Goal: Task Accomplishment & Management: Use online tool/utility

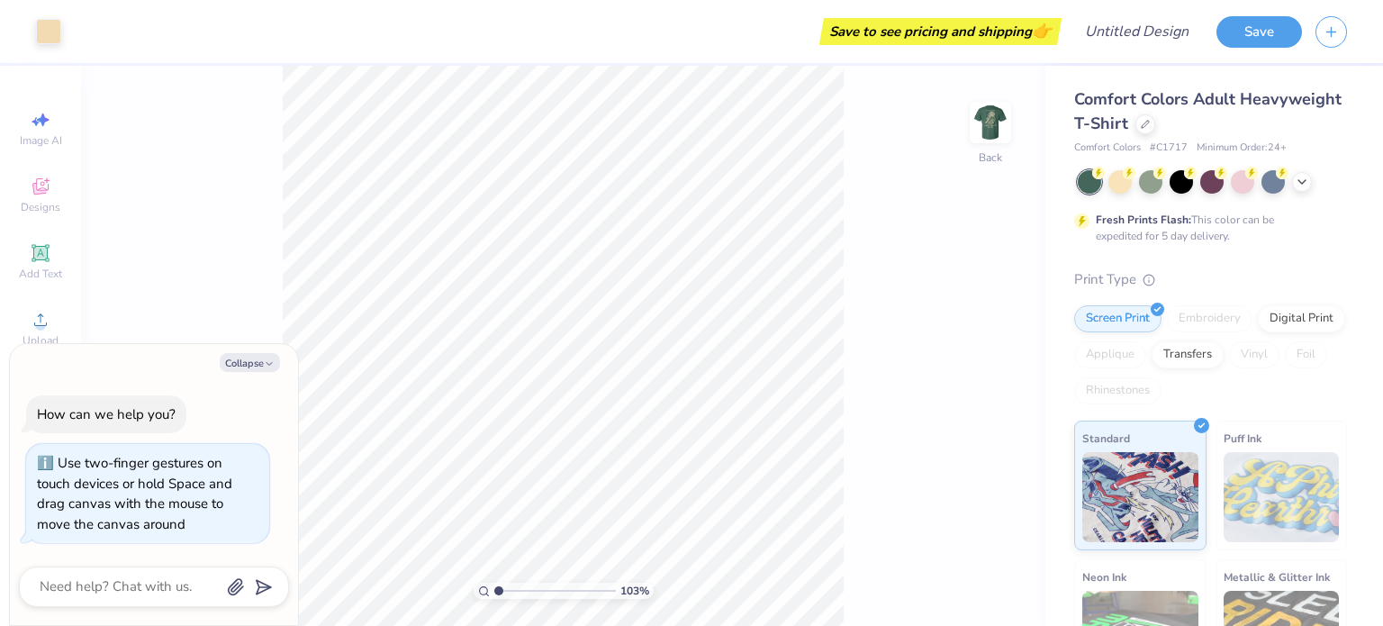
type input "1.03433469414566"
type textarea "x"
click at [994, 123] on img at bounding box center [990, 122] width 72 height 72
type input "1.1963269378884"
type textarea "x"
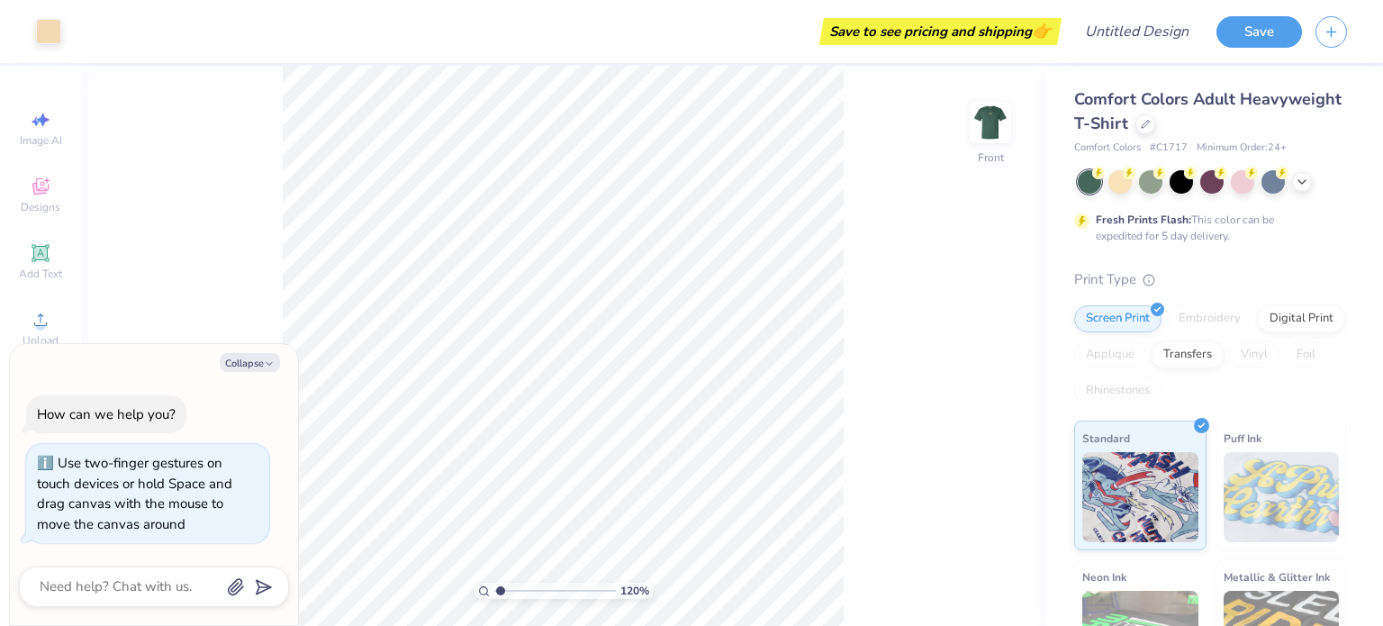
type input "1.1963269378884"
type textarea "x"
type input "1.1963269378884"
type textarea "x"
type input "1.1963269378884"
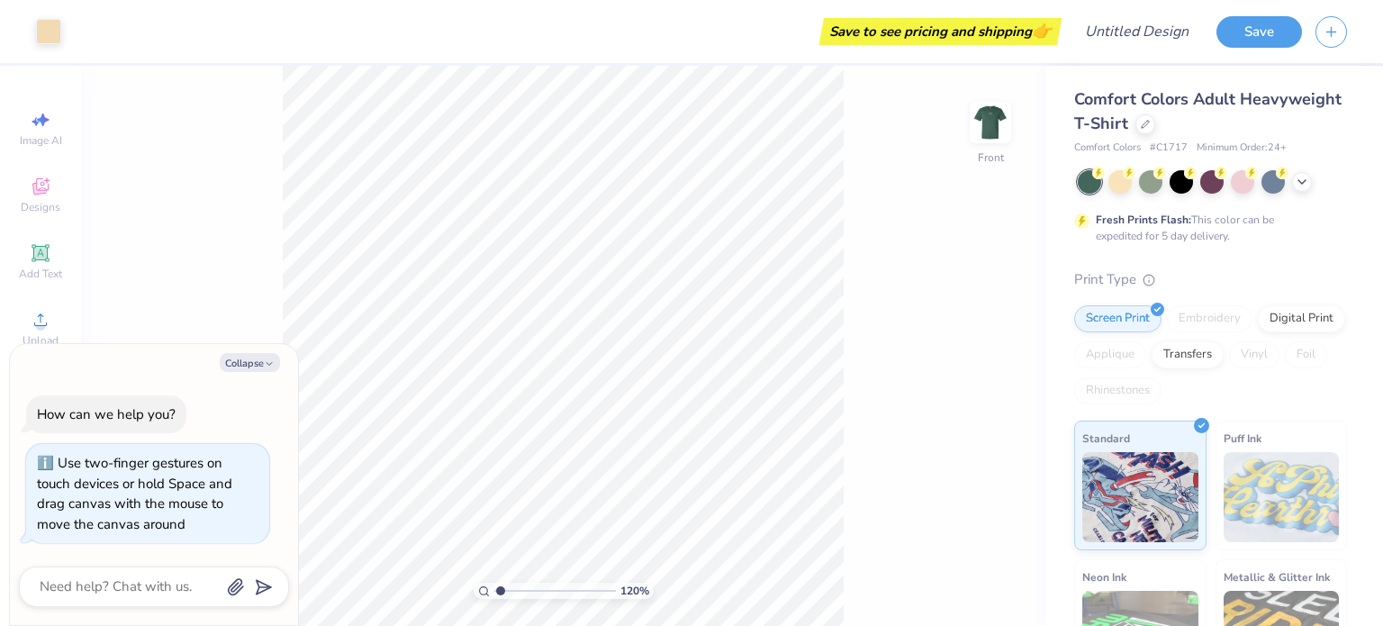
type textarea "x"
type input "1.1963269378884"
type textarea "x"
type input "1.1963269378884"
type textarea "x"
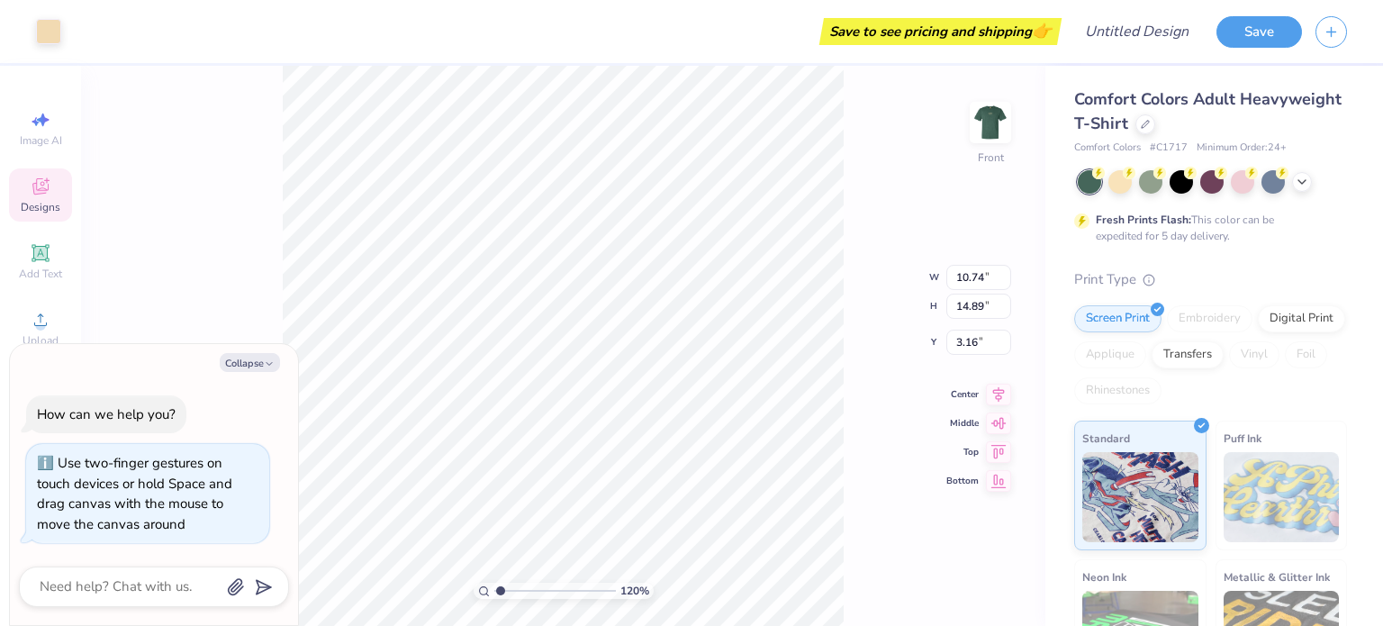
type input "1.1963269378884"
type textarea "x"
type input "8.48"
type input "10.61"
type input "4.49"
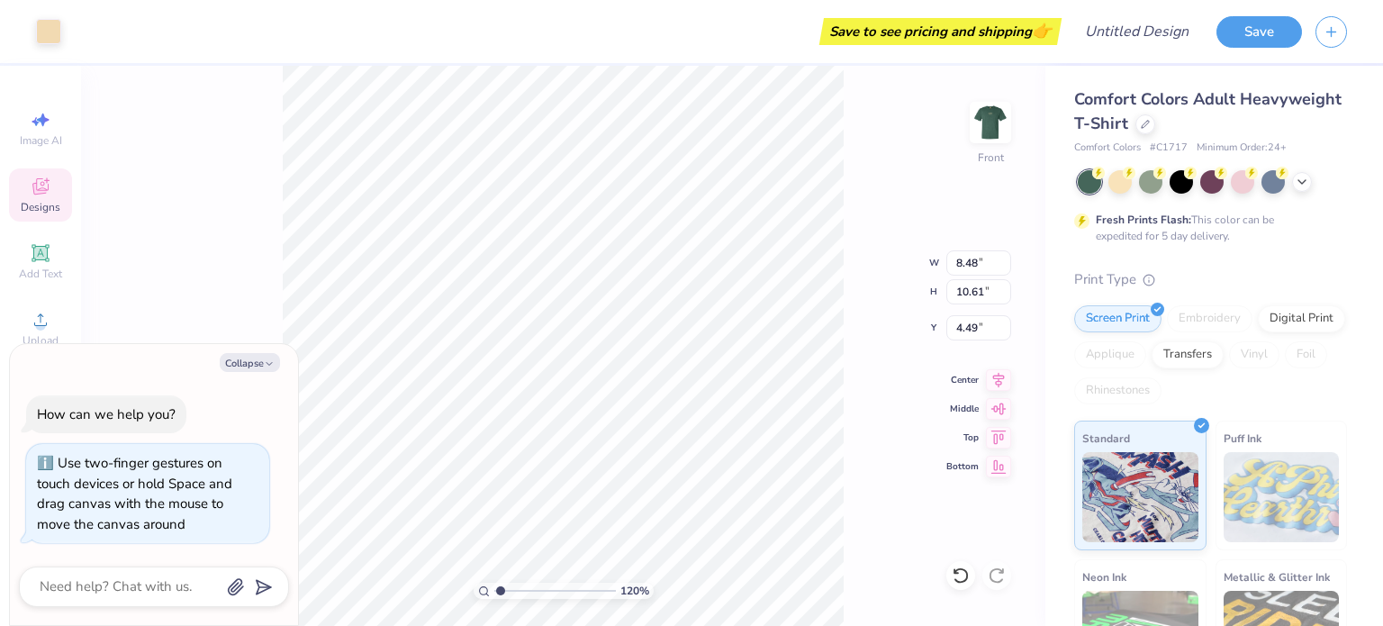
type input "1.1963269378884"
type textarea "x"
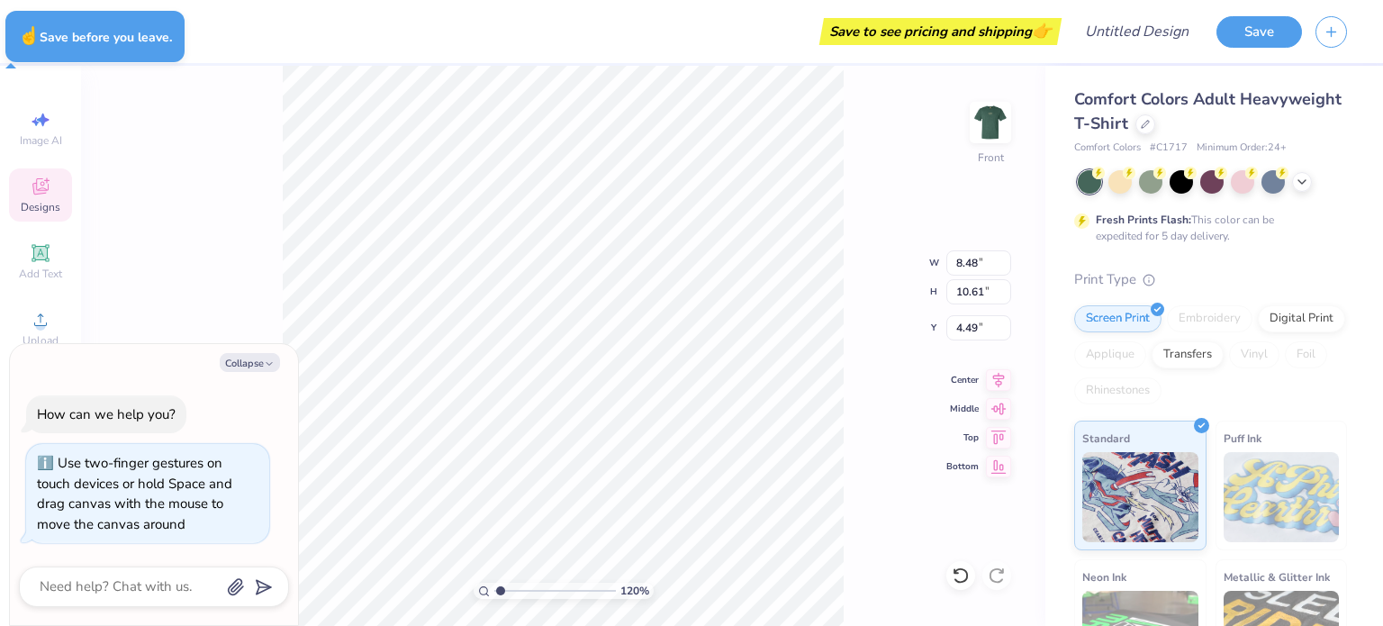
type input "1.1963269378884"
type textarea "x"
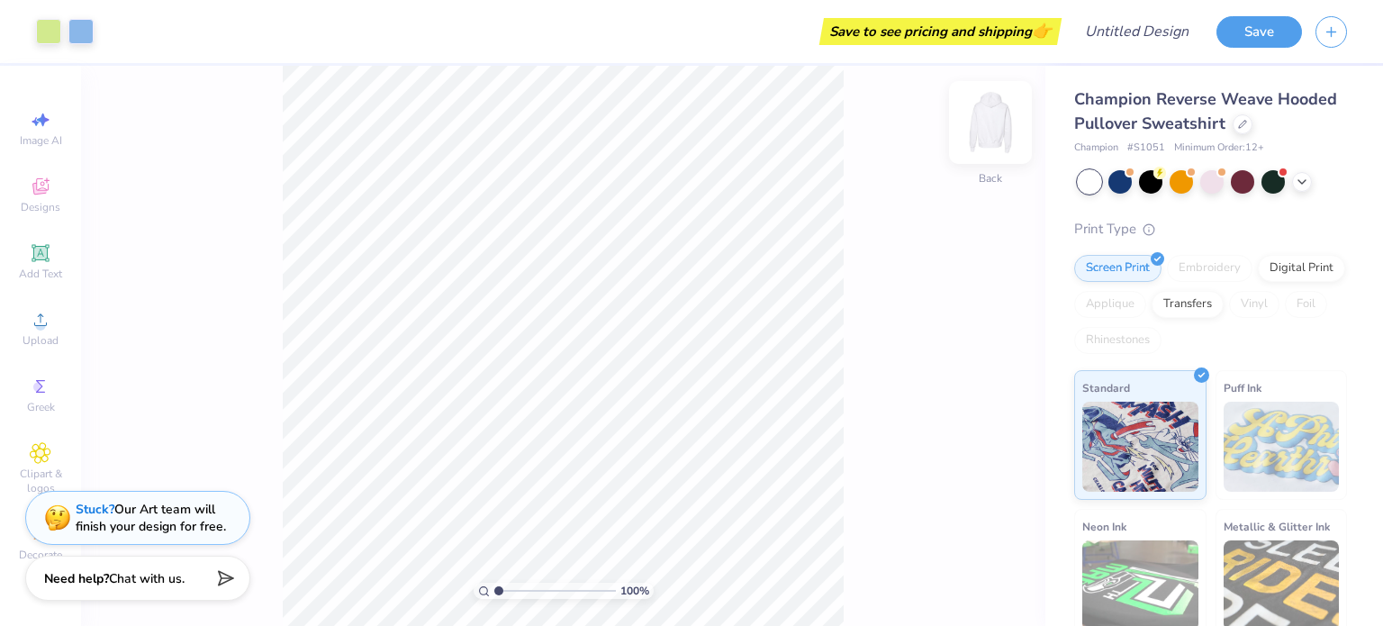
click at [992, 138] on img at bounding box center [990, 122] width 72 height 72
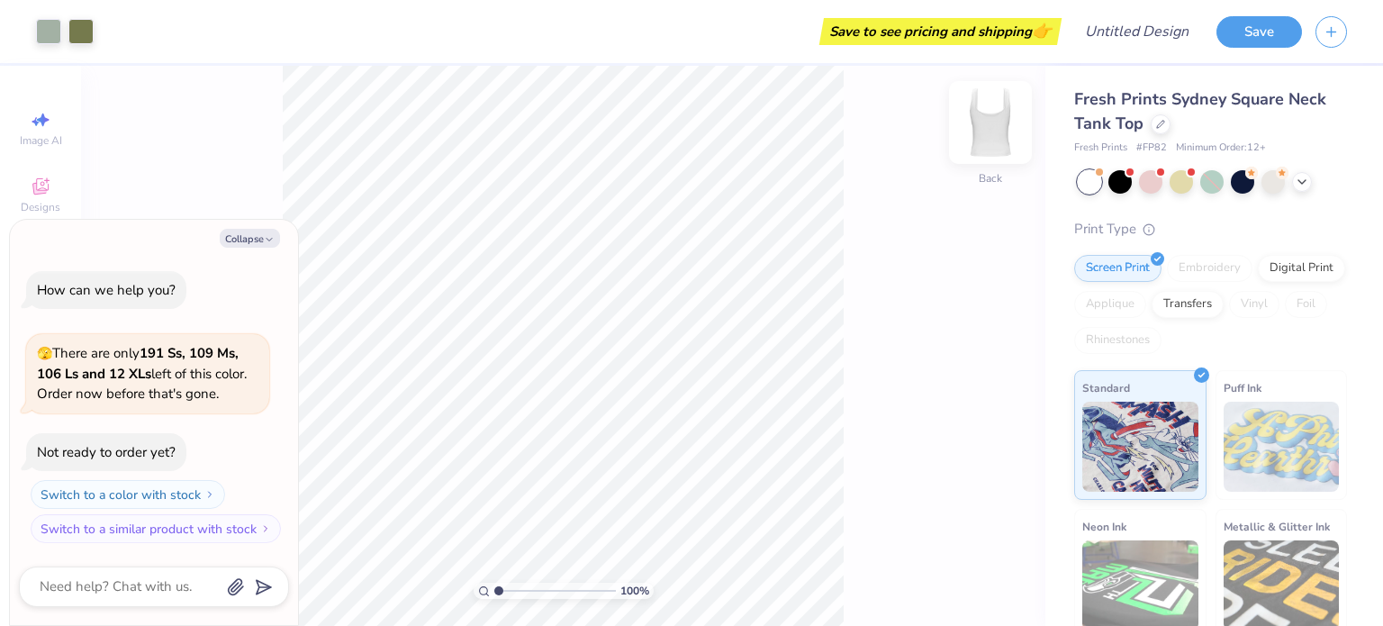
click at [986, 109] on img at bounding box center [990, 122] width 72 height 72
click at [988, 120] on img at bounding box center [990, 122] width 72 height 72
type textarea "x"
type input "2.48279786216319"
type textarea "x"
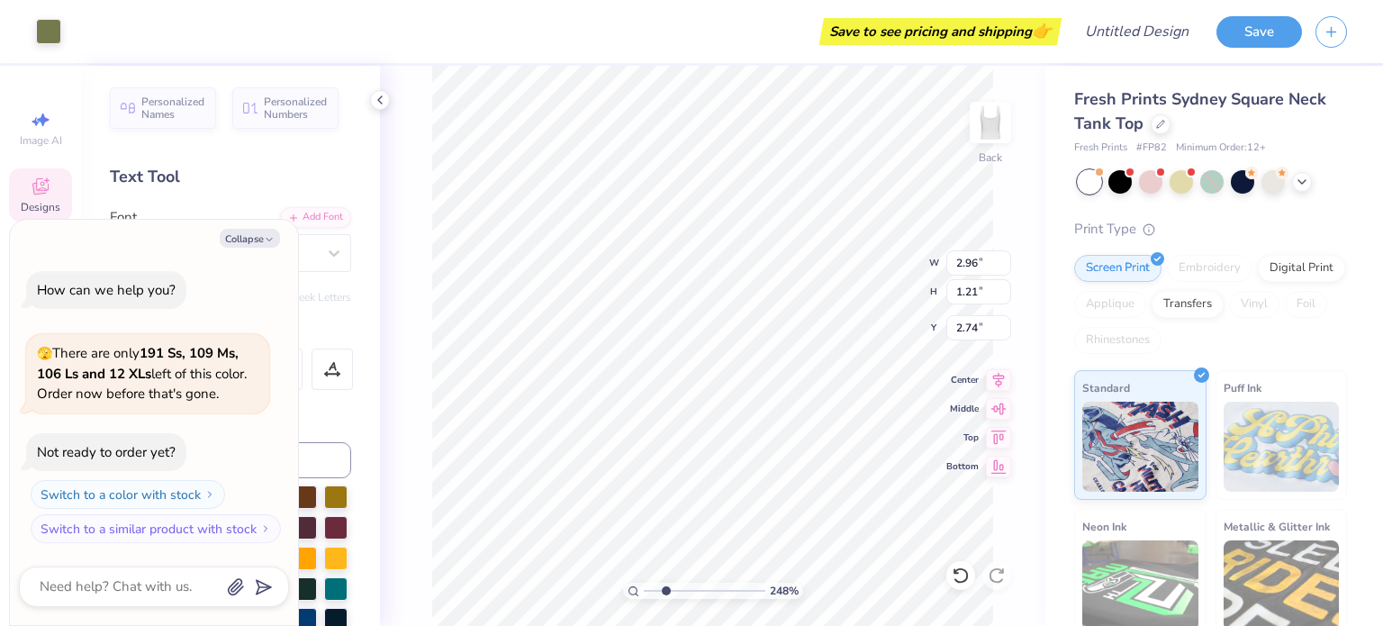
type input "2.48279786216319"
type textarea "x"
type input "2.48279786216319"
type textarea "x"
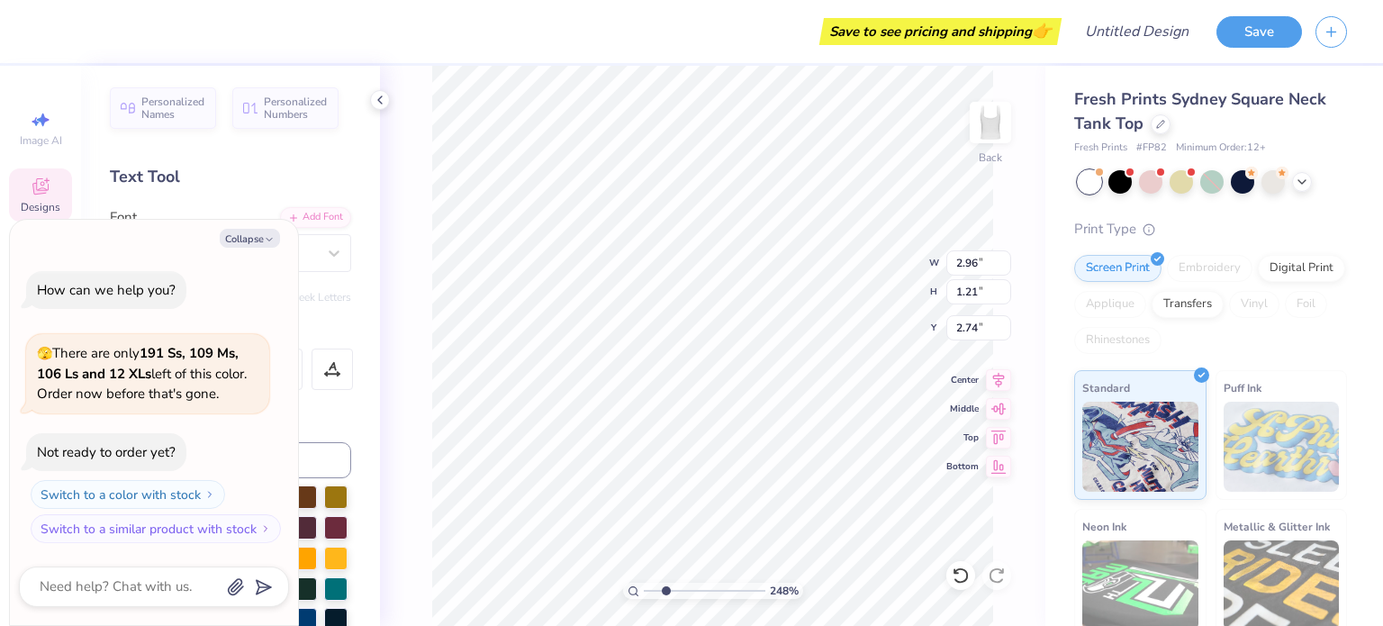
type input "2.48279786216319"
type textarea "x"
type input "2.48279786216319"
type textarea "x"
type textarea "ABlpha"
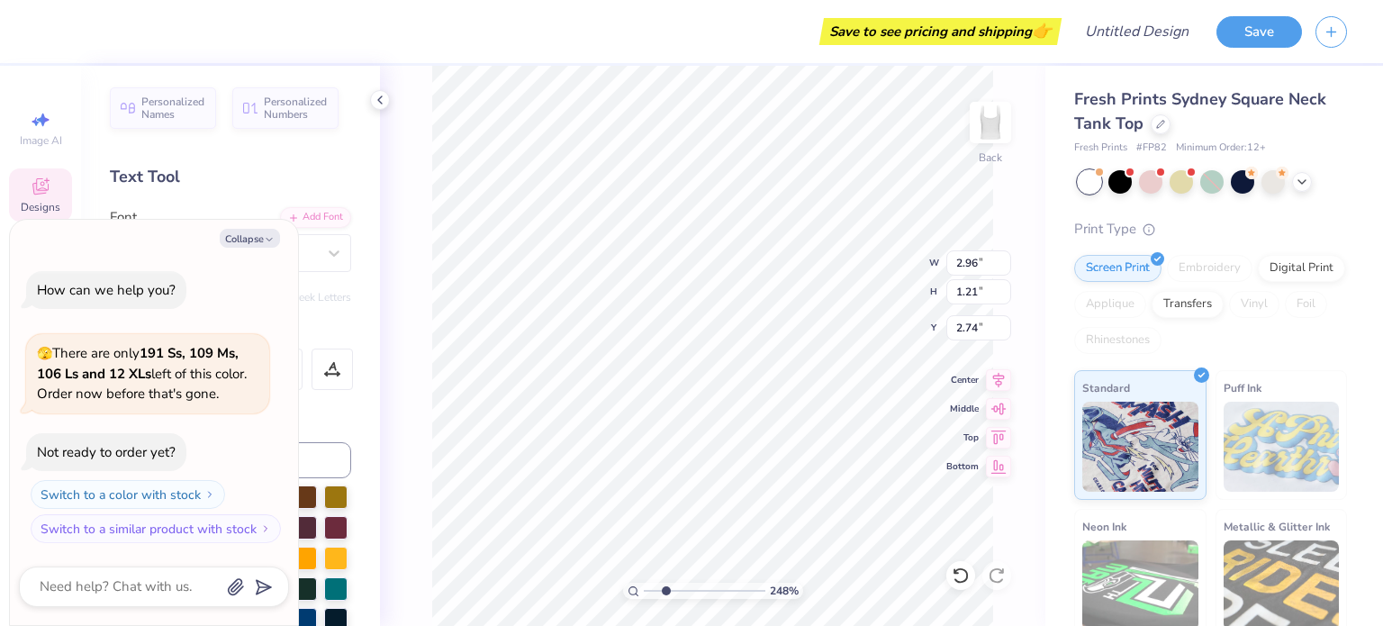
type input "2.48279786216319"
type textarea "x"
type textarea "ABClpha"
type input "2.48279786216319"
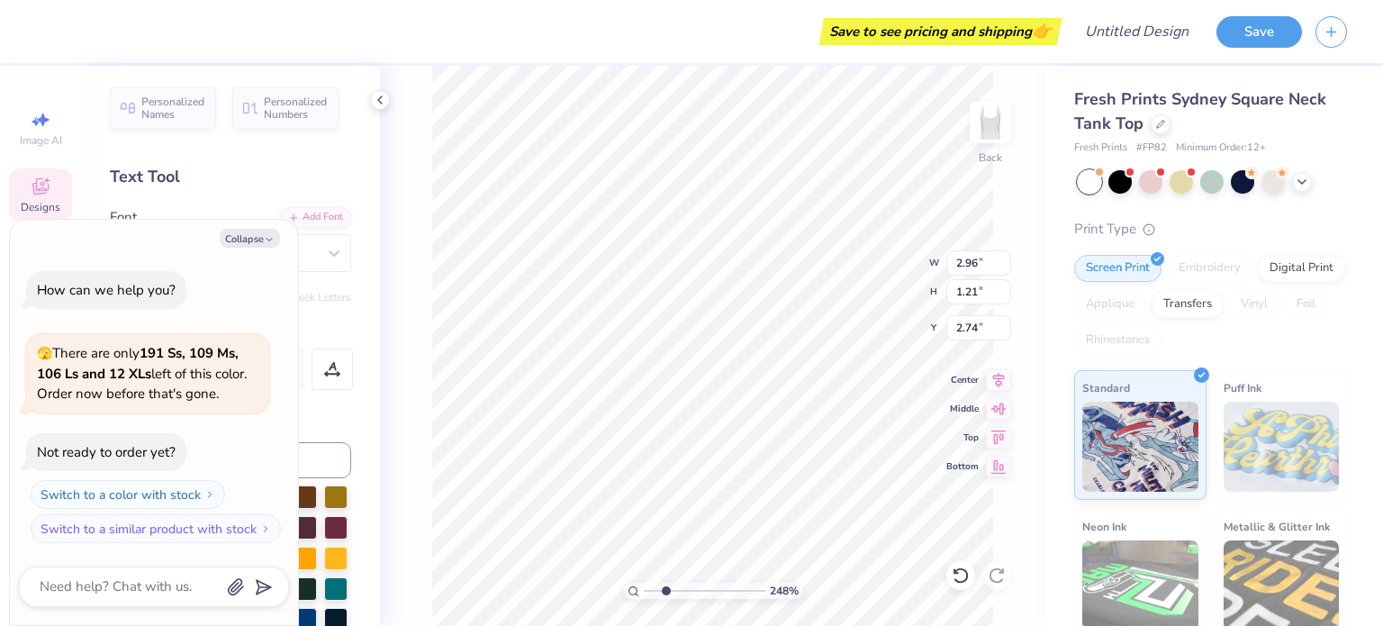
type textarea "x"
type input "2.48279786216319"
type textarea "x"
type input "2.48279786216319"
type textarea "x"
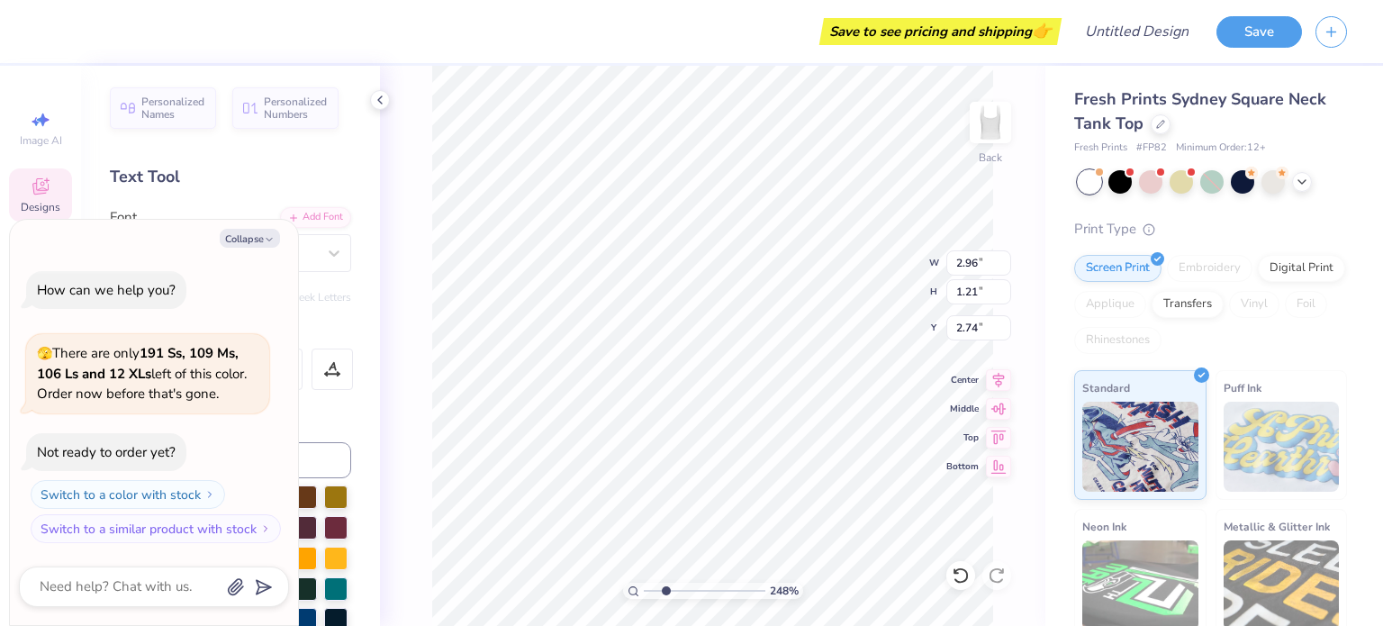
type textarea "B"
type input "2.48279786216319"
type textarea "x"
type input "2.48279786216319"
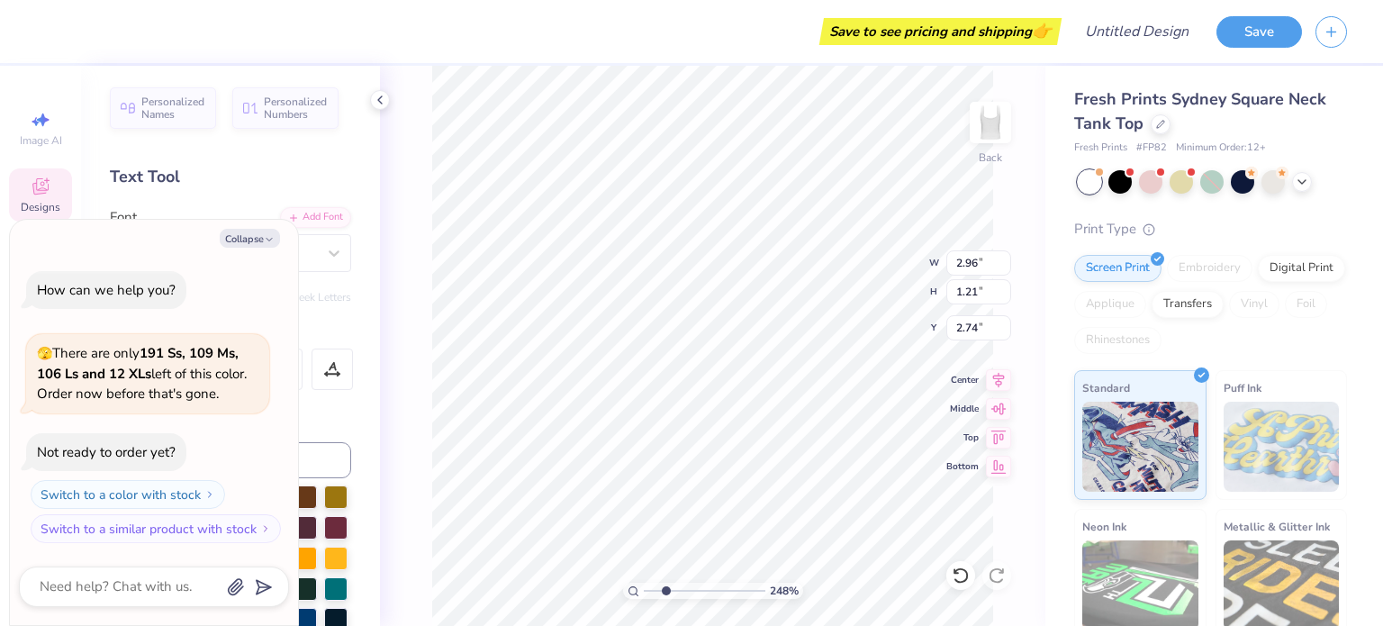
type textarea "x"
type textarea "BC"
type input "2.48279786216319"
type textarea "x"
type input "2.04"
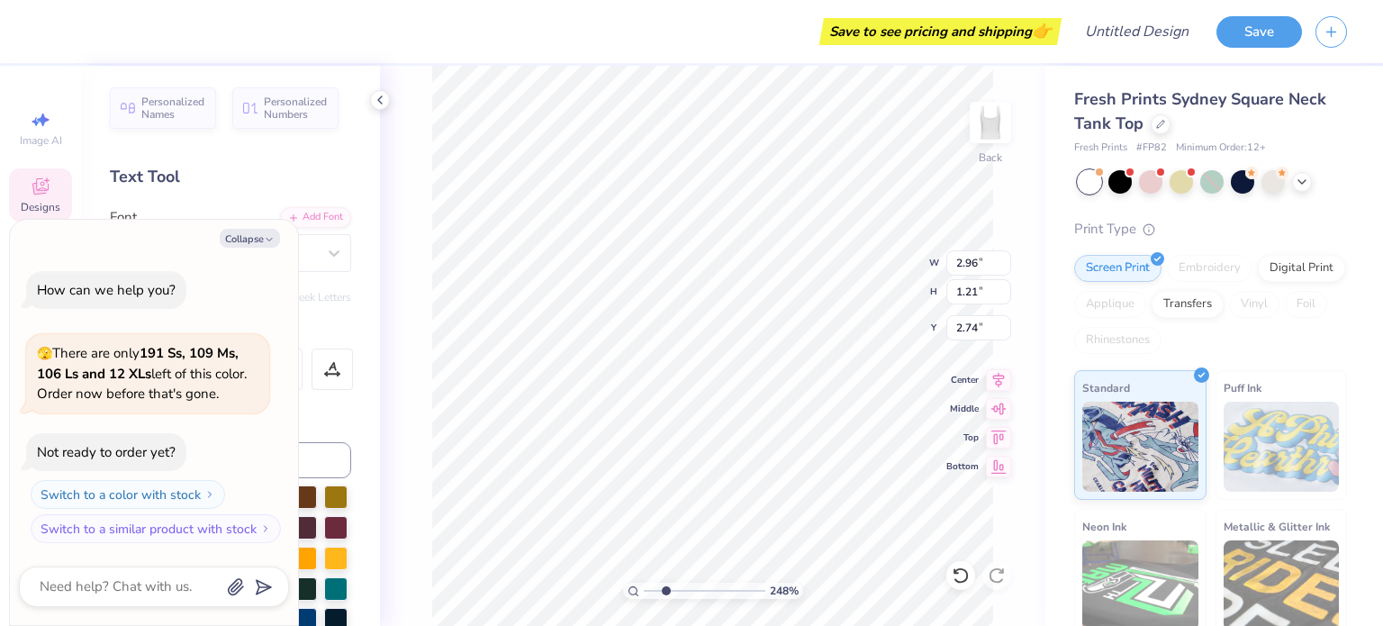
type input "1.08"
type input "2.69"
type input "2.48279786216319"
type textarea "x"
type input "2.48279786216319"
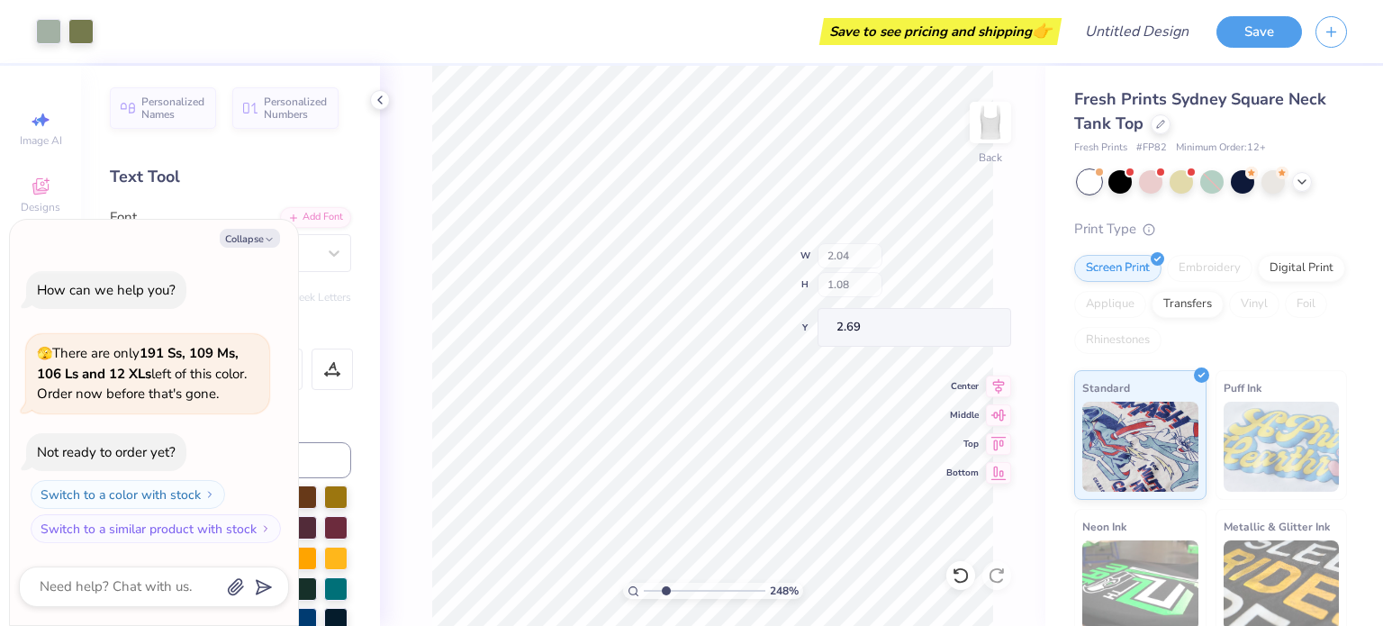
type textarea "x"
type input "2.48279786216319"
type textarea "x"
type input "2.48279786216319"
type textarea "x"
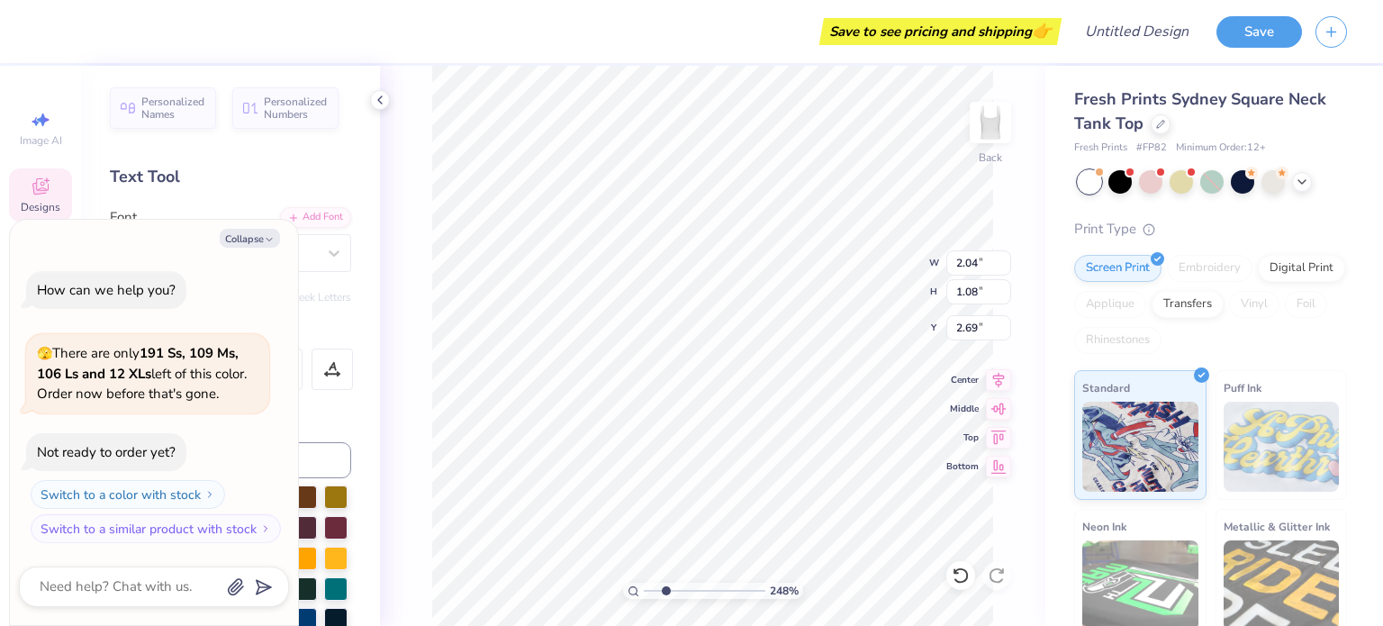
type input "2.48279786216319"
type textarea "x"
type input "2.48279786216319"
type textarea "x"
type input "2.48279786216319"
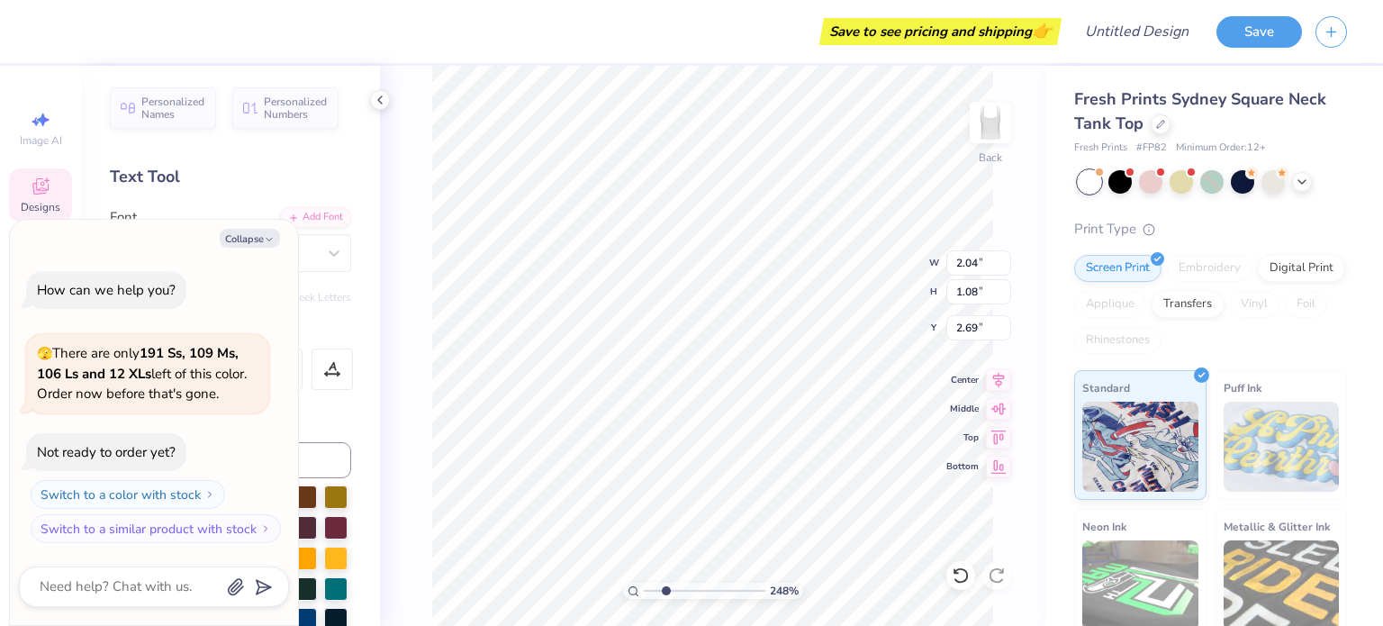
type textarea "x"
type input "2.48279786216319"
type textarea "x"
type input "2.48279786216319"
type textarea "x"
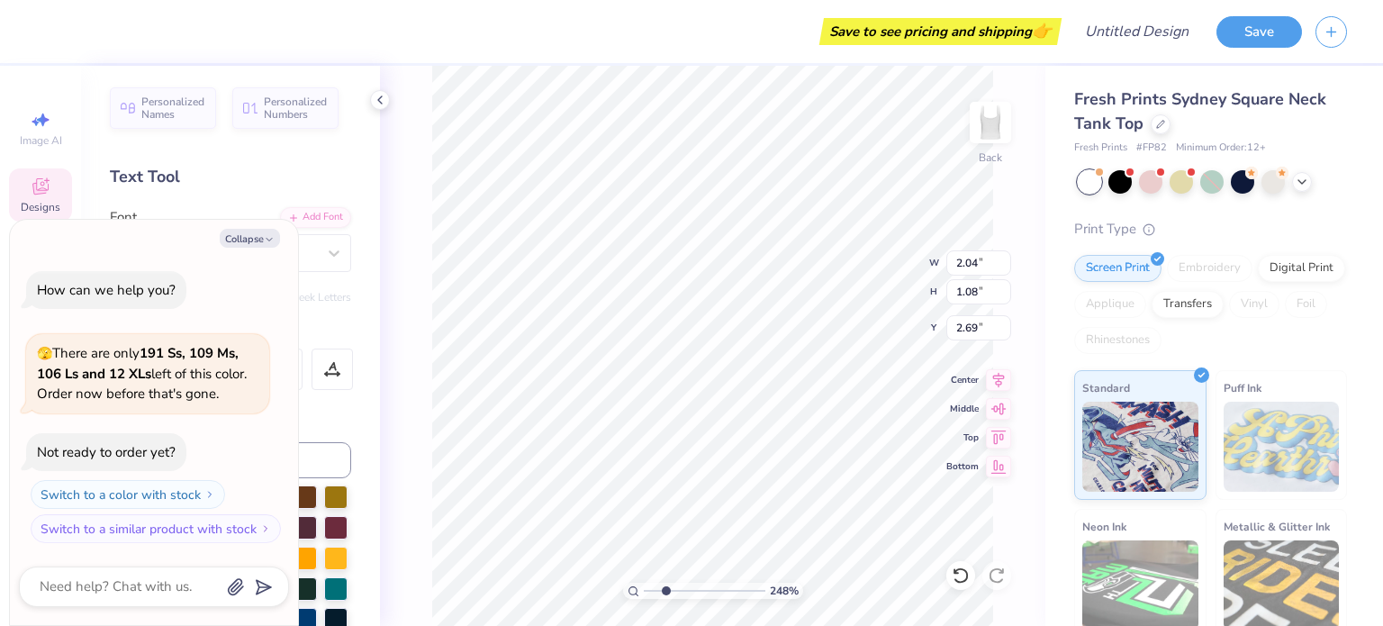
type input "2.48279786216319"
type textarea "x"
type input "2.48279786216319"
type textarea "x"
type input "2.48279786216319"
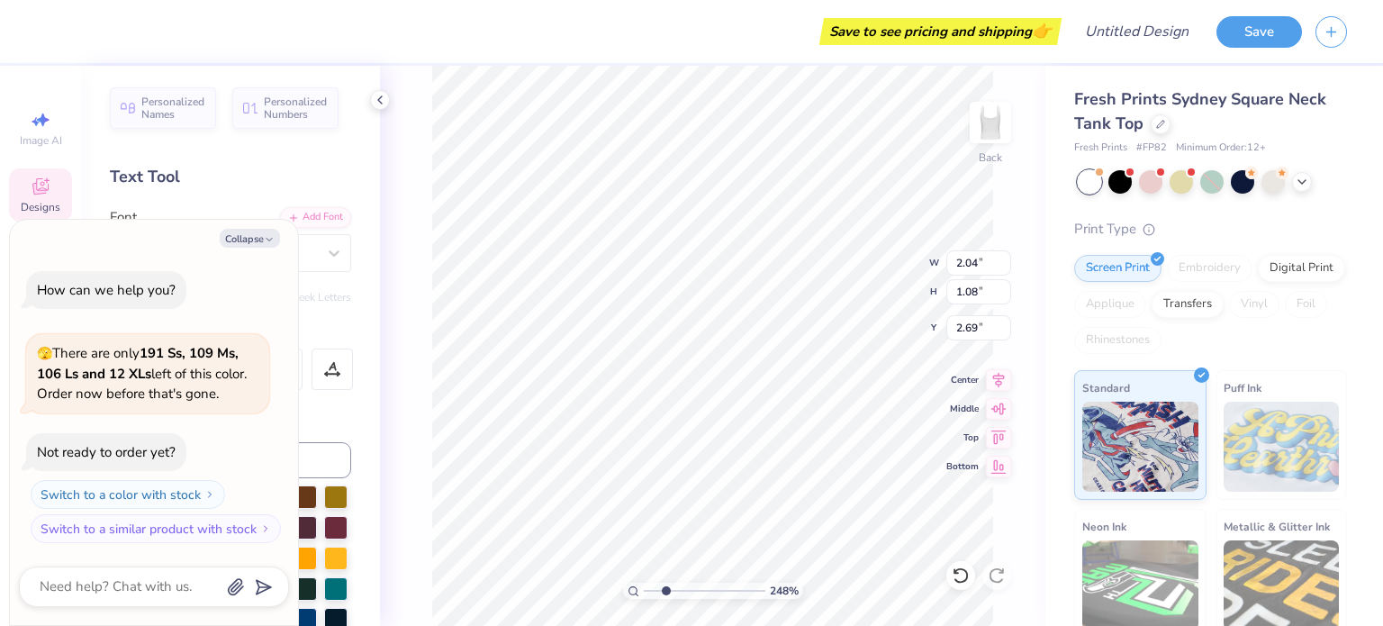
type textarea "x"
type input "2.48279786216319"
type textarea "x"
type textarea "B"
type input "2.48279786216319"
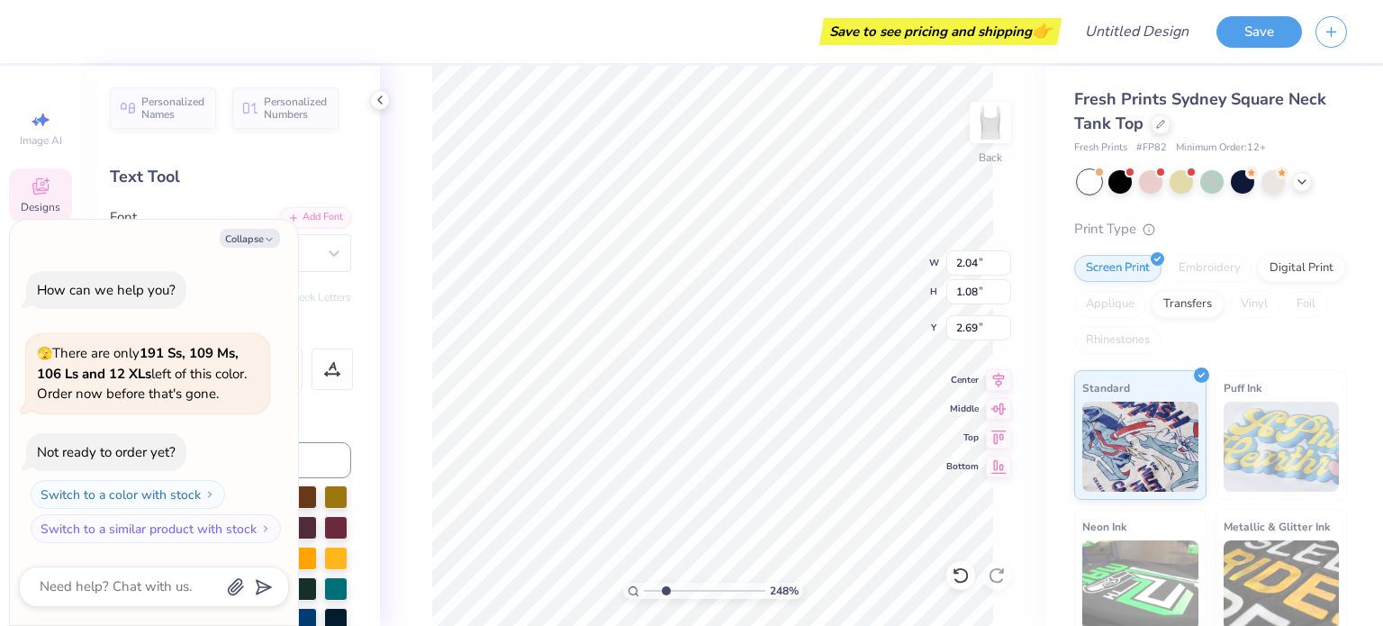
type textarea "x"
type textarea "BS"
type input "2.48279786216319"
type textarea "x"
type input "2.48279786216319"
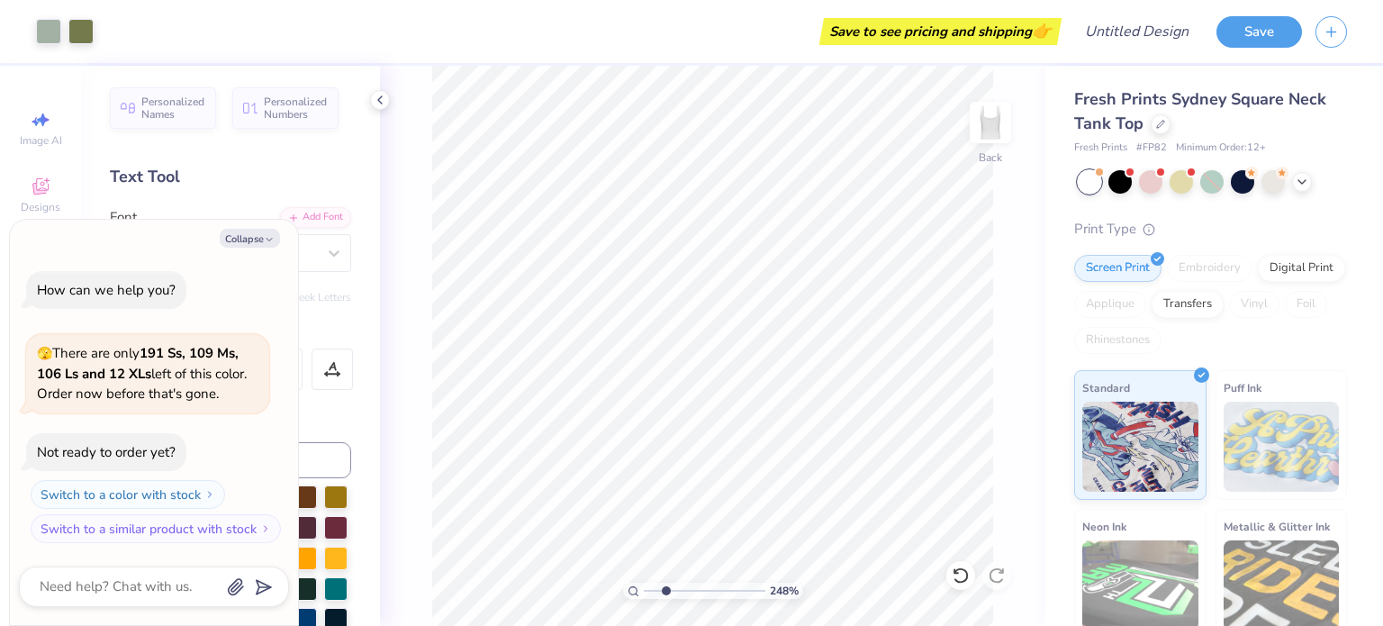
type textarea "x"
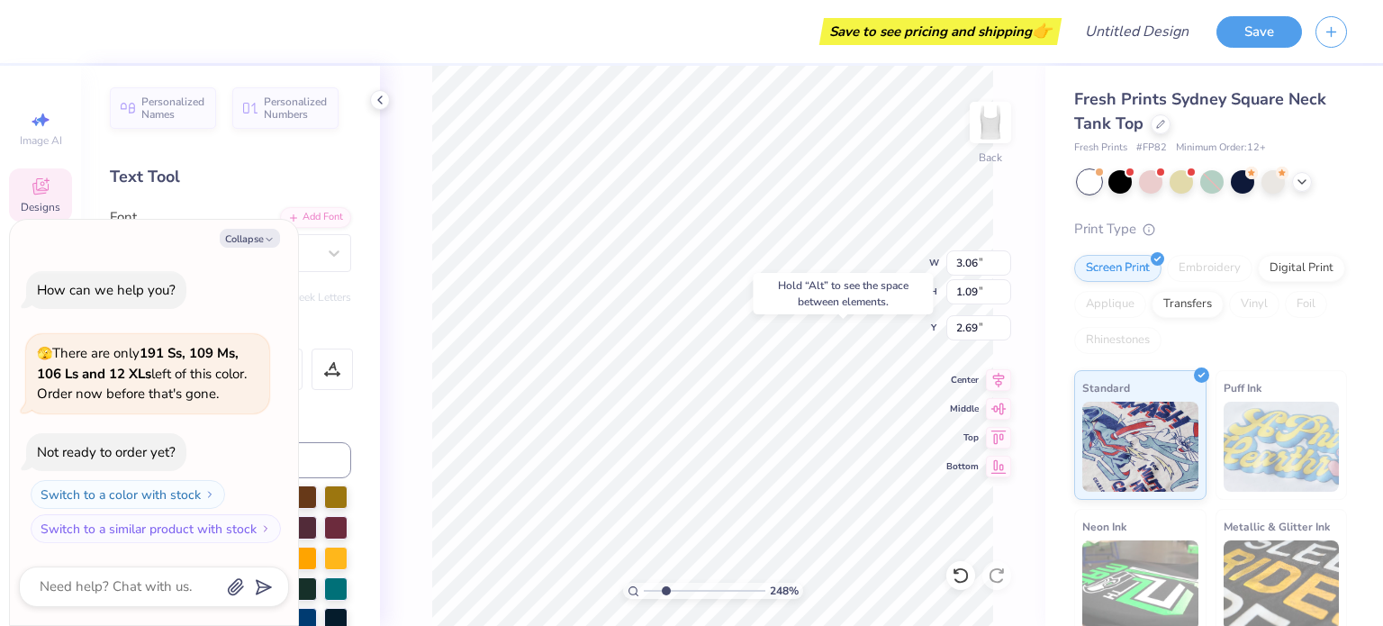
type input "2.48279786216319"
type textarea "x"
type input "2.48279786216319"
type textarea "x"
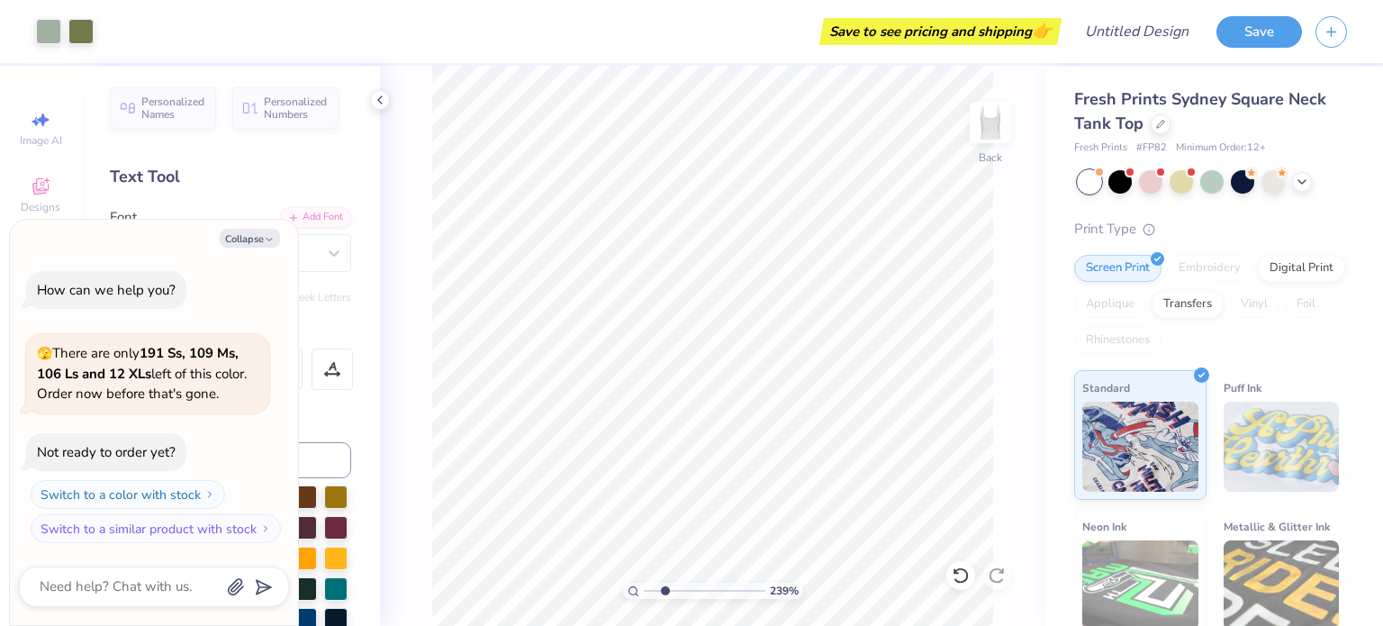
type input "2.38790883944936"
type textarea "x"
type input "2.38790883944936"
type textarea "x"
type input "2.38790883944936"
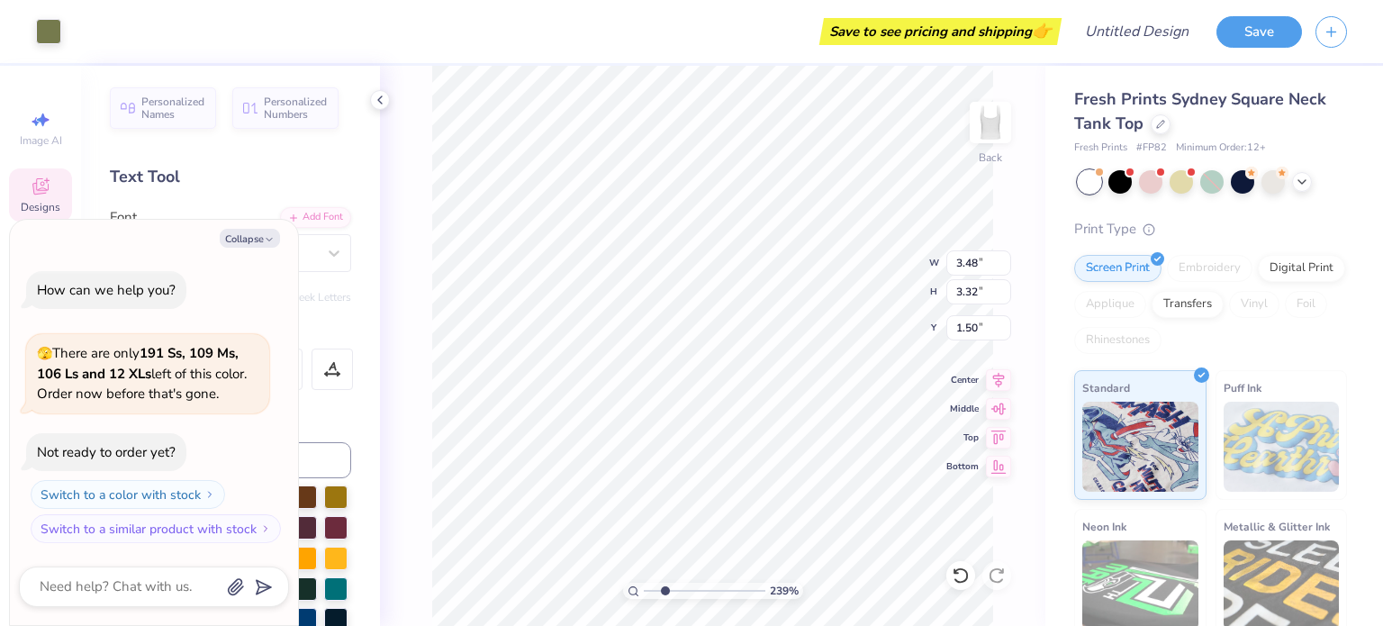
type textarea "x"
type input "0.75"
type input "2.38790883944936"
type textarea "x"
type input "1.50"
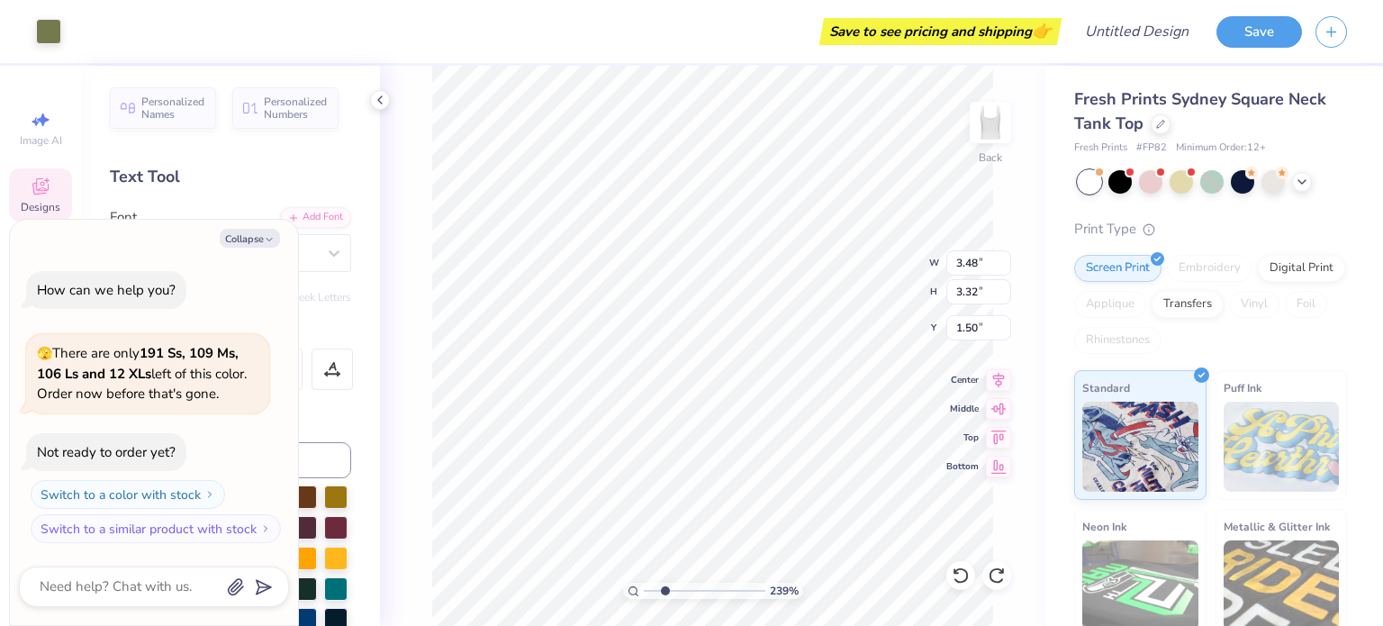
type input "2.38790883944936"
type textarea "x"
type input "2.38790883944936"
type textarea "x"
type input "2.38790883944936"
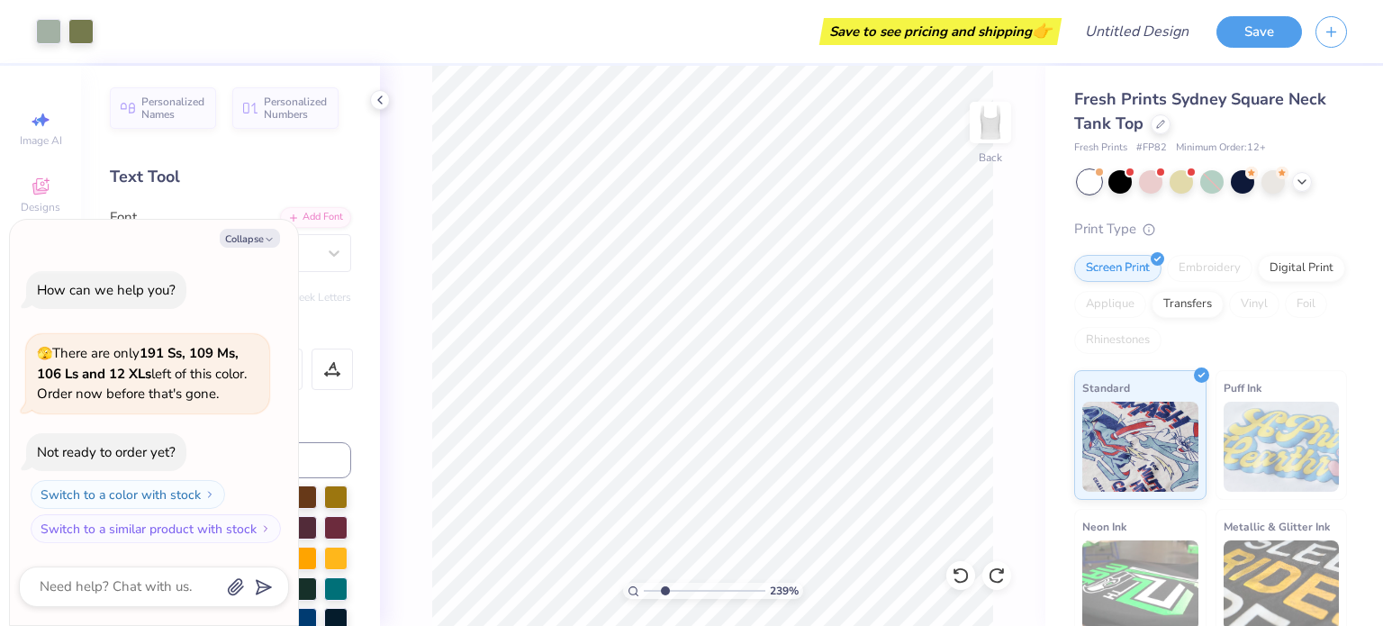
type textarea "x"
type input "2.38790883944936"
type textarea "x"
type input "2.38790883944936"
type textarea "x"
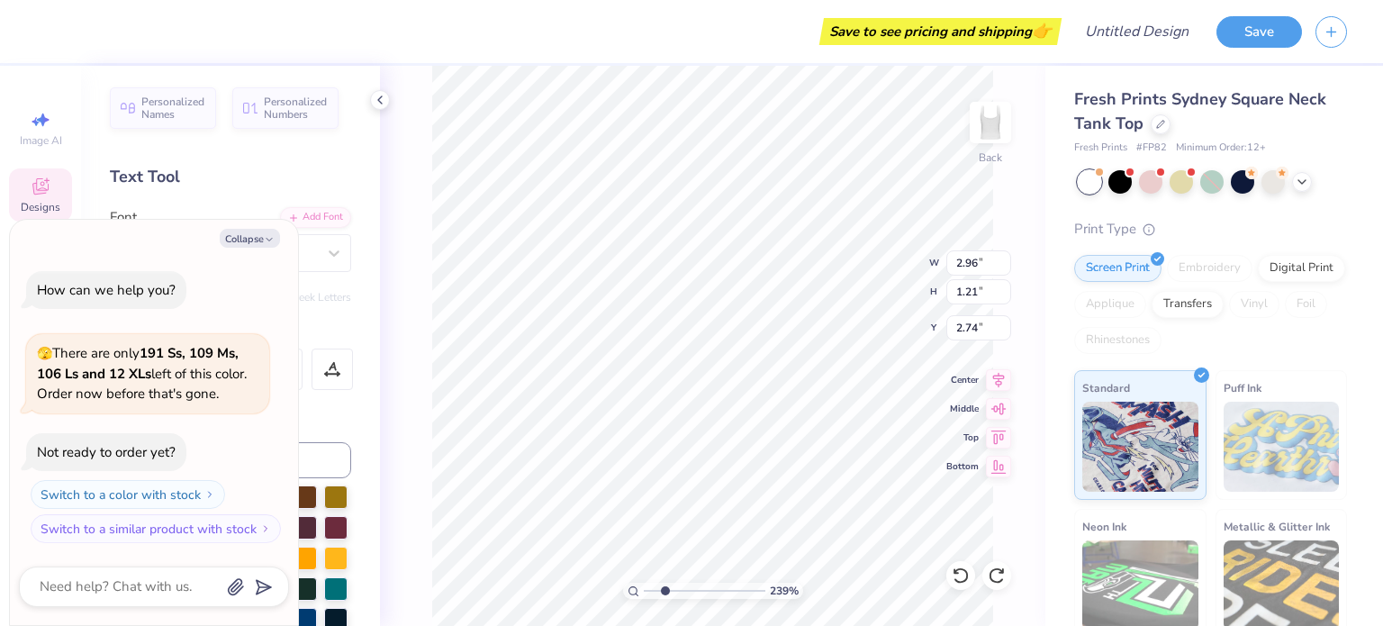
type input "2.38790883944936"
type textarea "x"
type input "2.38790883944936"
type textarea "x"
type textarea "Ablpha"
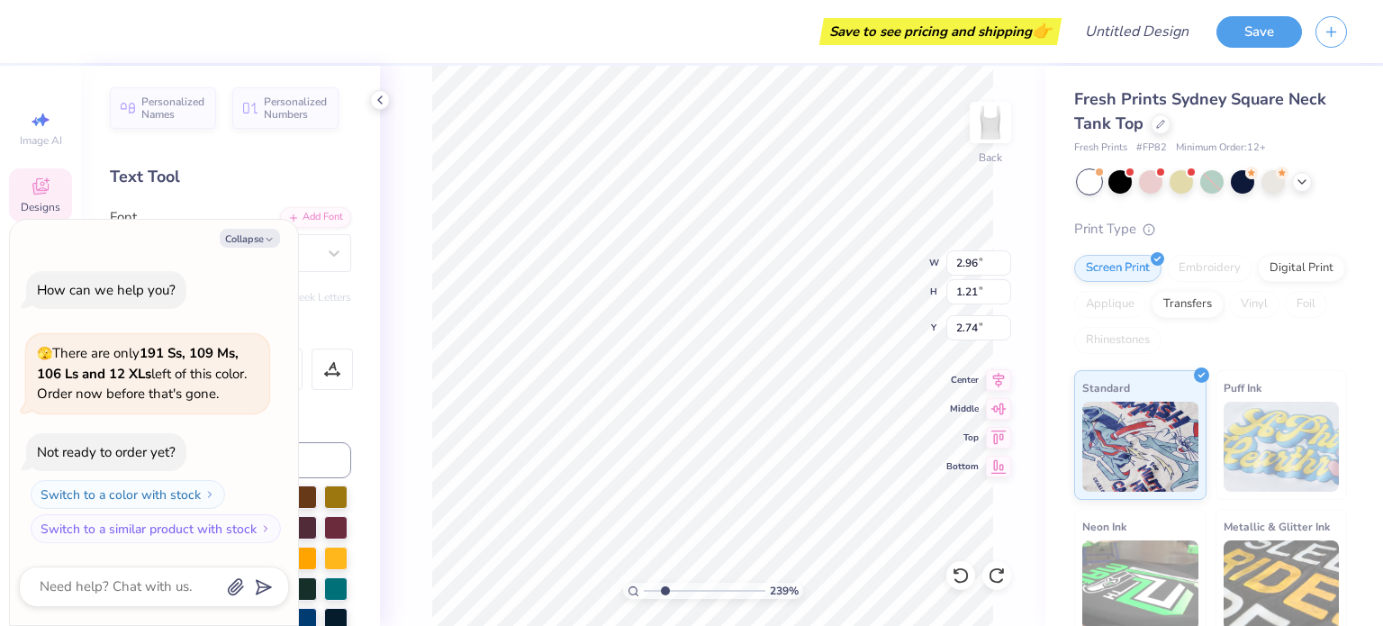
type input "2.38790883944936"
type textarea "x"
type input "2.38790883944936"
type textarea "x"
type textarea "b"
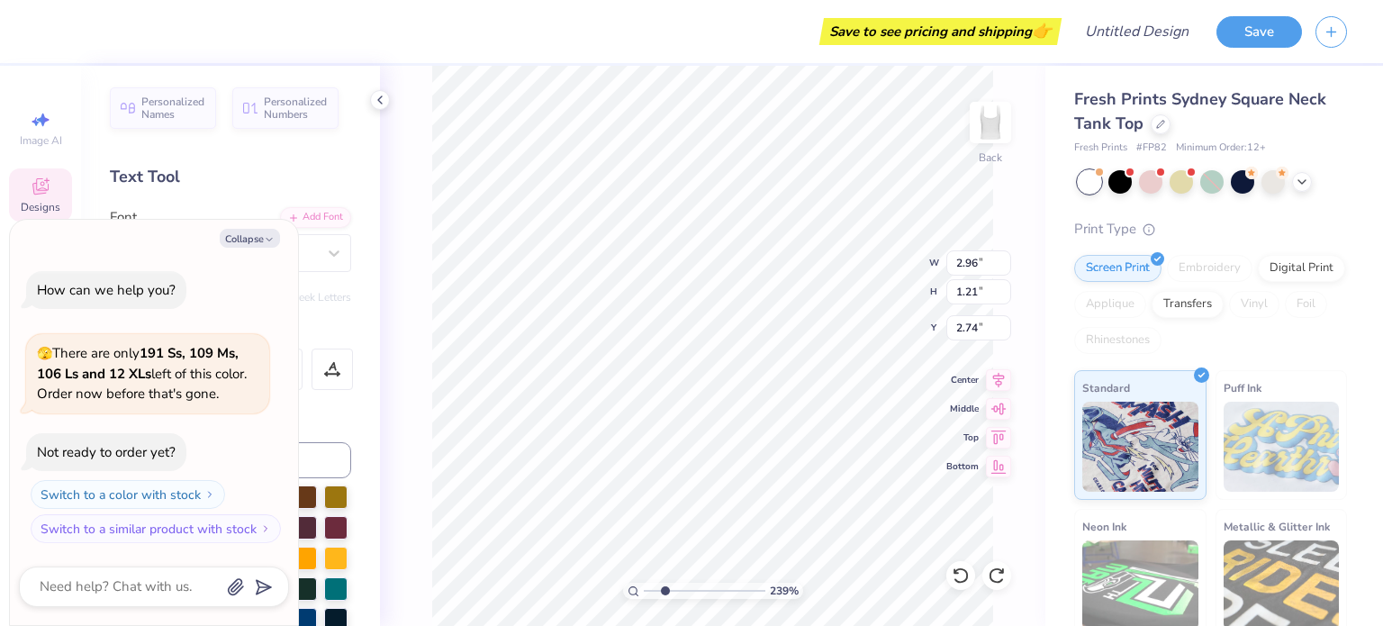
type input "2.38790883944936"
type textarea "x"
type input "2.38790883944936"
type textarea "x"
type textarea "b"
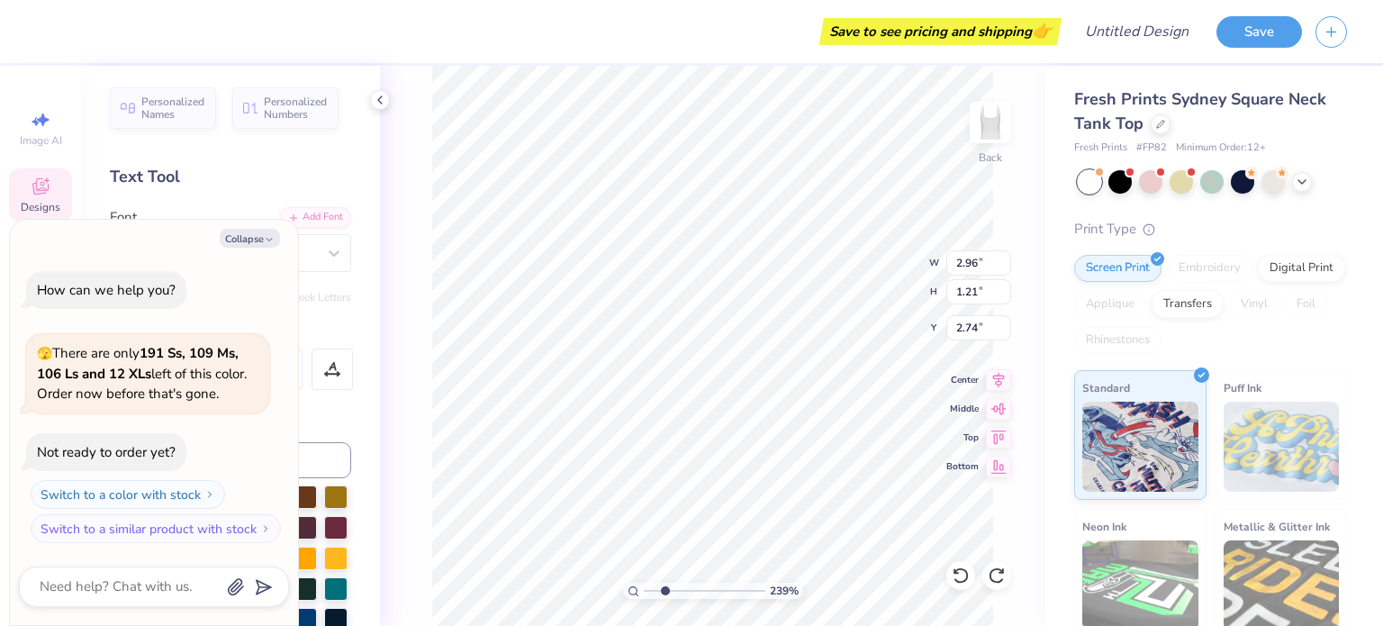
type input "2.38790883944936"
type textarea "x"
type input "2.38790883944936"
type textarea "x"
type input "2.38790883944936"
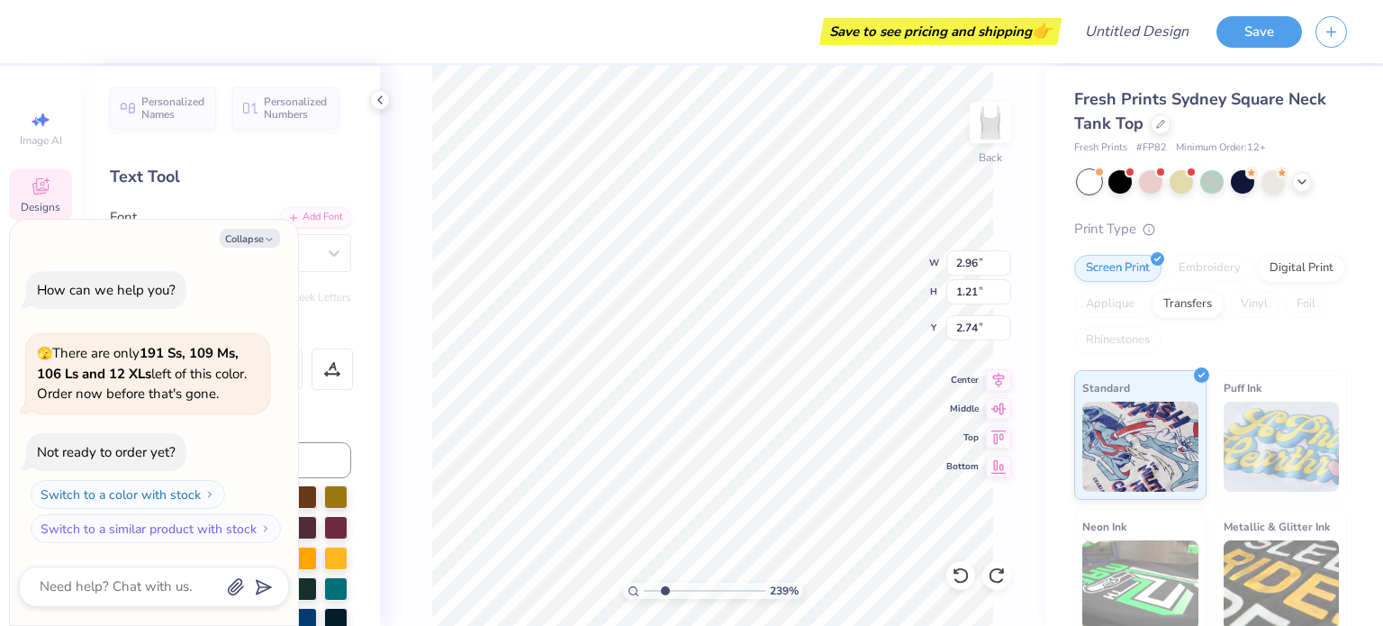
type textarea "x"
type input "2.38790883944936"
type textarea "x"
type textarea "BC"
type input "2.38790883944936"
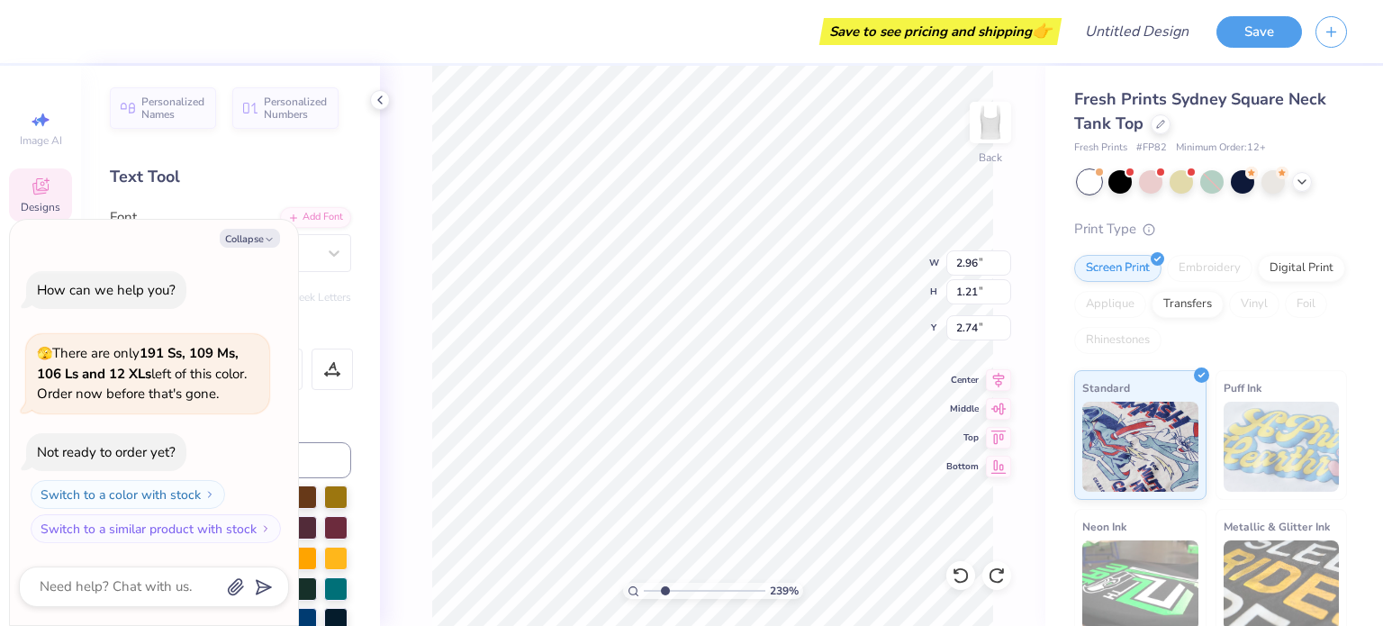
type textarea "x"
type input "2.38790883944936"
type textarea "x"
type input "2.04"
type input "1.08"
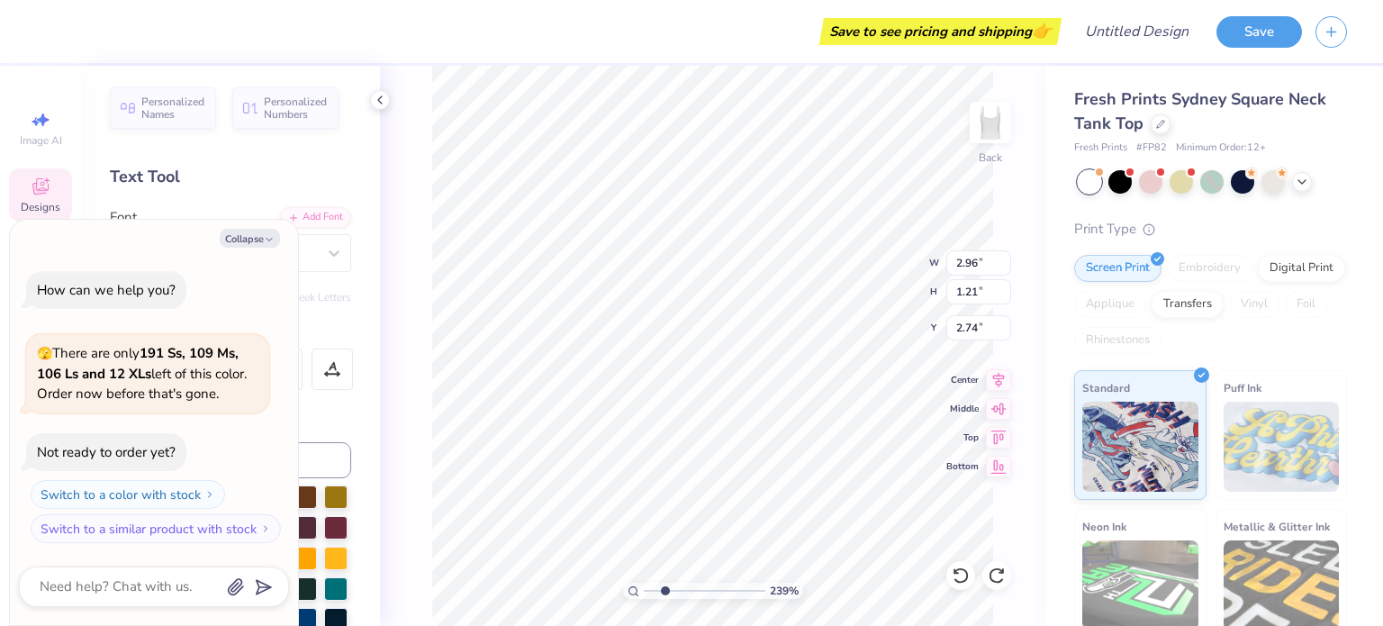
type input "2.69"
type input "2.38790883944936"
type textarea "x"
type input "2.38790883944936"
type textarea "x"
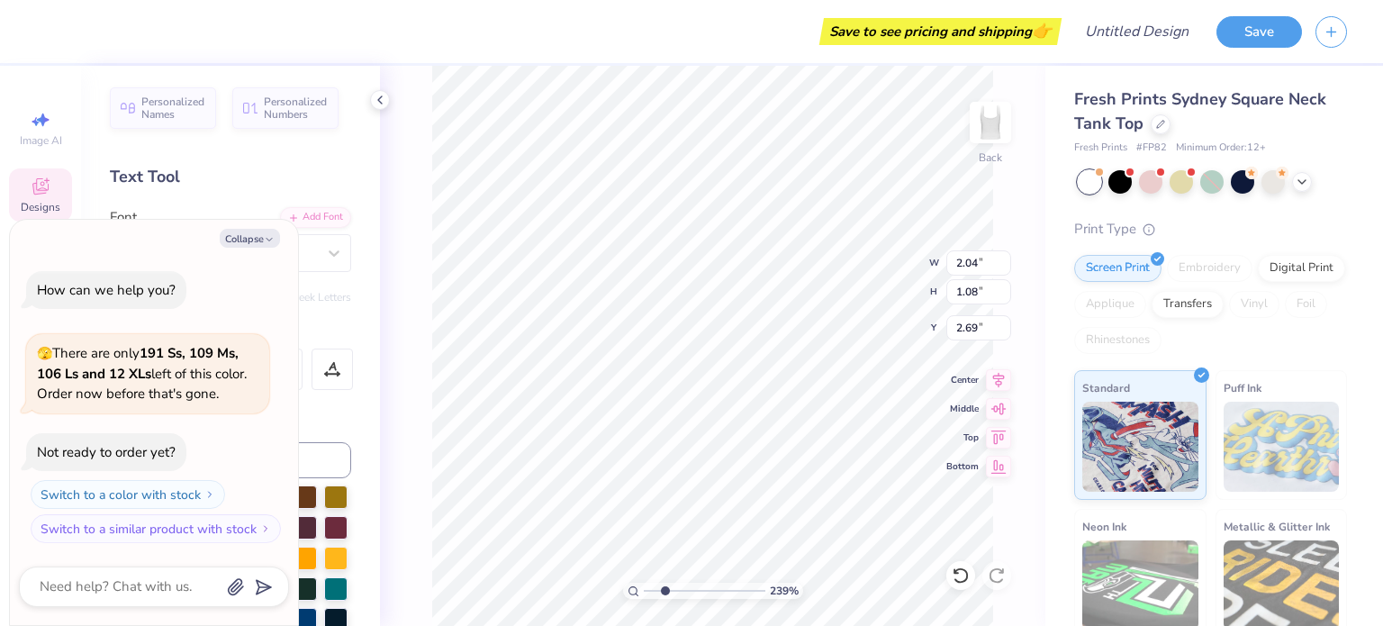
type input "2.38790883944936"
type textarea "x"
type input "2.38790883944936"
type textarea "x"
type input "2.38790883944936"
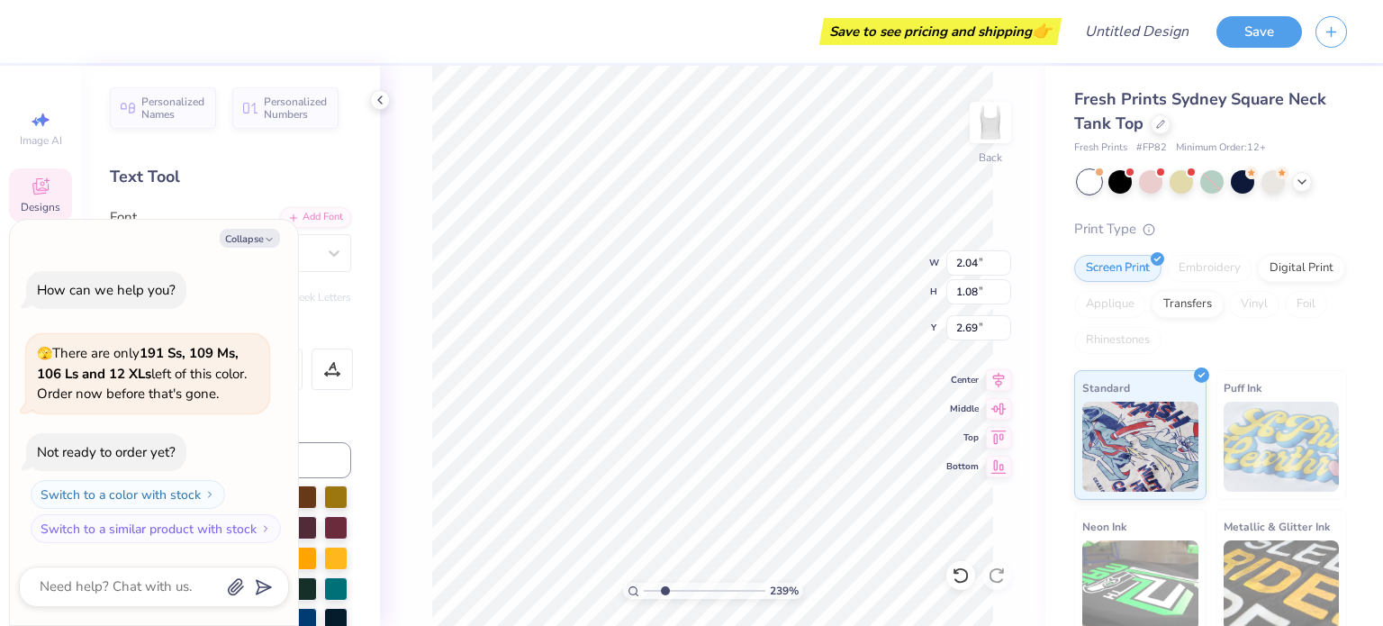
type textarea "x"
type input "2.38790883944936"
type textarea "x"
type input "2.38790883944936"
type textarea "x"
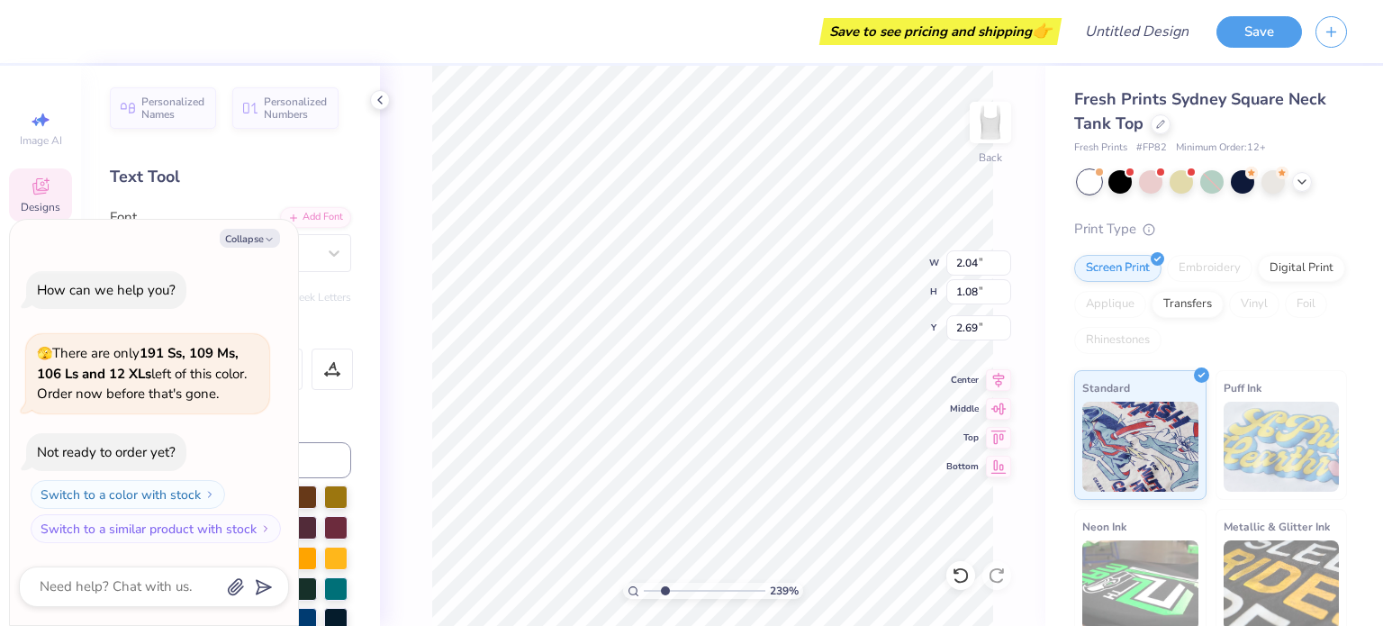
type input "2.38790883944936"
type textarea "x"
type input "2.38790883944936"
type textarea "x"
type input "2.38790883944936"
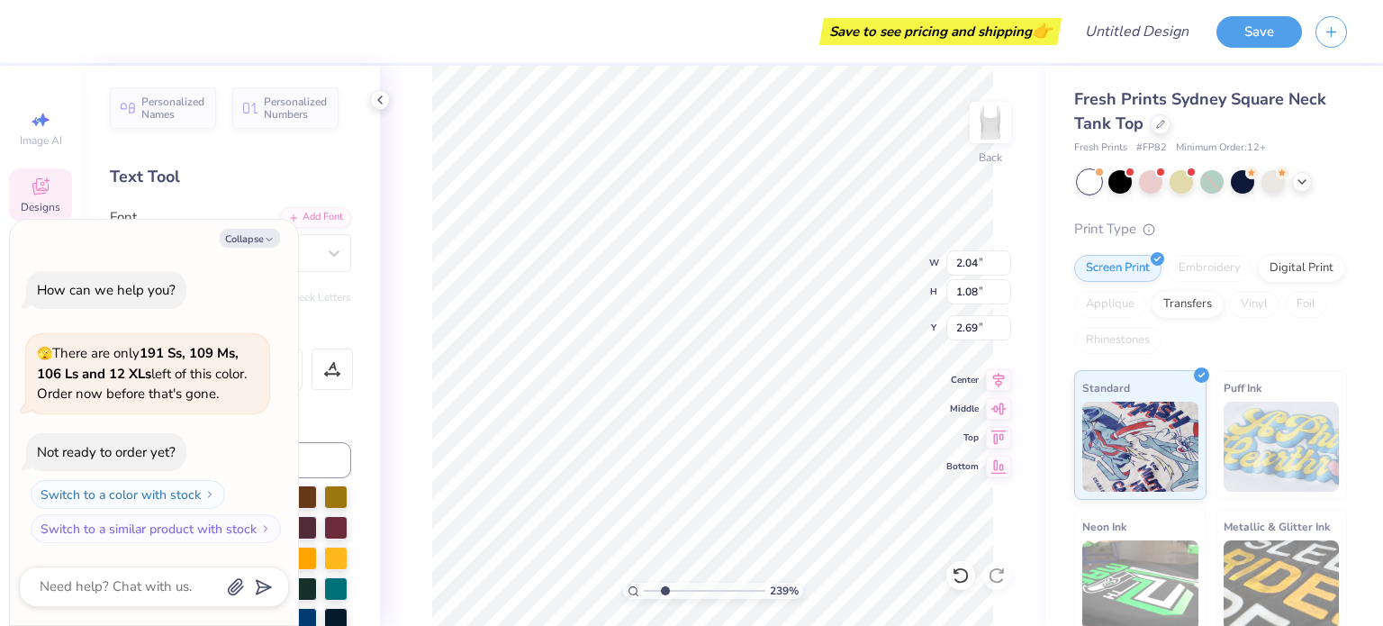
type textarea "x"
type input "2.38790883944936"
type textarea "x"
type textarea "B"
type input "2.38790883944936"
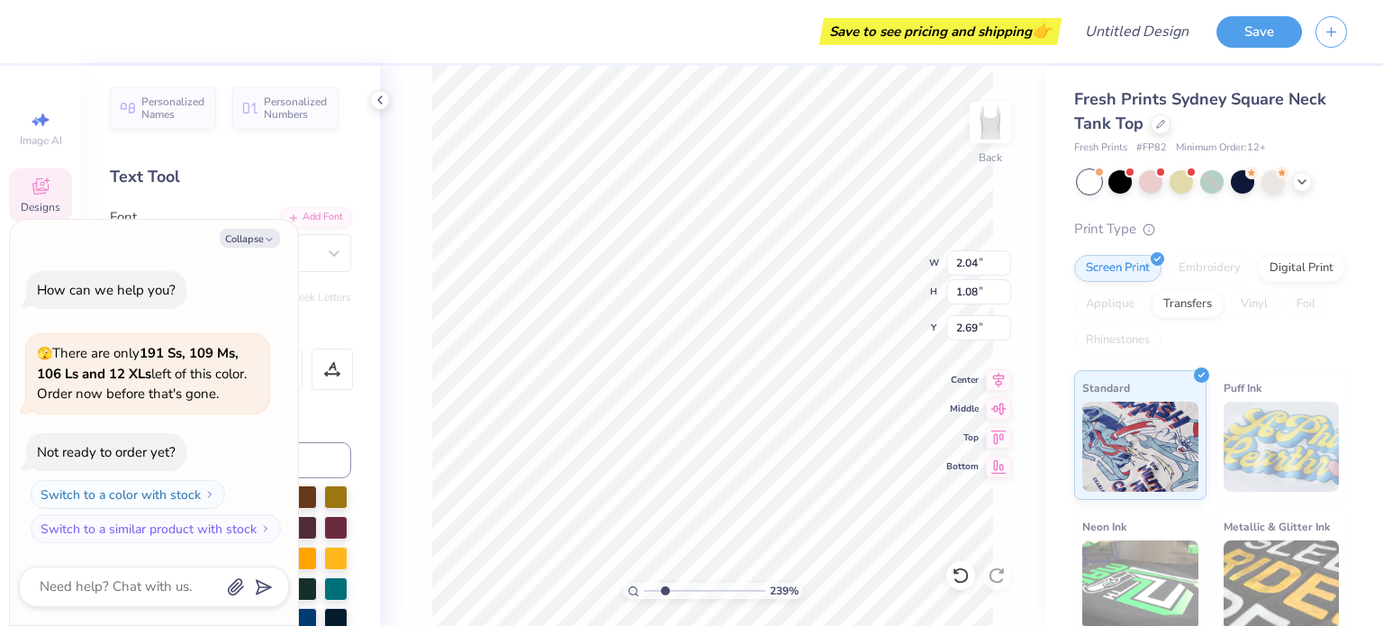
type textarea "x"
type textarea "BS"
type input "2.38790883944936"
type textarea "x"
type input "2.2439249965893"
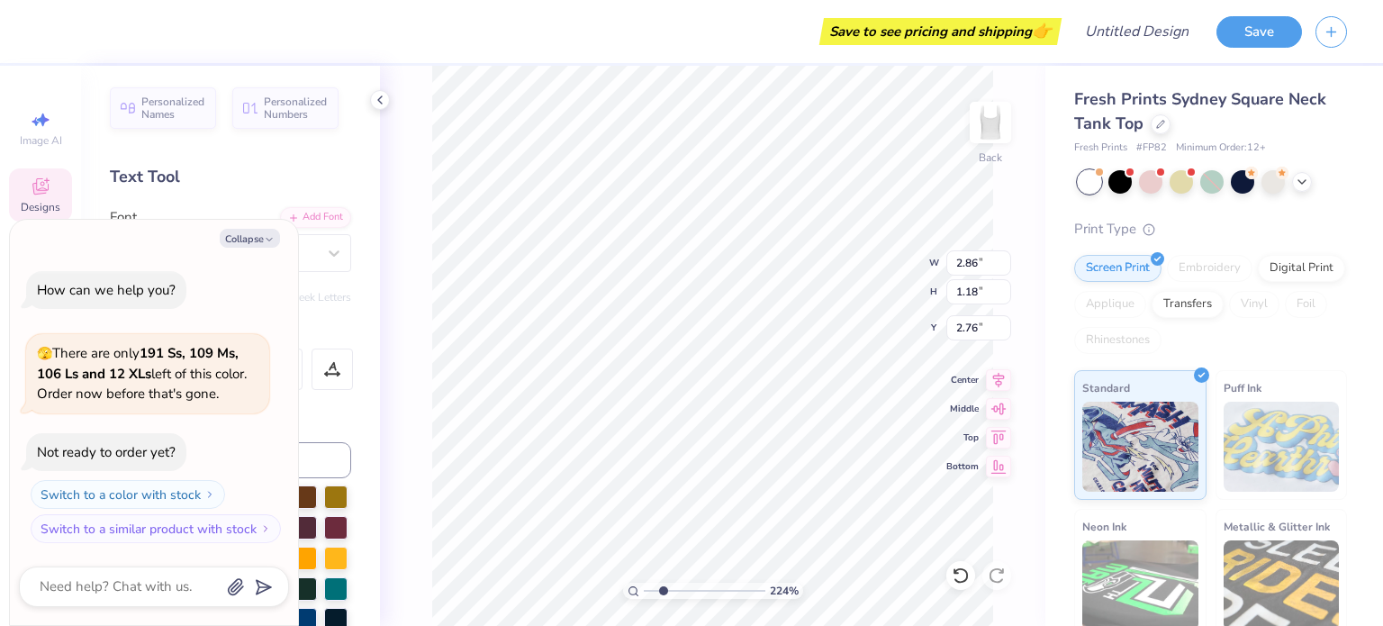
type textarea "x"
type textarea "A"
type textarea "x"
type textarea "AZ"
type textarea "x"
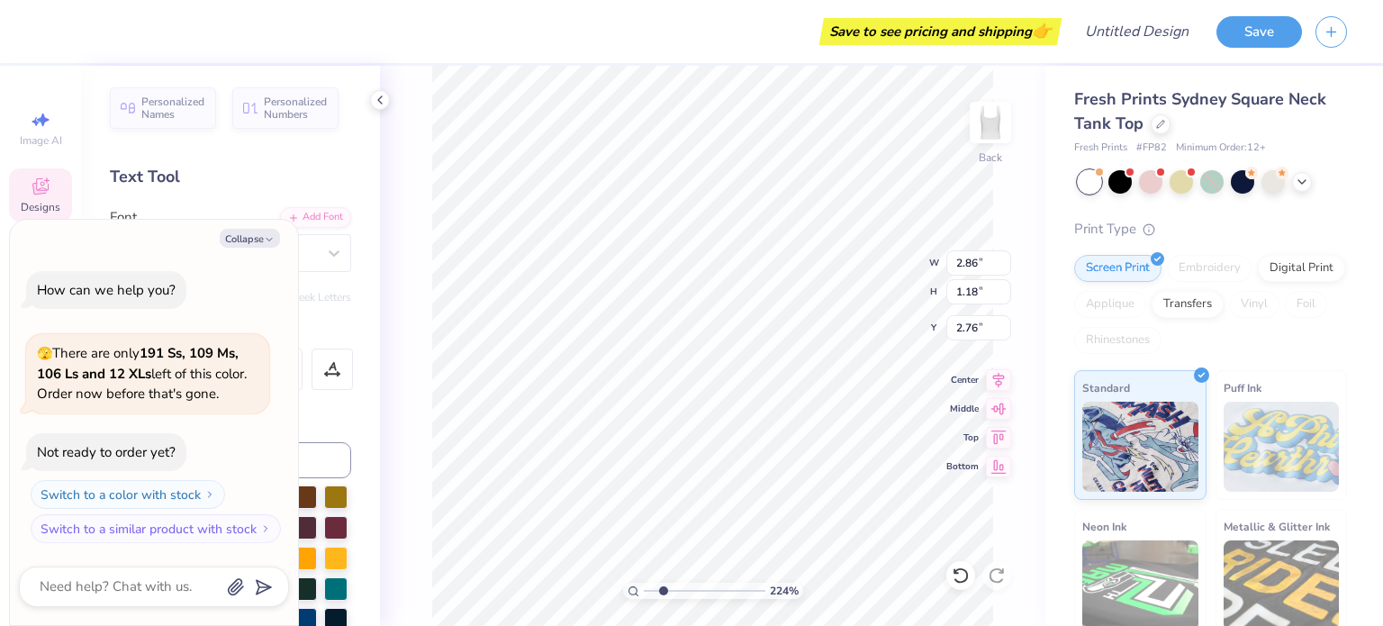
type textarea "AZ"
type textarea "x"
type textarea "AZ"
type textarea "x"
type input "3.06"
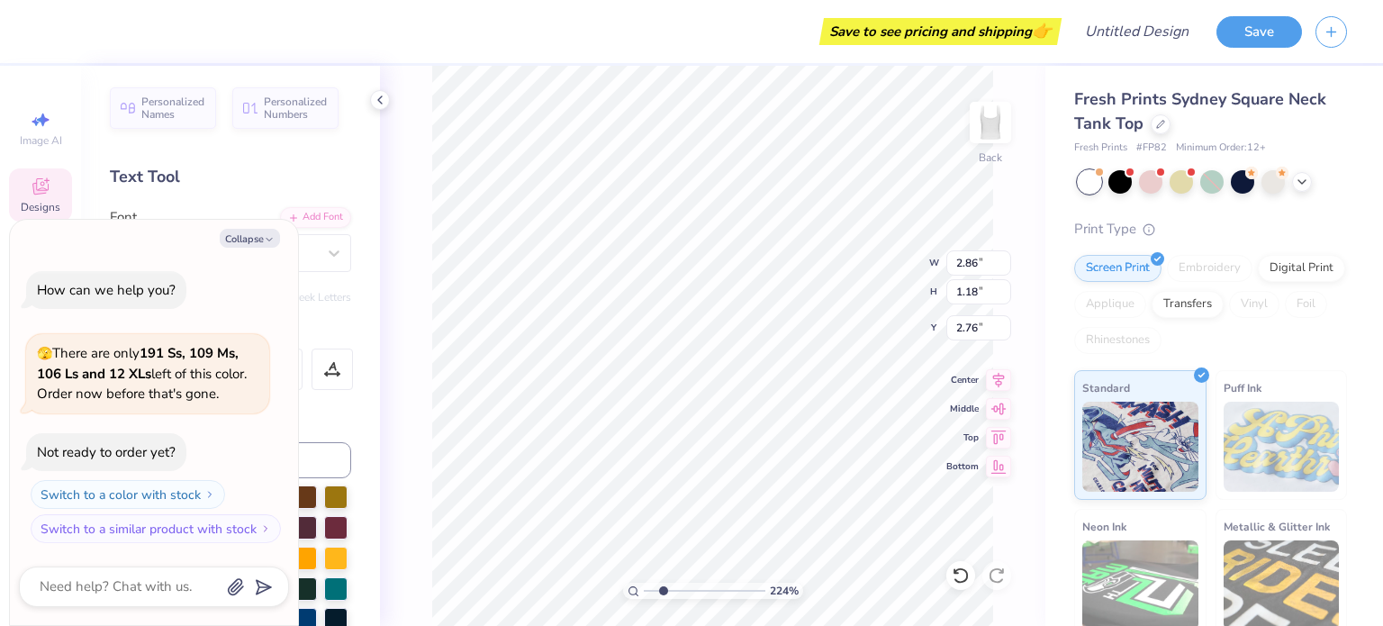
type input "1.09"
type input "2.69"
type textarea "x"
type textarea "B"
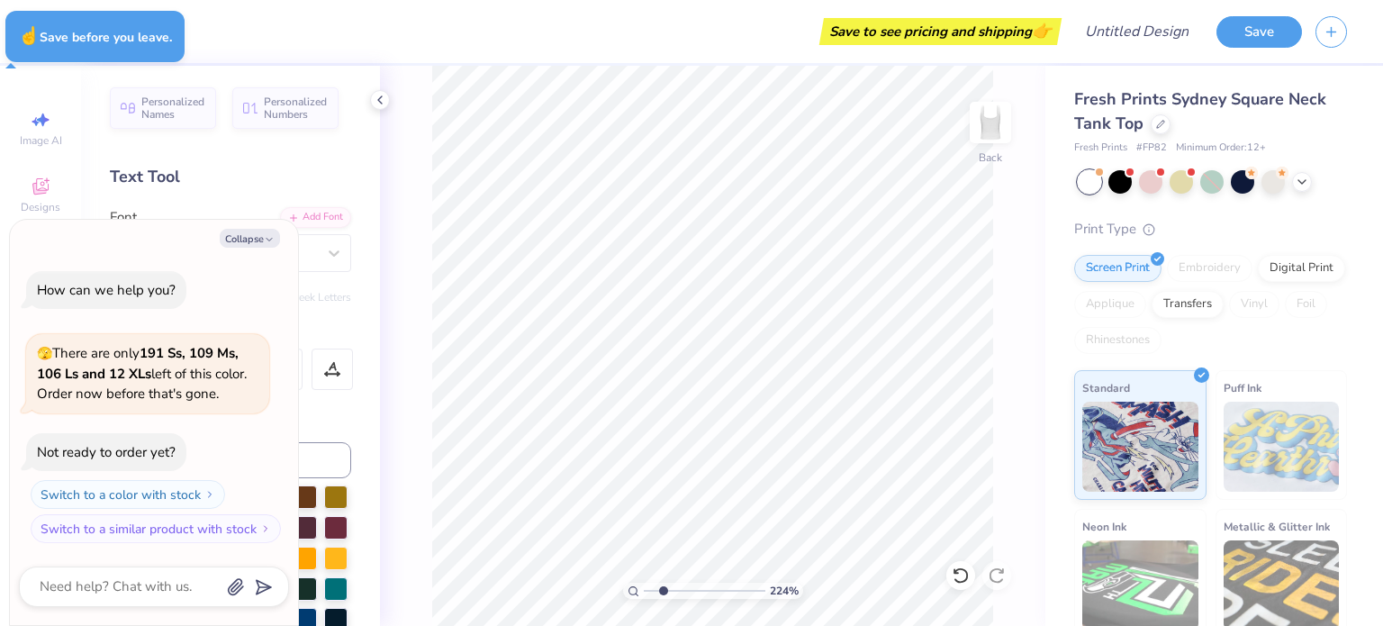
type textarea "x"
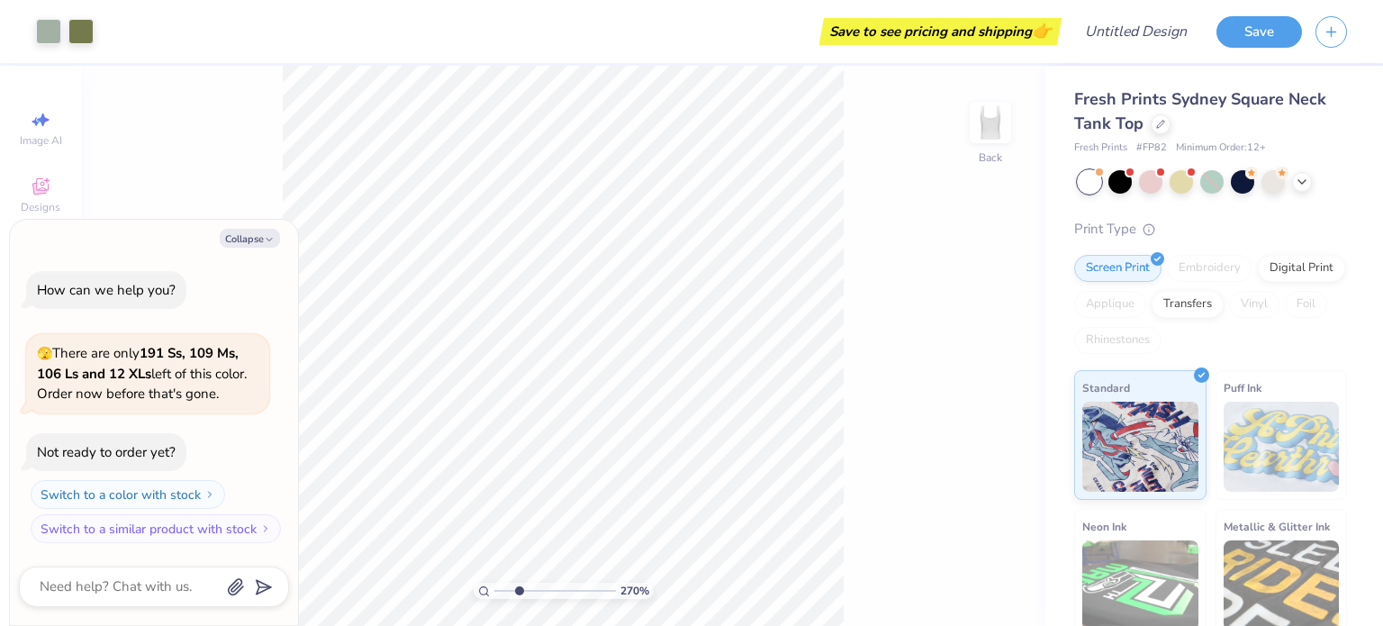
type input "2.69702968111008"
type textarea "x"
type input "2.69702968111008"
type textarea "x"
type input "2.69702968111008"
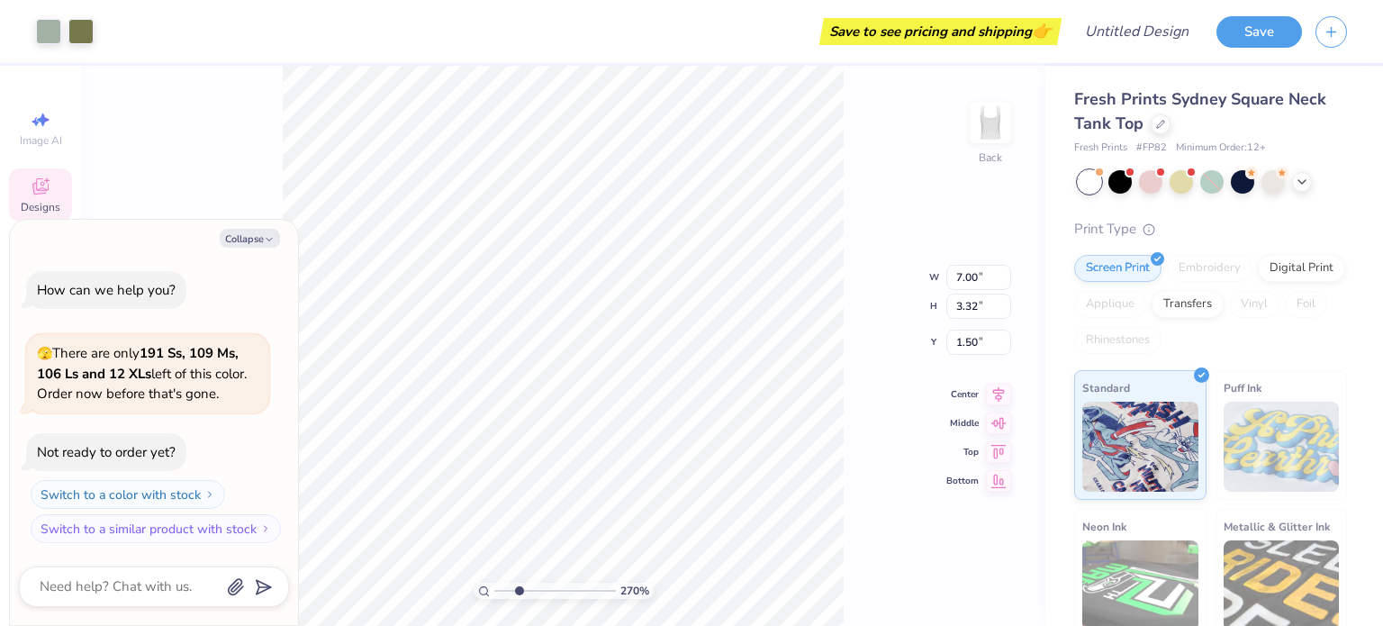
type textarea "x"
type input "2.04"
type input "1.08"
type input "2.69"
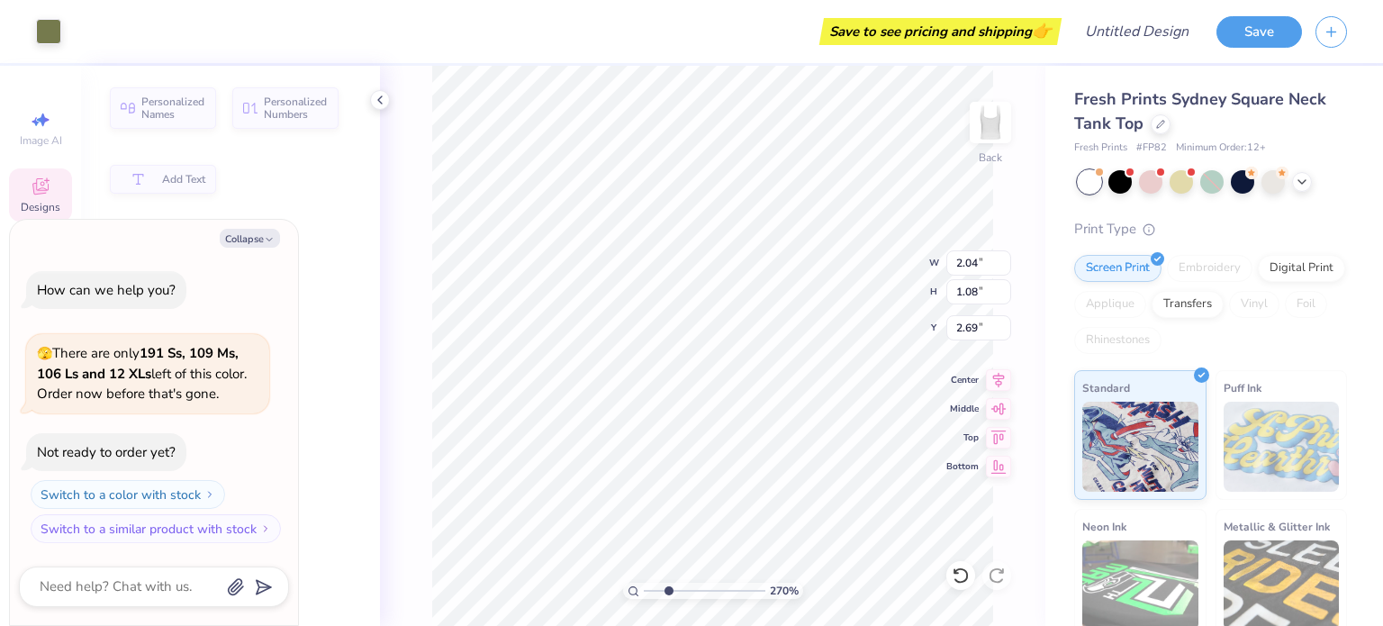
type input "2.69702968111008"
type textarea "x"
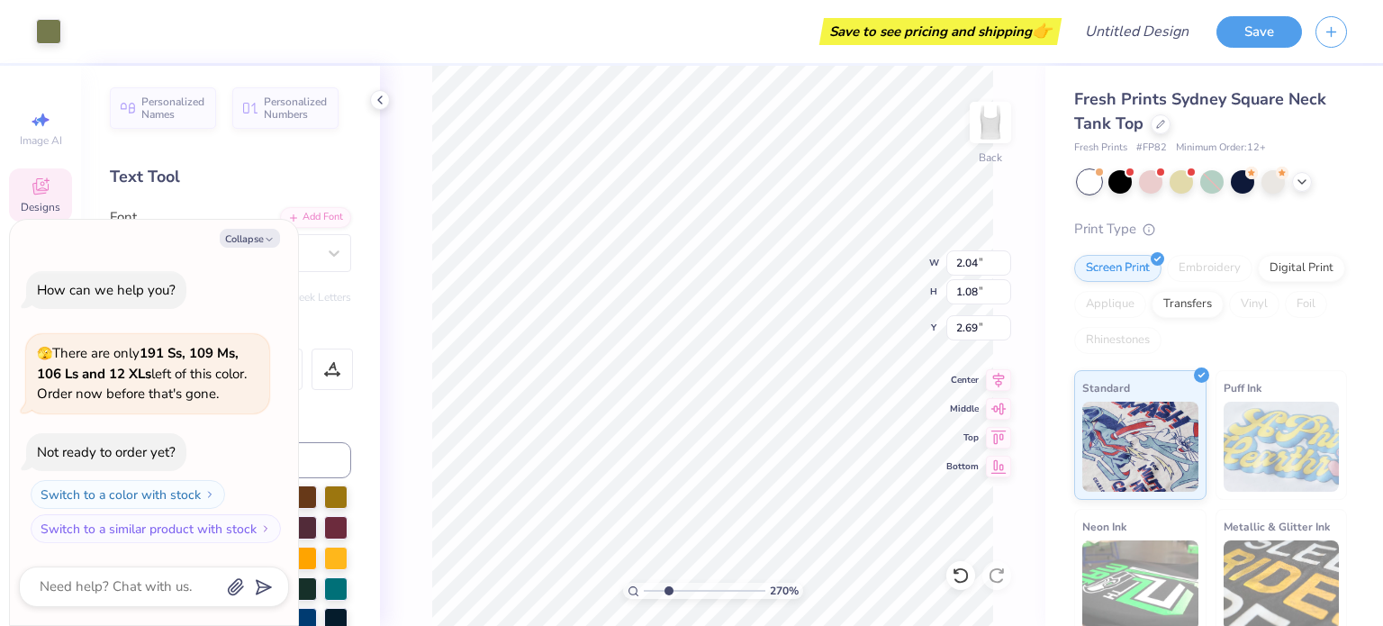
scroll to position [14, 2]
type input "2.69702968111008"
type textarea "x"
type input "2.69702968111008"
type textarea "x"
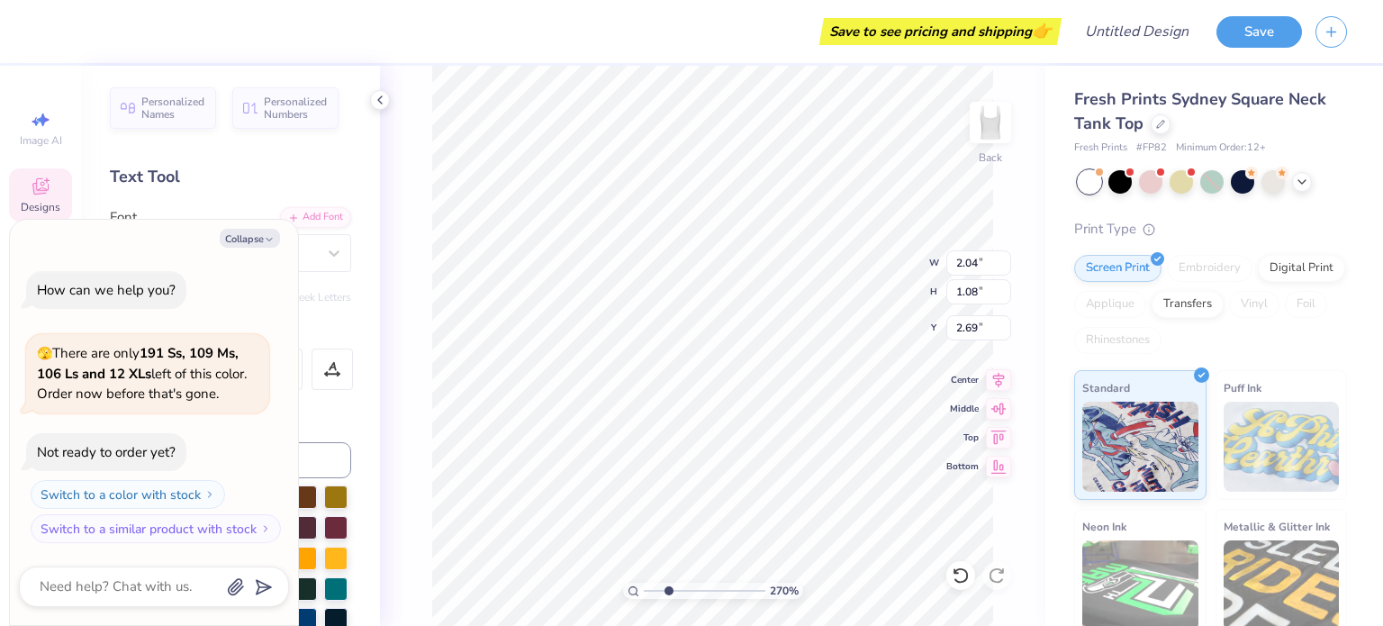
type input "2.69702968111008"
type textarea "x"
type input "2.69702968111008"
type textarea "x"
type input "2.69702968111008"
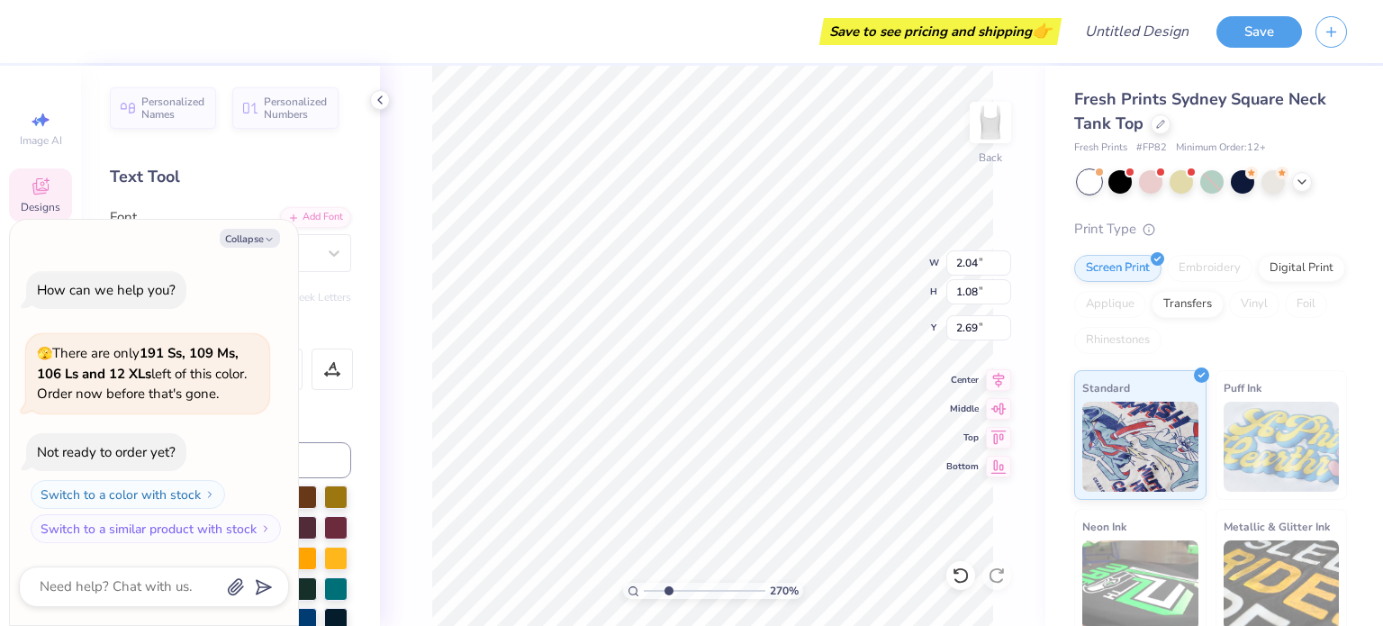
type textarea "x"
type input "2.69702968111008"
type textarea "x"
type input "2.69702968111008"
type textarea "x"
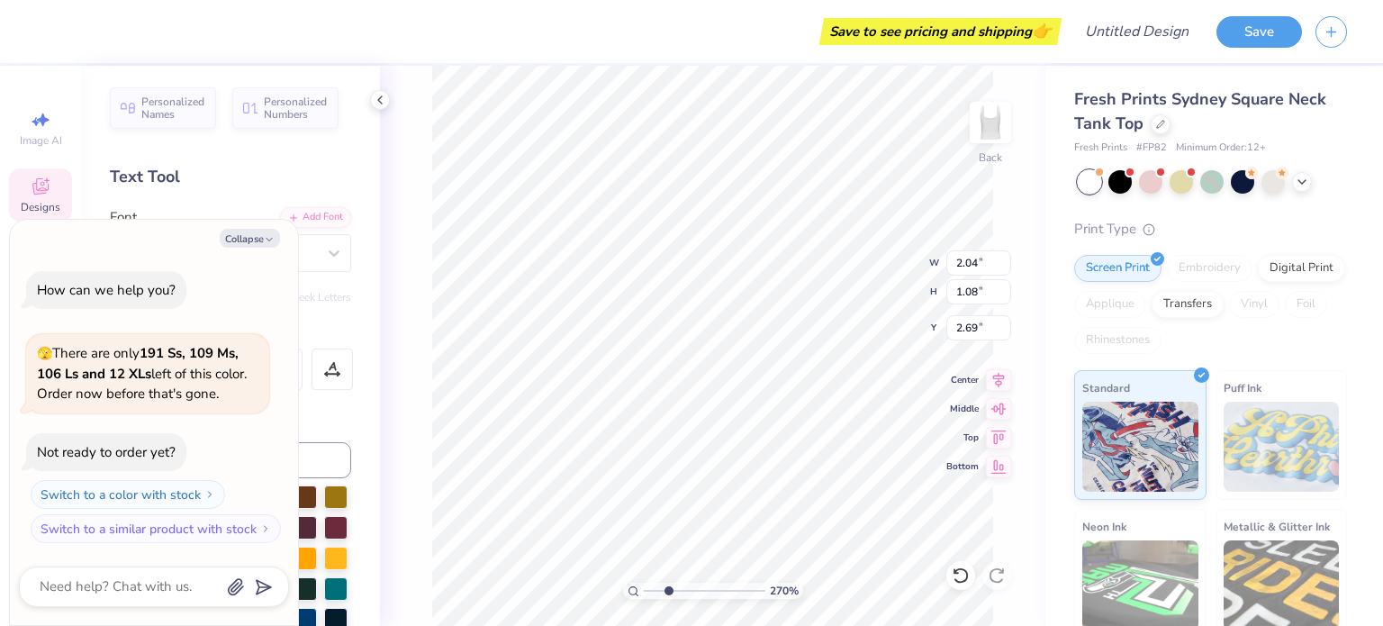
type input "2.69702968111008"
type textarea "x"
type input "2.69702968111008"
type textarea "x"
type textarea "Z"
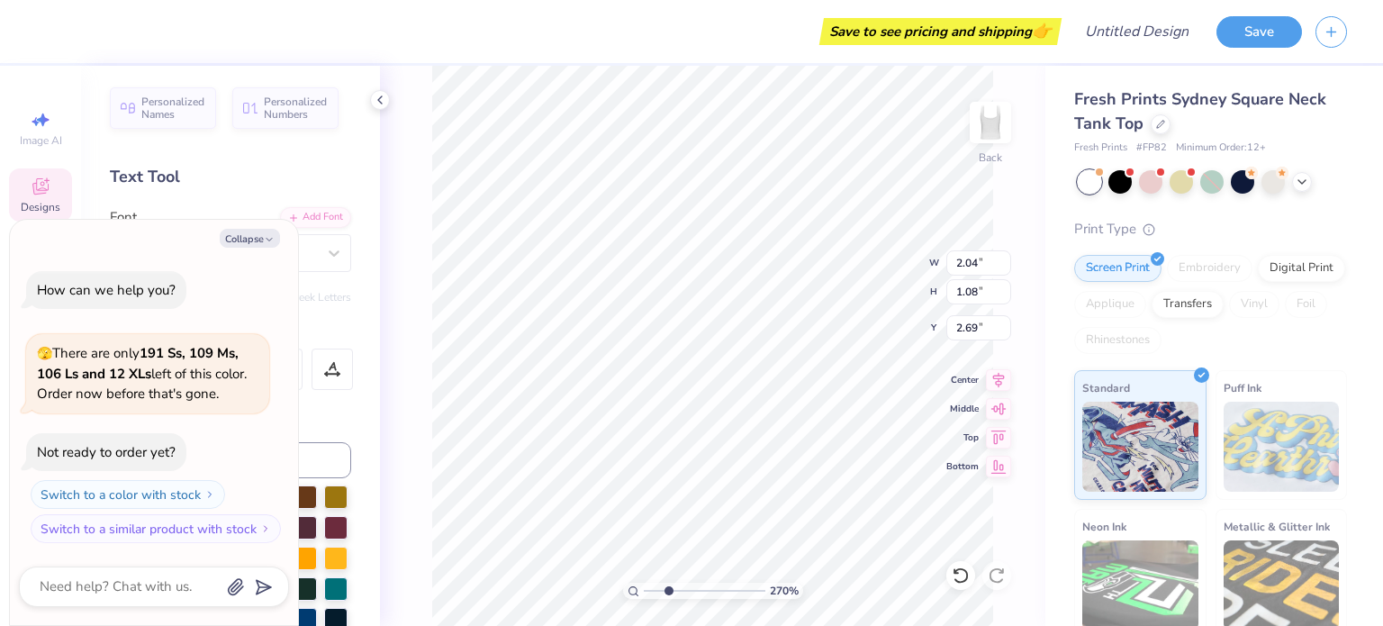
type input "2.69702968111008"
type textarea "x"
type input "2.69702968111008"
type textarea "x"
type input "2.69702968111008"
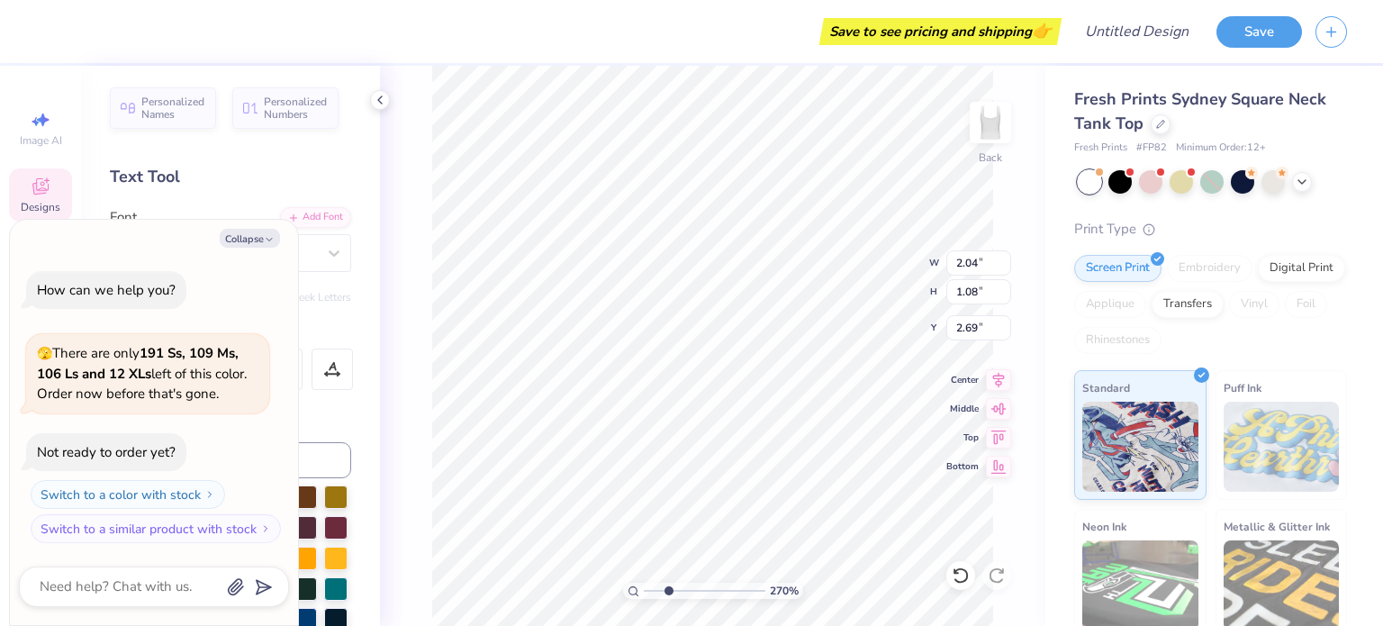
type textarea "x"
type input "2.69702968111008"
type textarea "x"
type textarea "Ze"
type input "2.69702968111008"
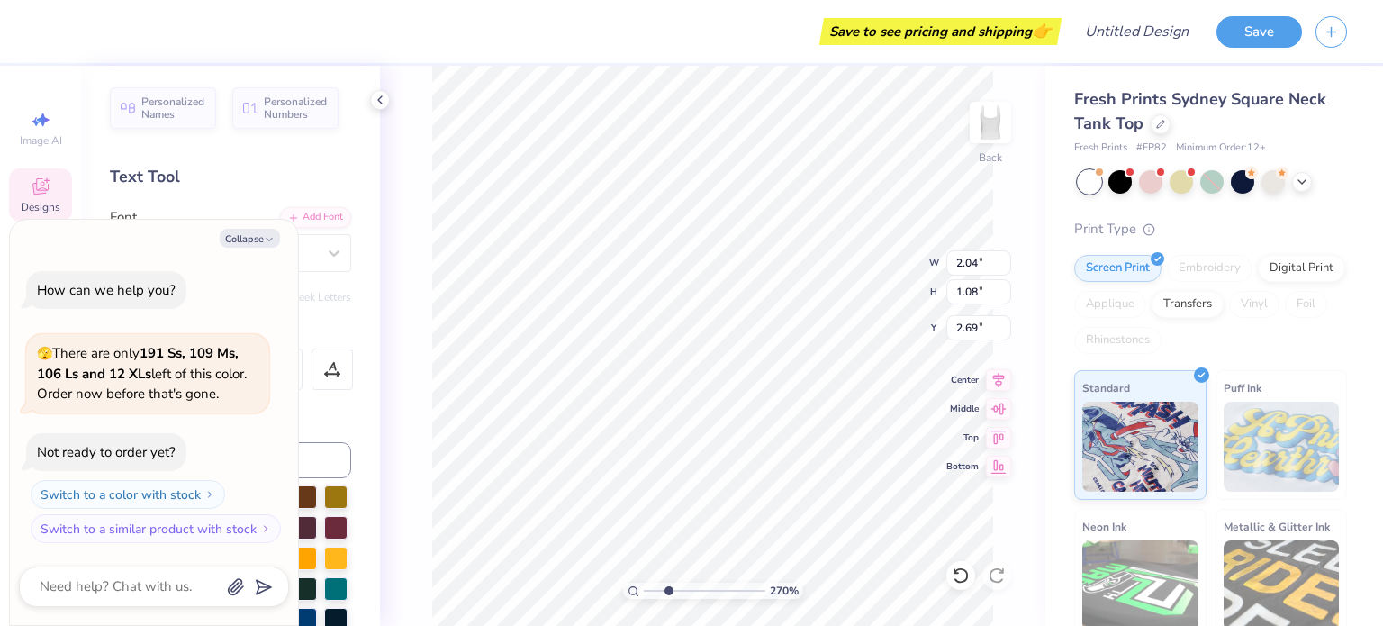
type textarea "x"
type textarea "Zet"
type input "2.69702968111008"
type textarea "x"
type textarea "Zeta"
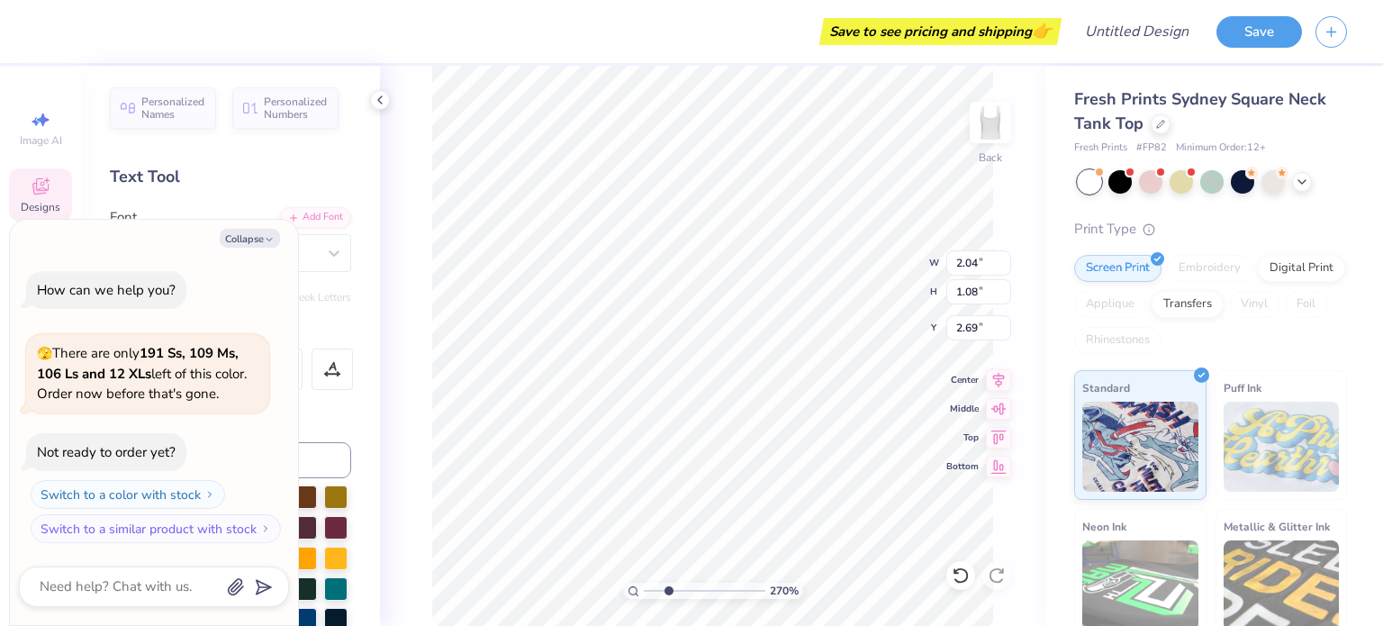
scroll to position [14, 3]
type input "2.69702968111008"
type textarea "x"
type input "2.69702968111008"
type textarea "x"
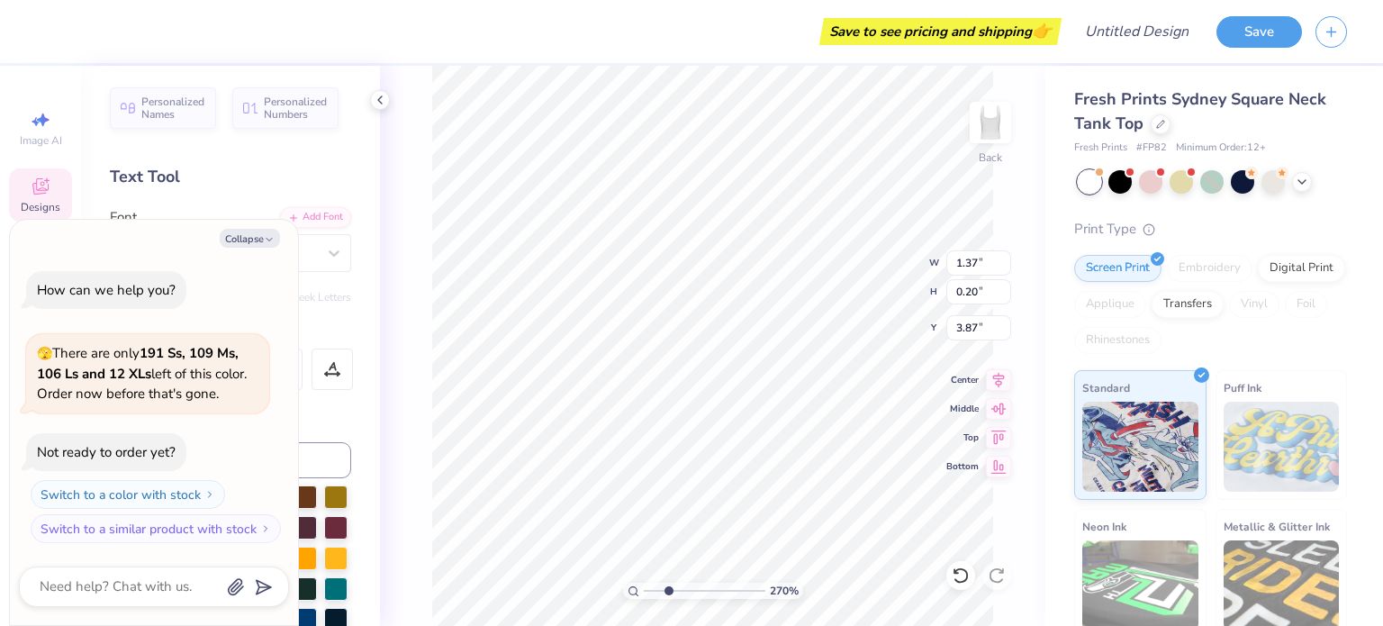
type input "2.69702968111008"
type textarea "x"
type input "2.69702968111008"
type textarea "x"
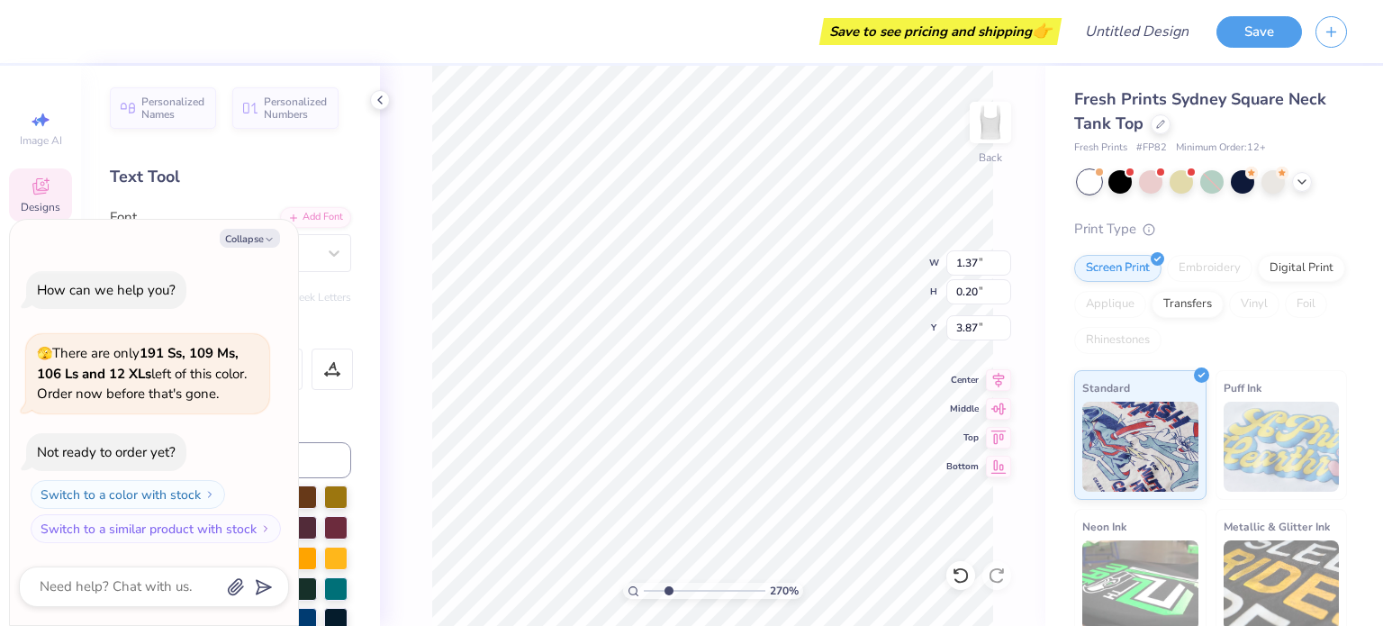
type input "2.69702968111008"
type textarea "x"
type textarea "retret"
type input "2.69702968111008"
type textarea "x"
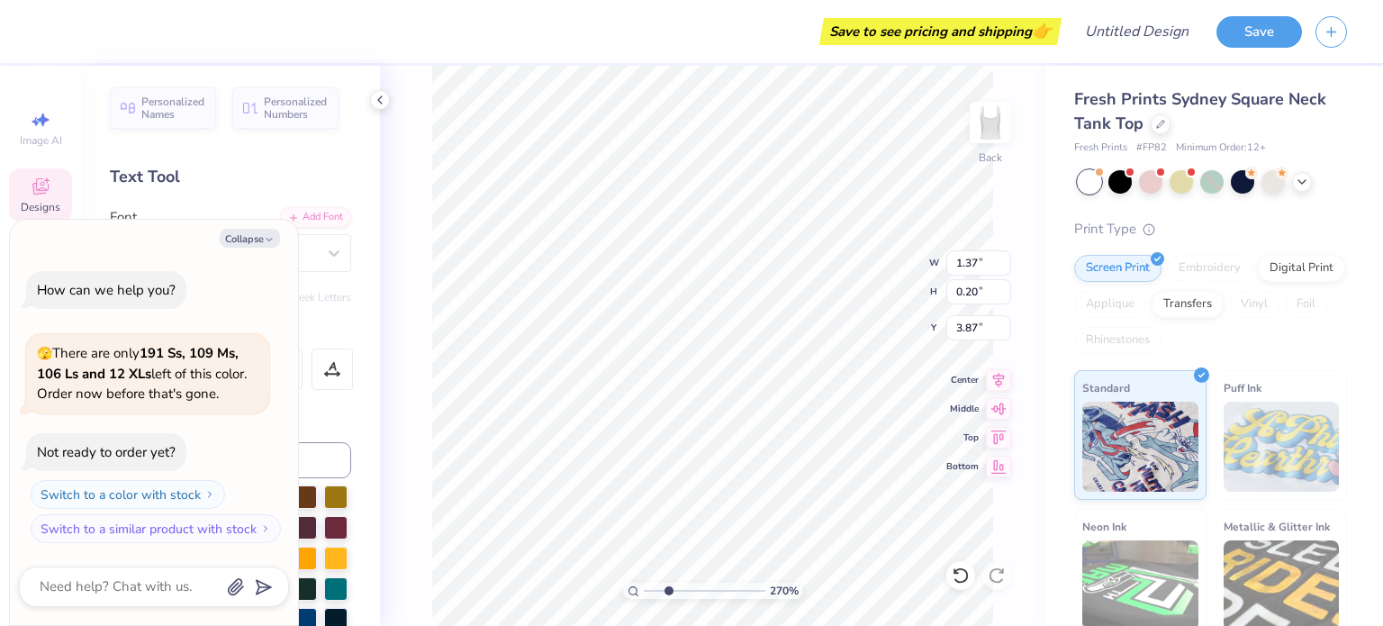
type input "1.99"
type input "1.29"
type input "2.59"
type input "2.69702968111008"
type textarea "x"
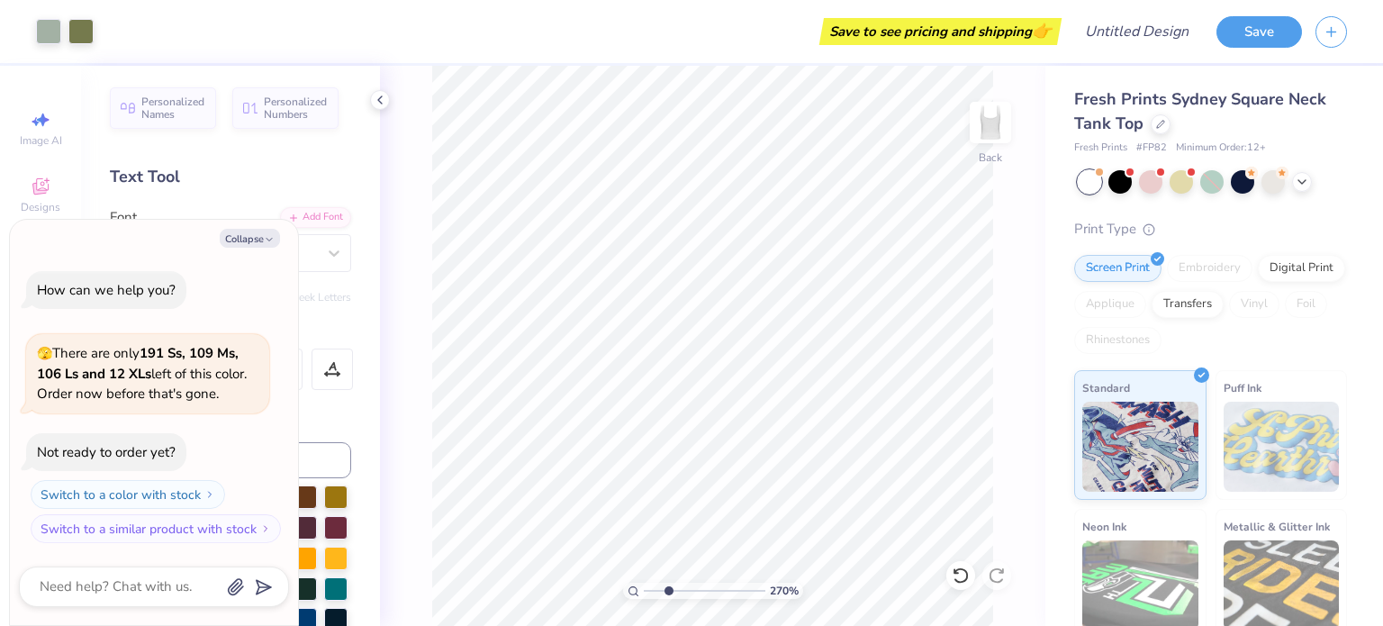
type input "2.69702968111008"
type textarea "x"
type input "2.69702968111008"
type textarea "x"
type input "2.69702968111008"
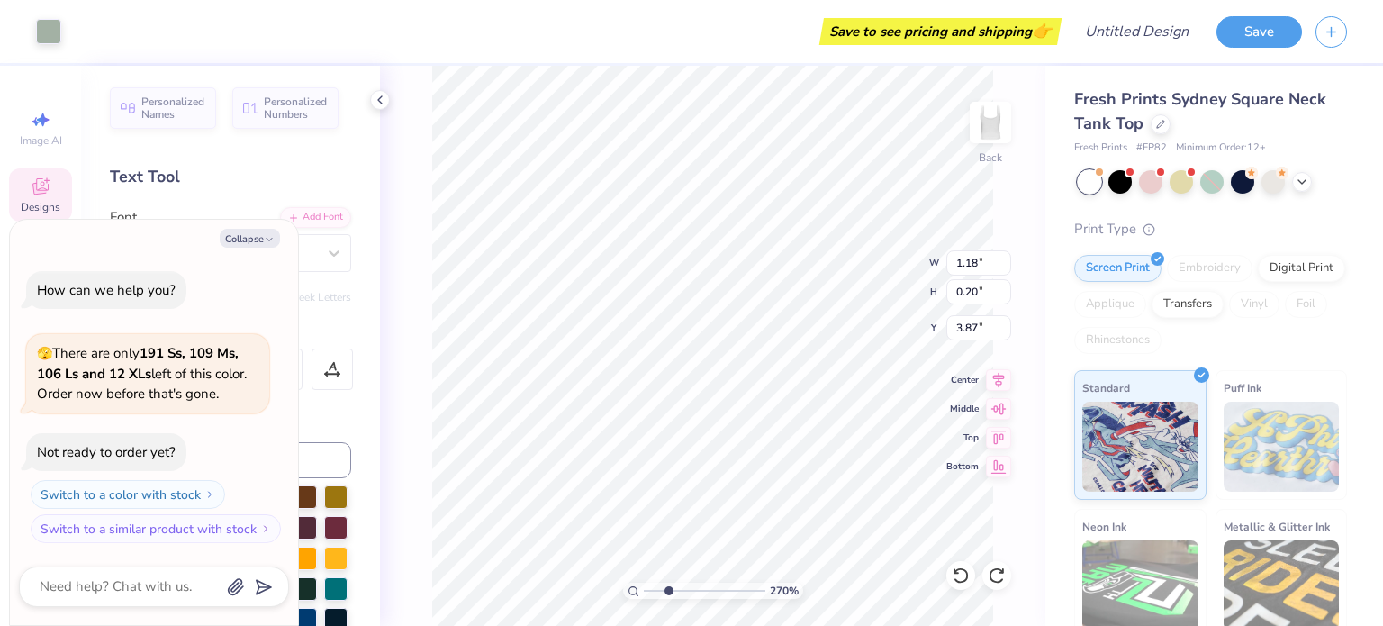
type textarea "x"
type input "2.69702968111008"
type textarea "x"
type input "2.69702968111008"
type textarea "x"
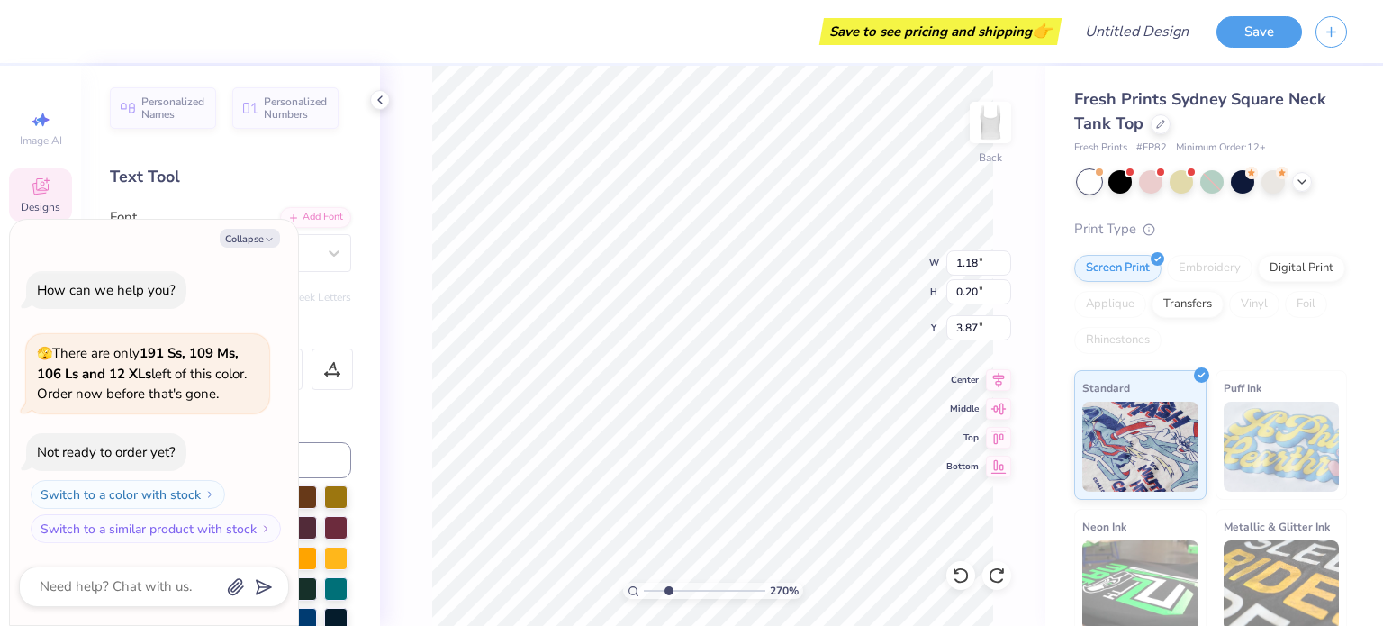
type input "1.99"
type input "1.29"
type input "2.59"
type input "2.69702968111008"
type textarea "x"
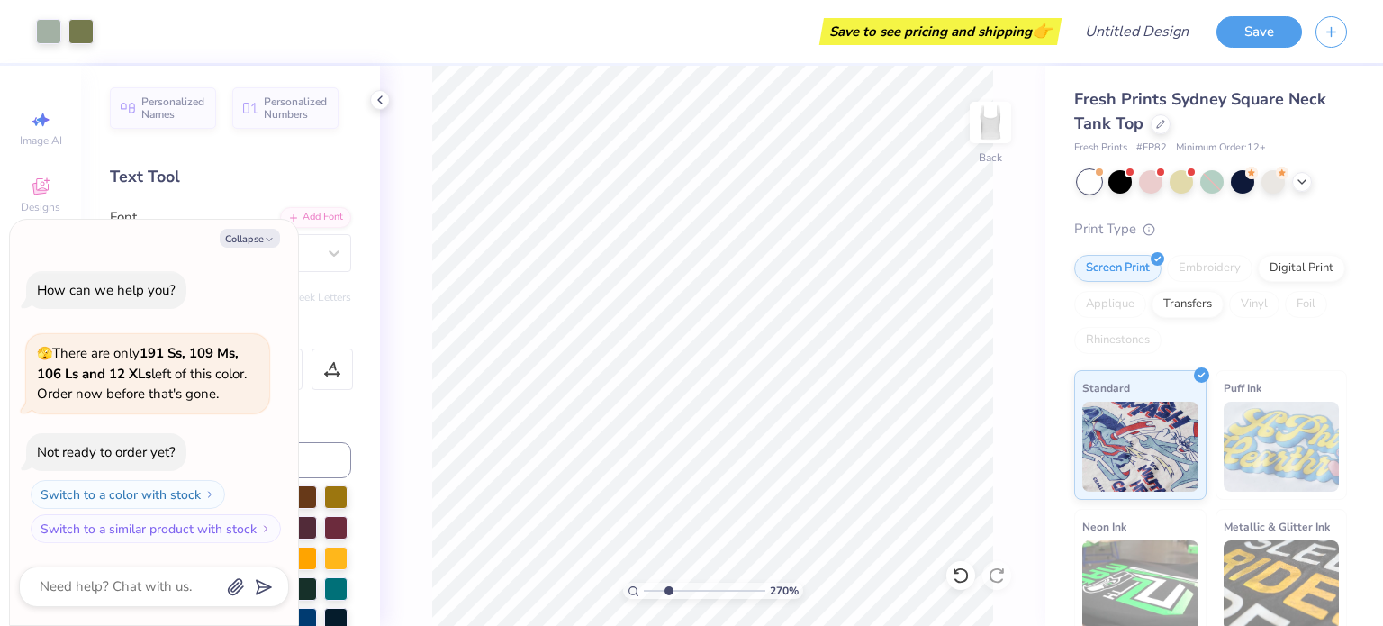
type input "2.69702968111008"
type textarea "x"
type input "2.69702968111008"
type textarea "x"
type input "2.69702968111008"
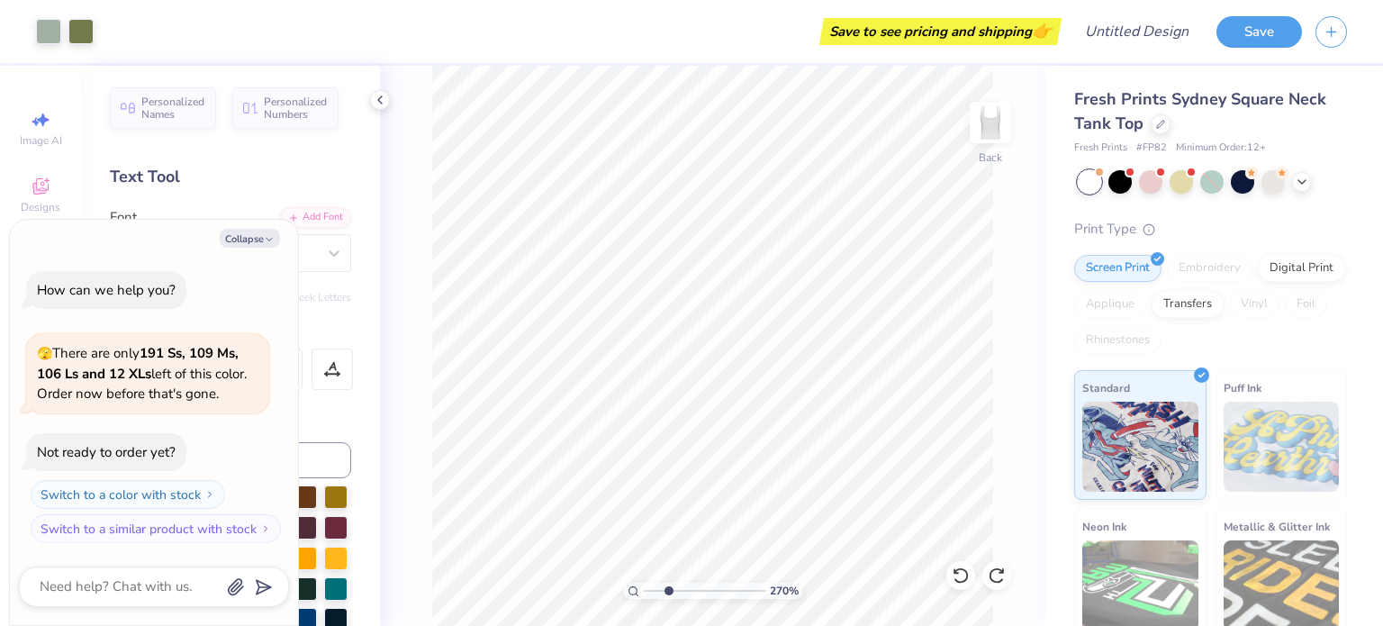
type textarea "x"
type input "2.69702968111008"
type textarea "x"
type input "2.69702968111008"
type textarea "x"
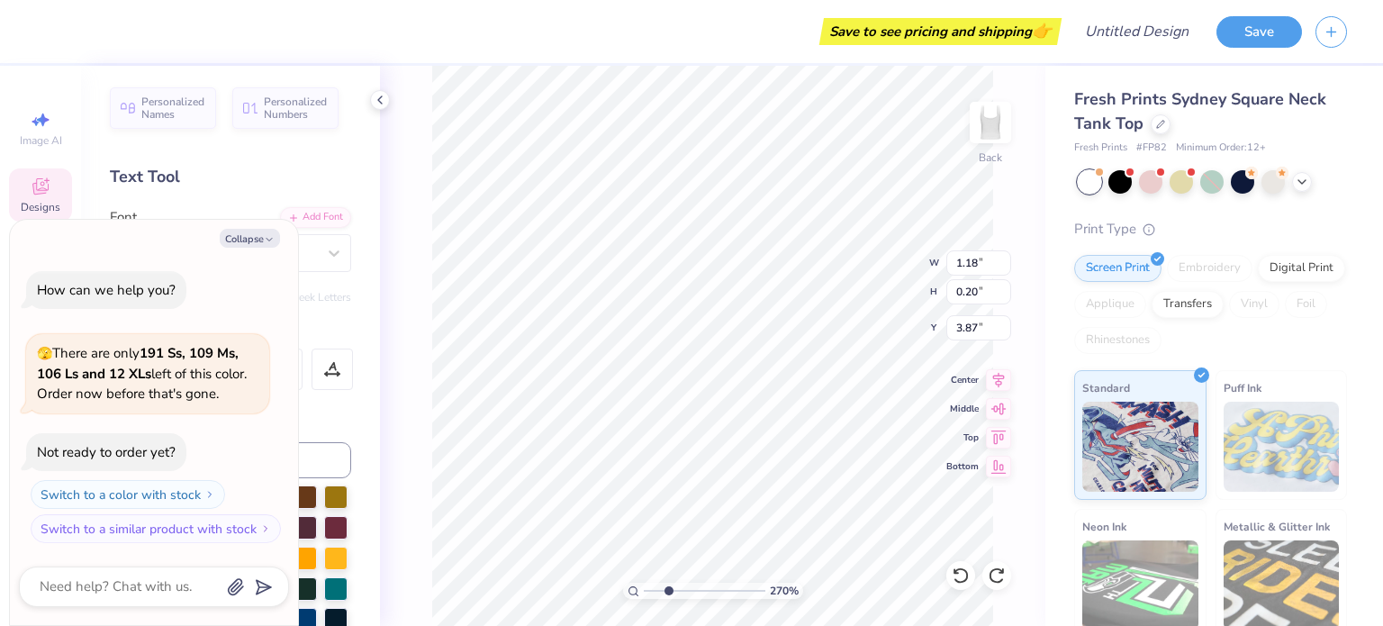
type input "2.69702968111008"
type textarea "x"
type input "2.69702968111008"
type textarea "x"
type textarea "retet"
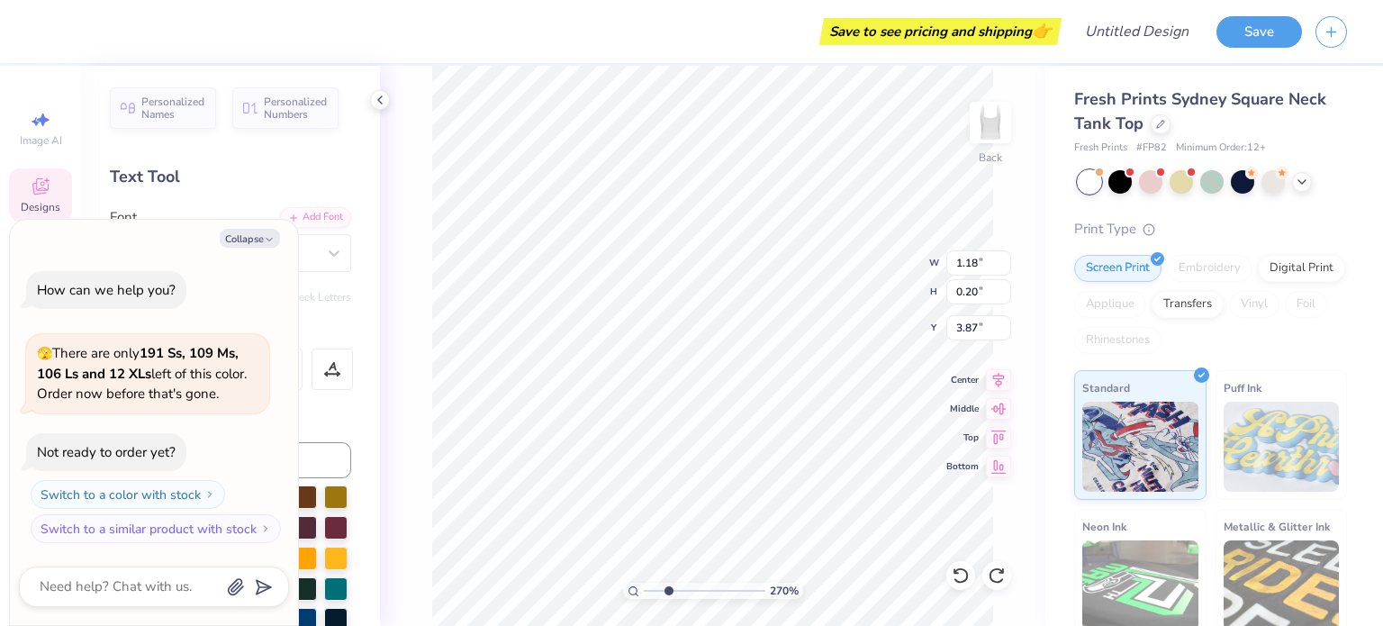
type input "2.69702968111008"
type textarea "x"
type input "2.69702968111008"
type textarea "x"
type input "2.69702968111008"
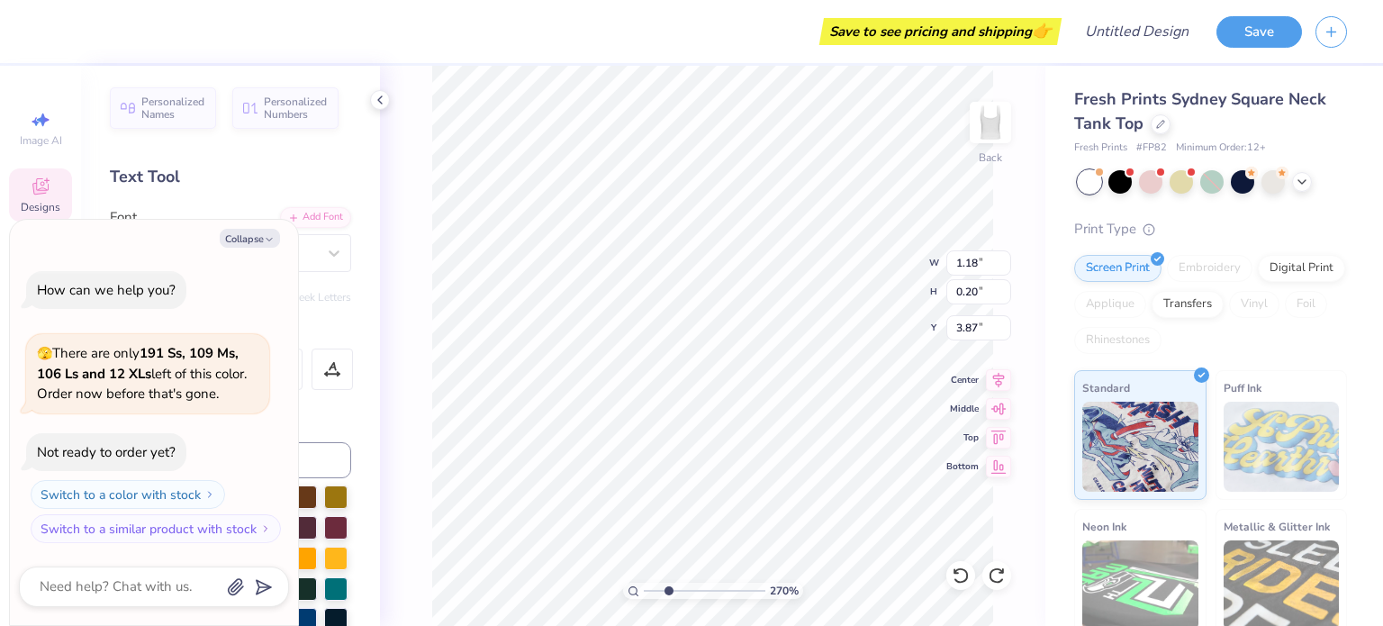
type textarea "x"
type input "1.99"
type input "1.29"
type input "2.59"
type input "2.69702968111008"
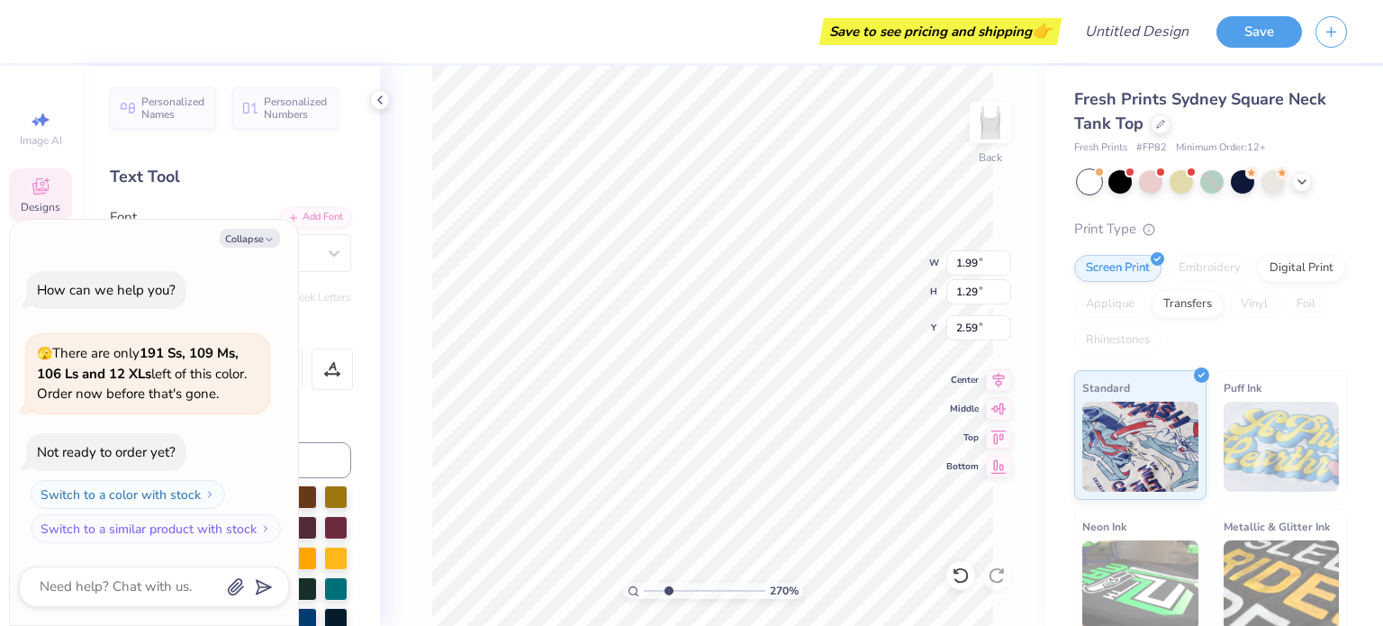
type textarea "x"
type input "2.69702968111008"
type textarea "x"
type input "2.69702968111008"
type textarea "x"
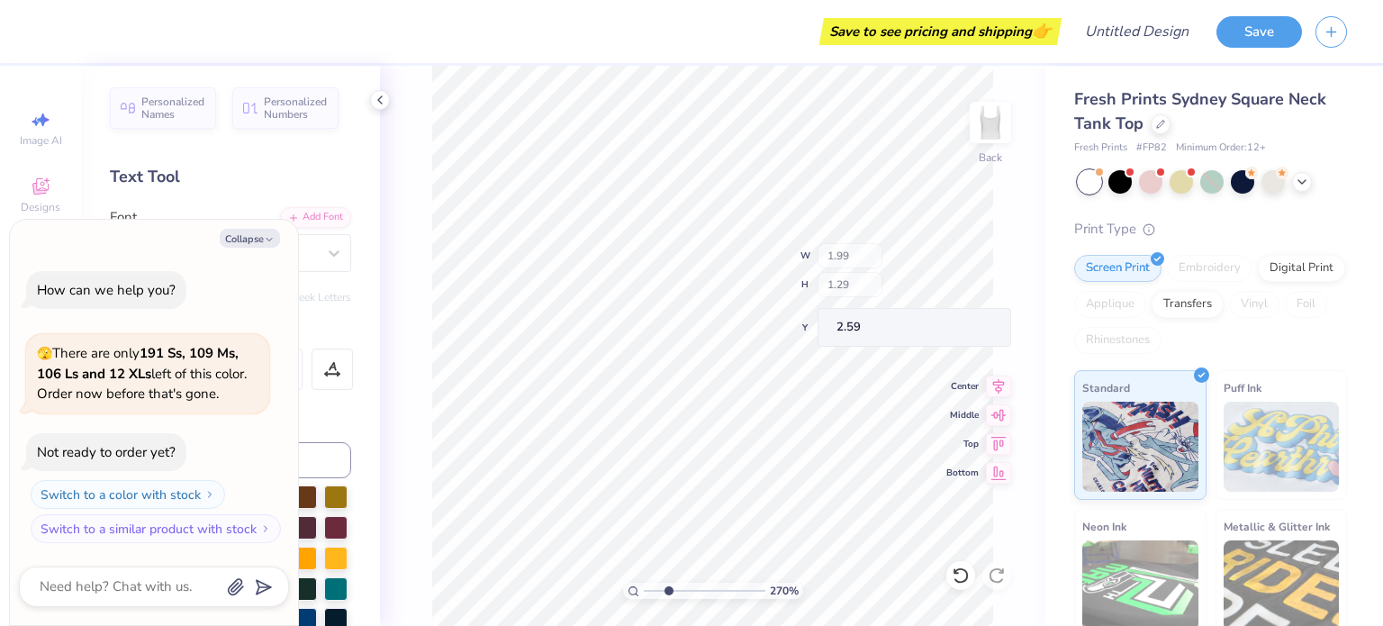
type input "2.69702968111008"
type textarea "x"
type input "2.69702968111008"
type textarea "x"
type input "2.69702968111008"
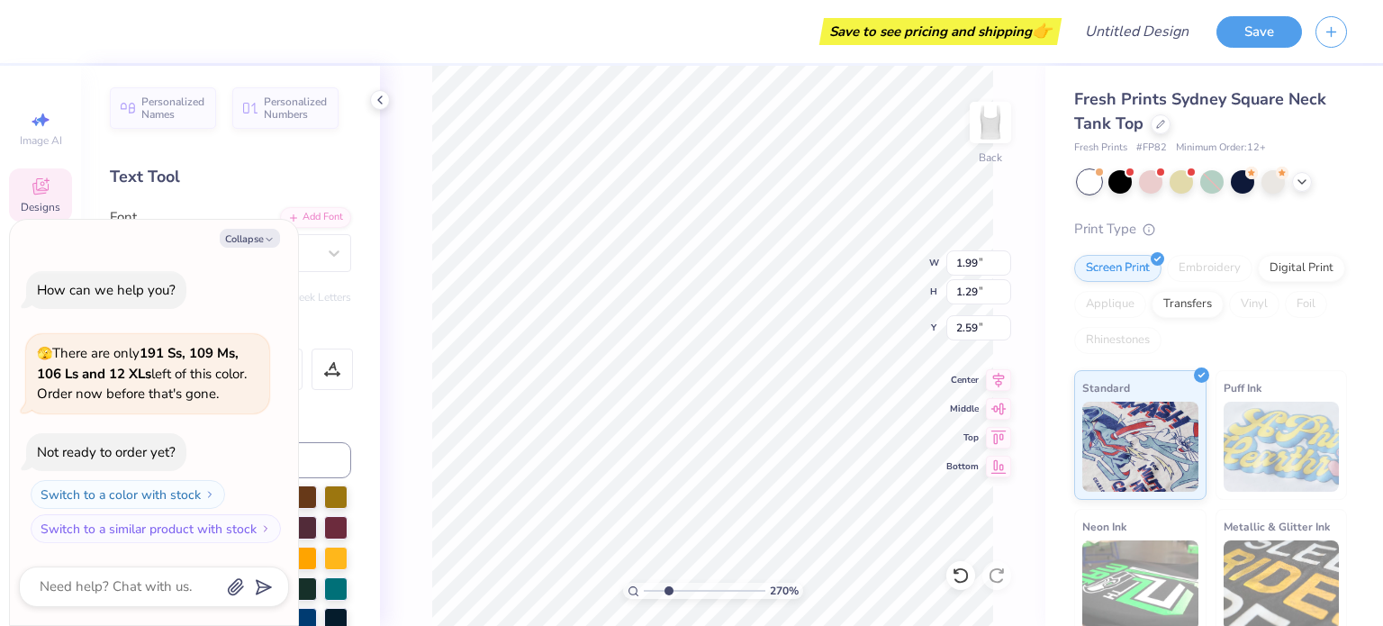
type textarea "x"
type input "2.69702968111008"
type textarea "x"
type input "2.69702968111008"
type textarea "x"
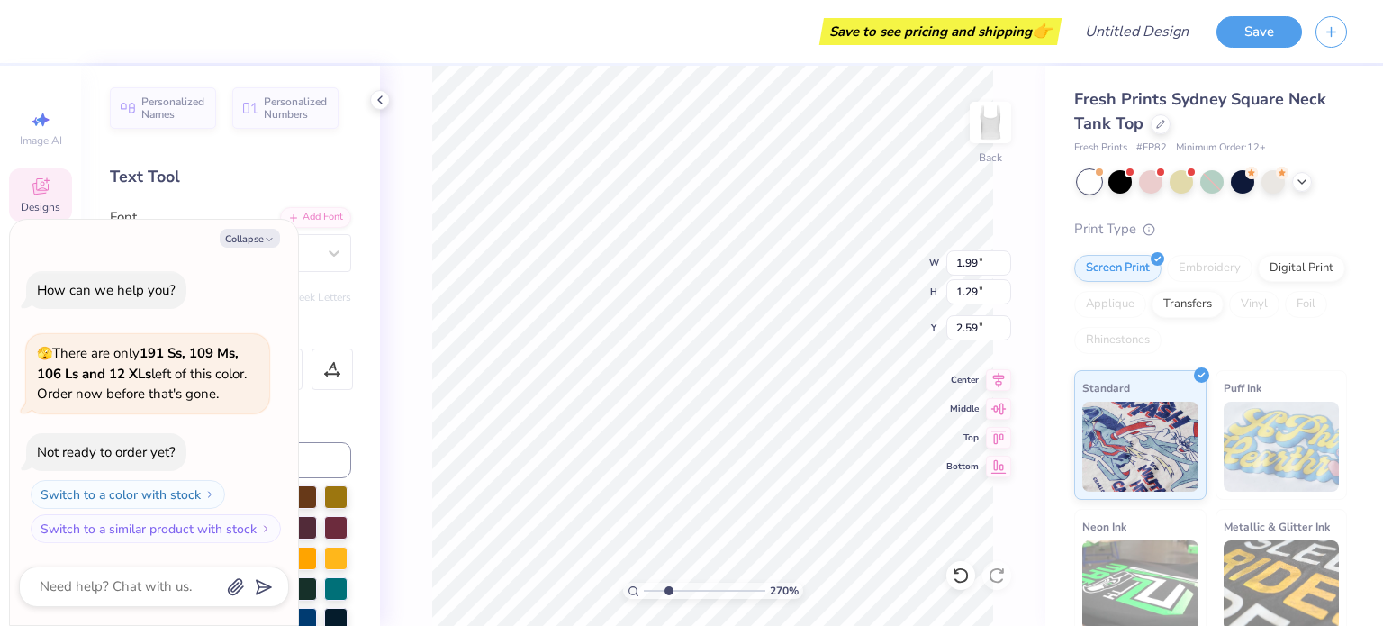
type input "2.69702968111008"
type textarea "x"
type input "2.69702968111008"
type textarea "x"
type input "2.69702968111008"
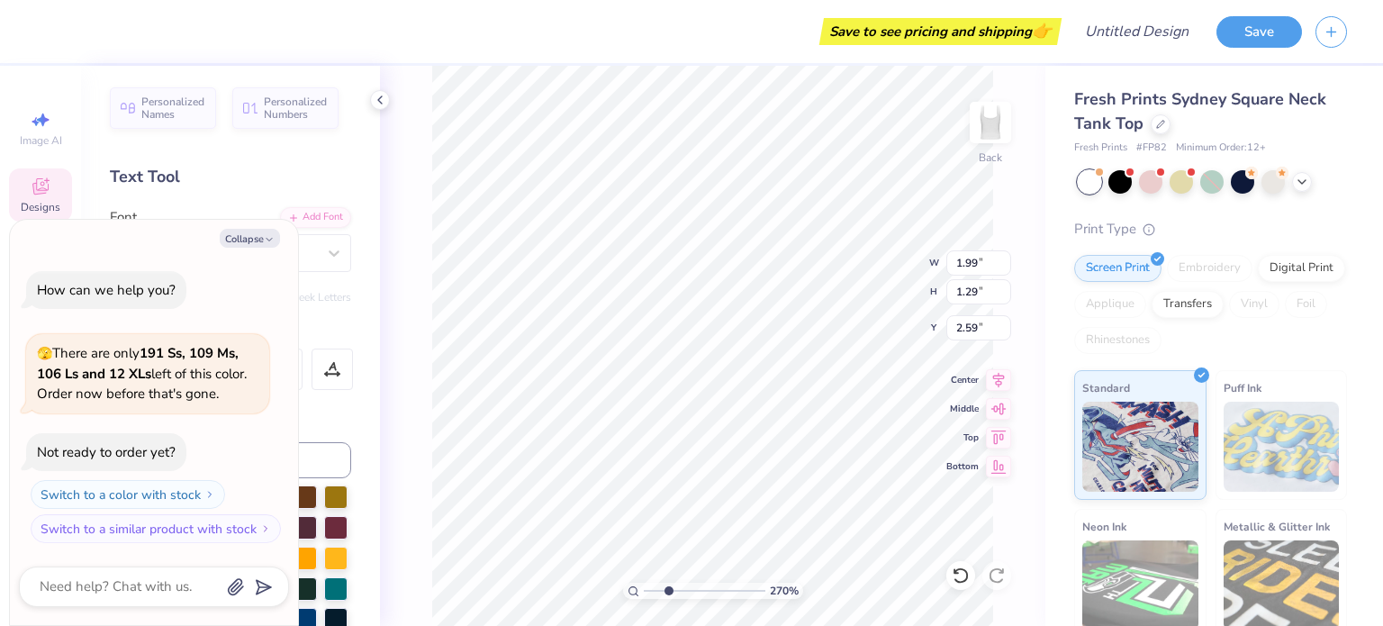
type textarea "x"
type input "2.69702968111008"
type textarea "x"
type textarea "Zeta"
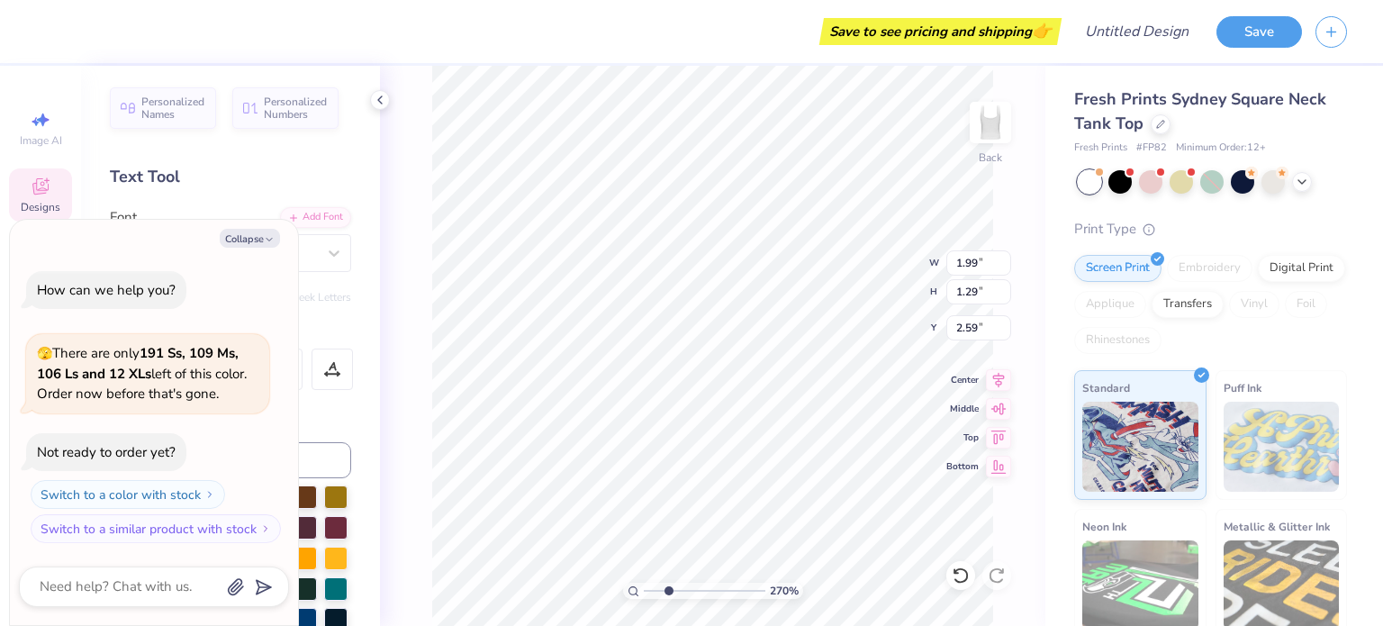
type input "2.69702968111008"
type textarea "x"
type input "2.69702968111008"
type textarea "x"
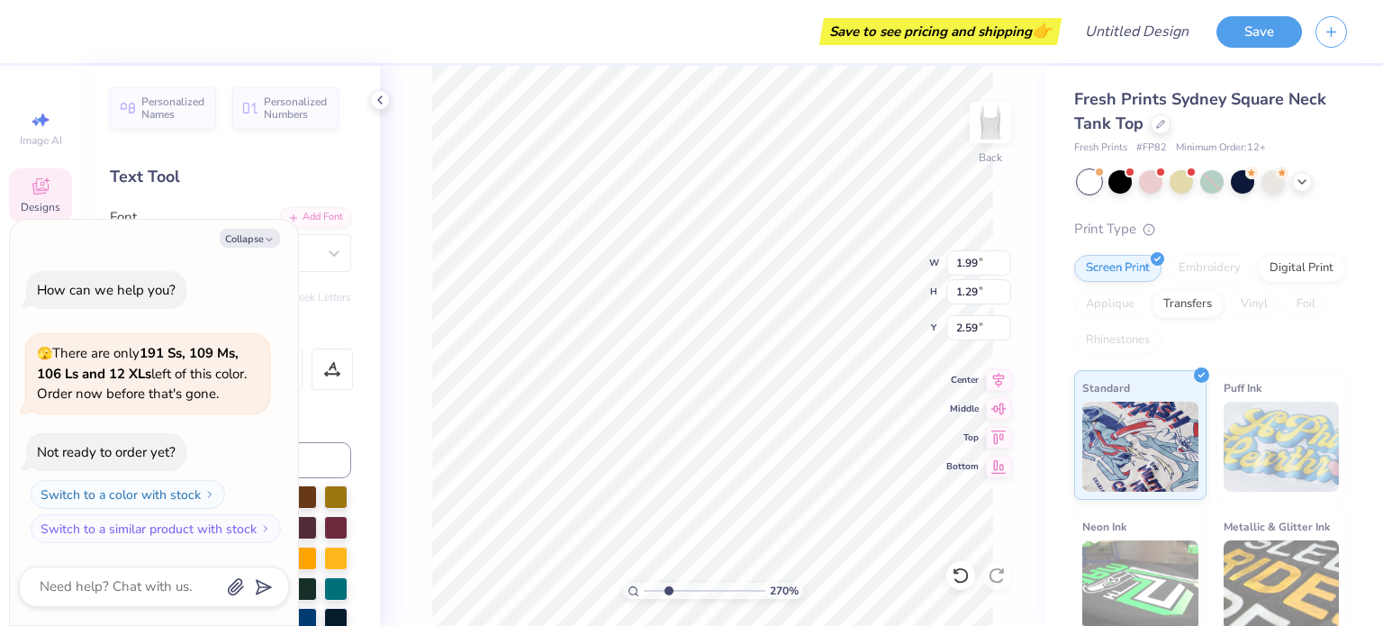
type input "2.69702968111008"
type textarea "x"
type textarea "Zeta B"
type input "2.69702968111008"
type textarea "x"
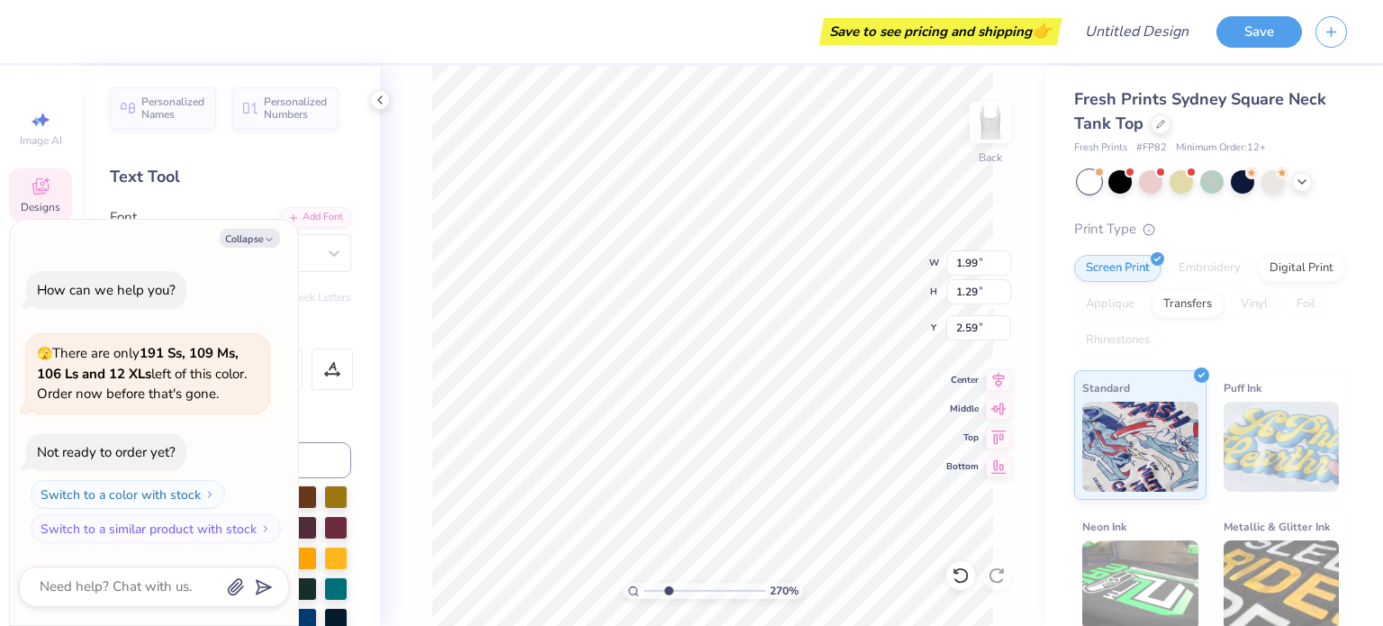
type textarea "Zeta Bet"
type input "2.69702968111008"
type textarea "x"
type input "2.69702968111008"
type textarea "x"
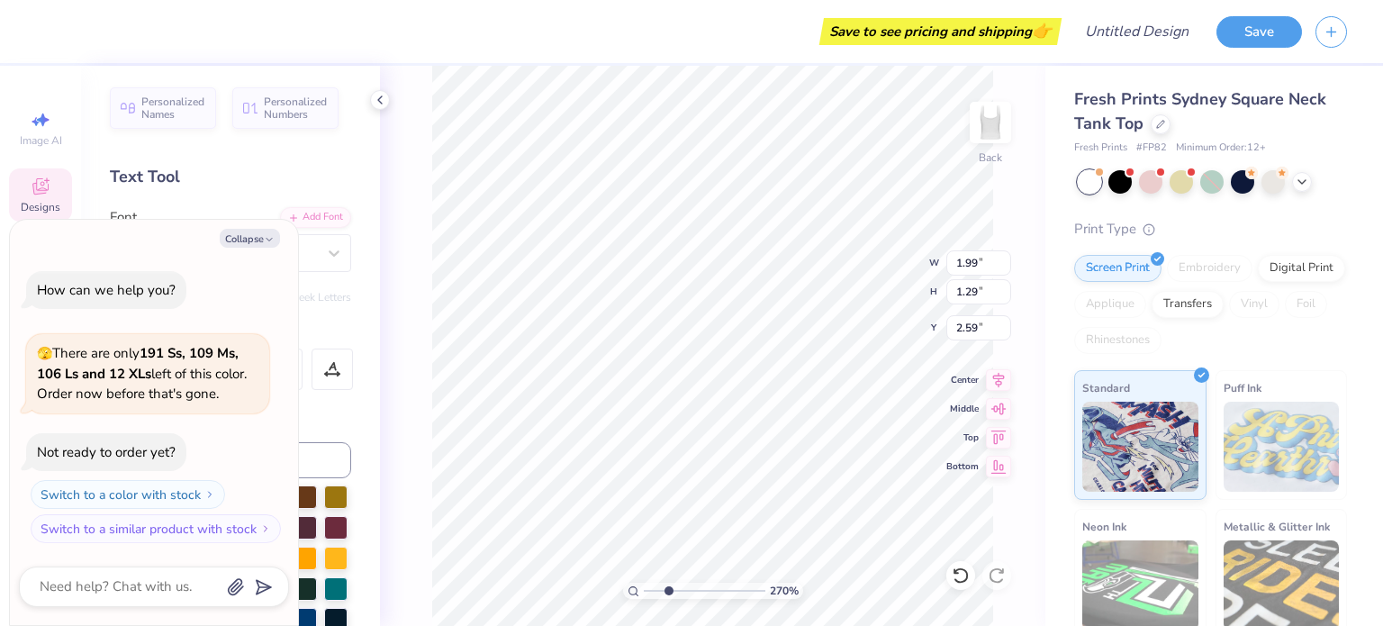
type textarea "Zeta Beta"
type input "2.69702968111008"
type textarea "x"
type input "2.69702968111008"
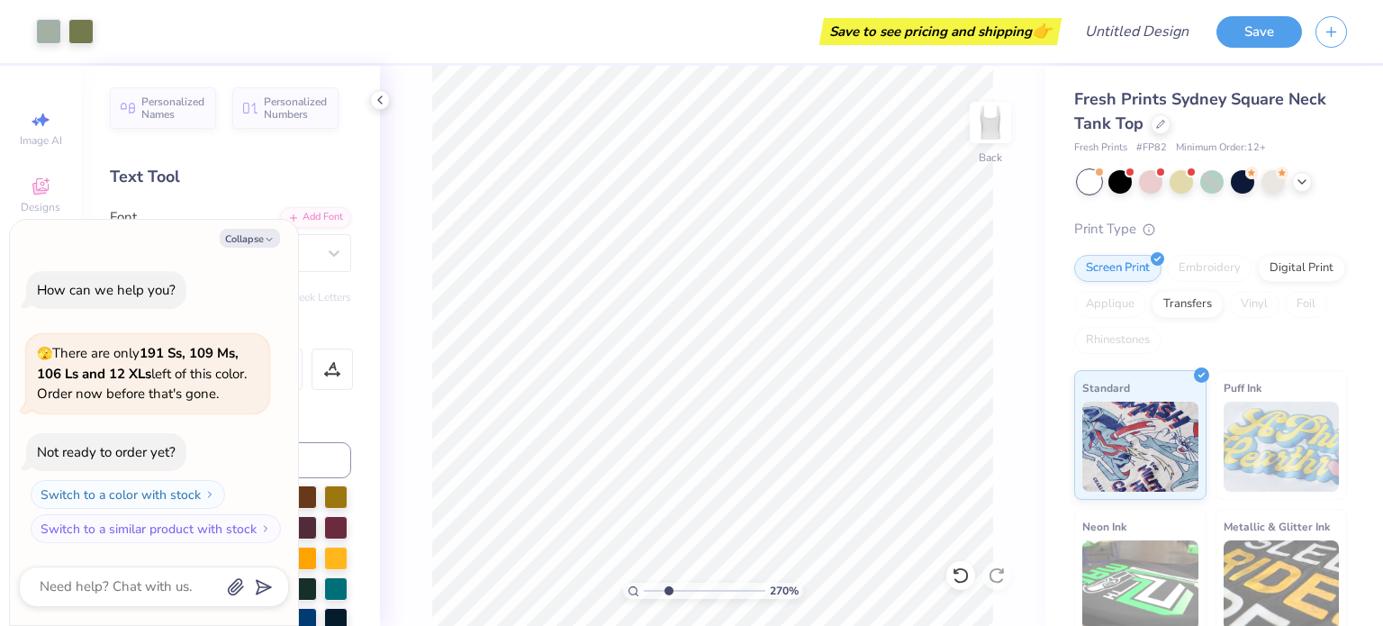
type textarea "x"
type input "2.69702968111008"
type textarea "x"
type input "2.69702968111008"
type textarea "x"
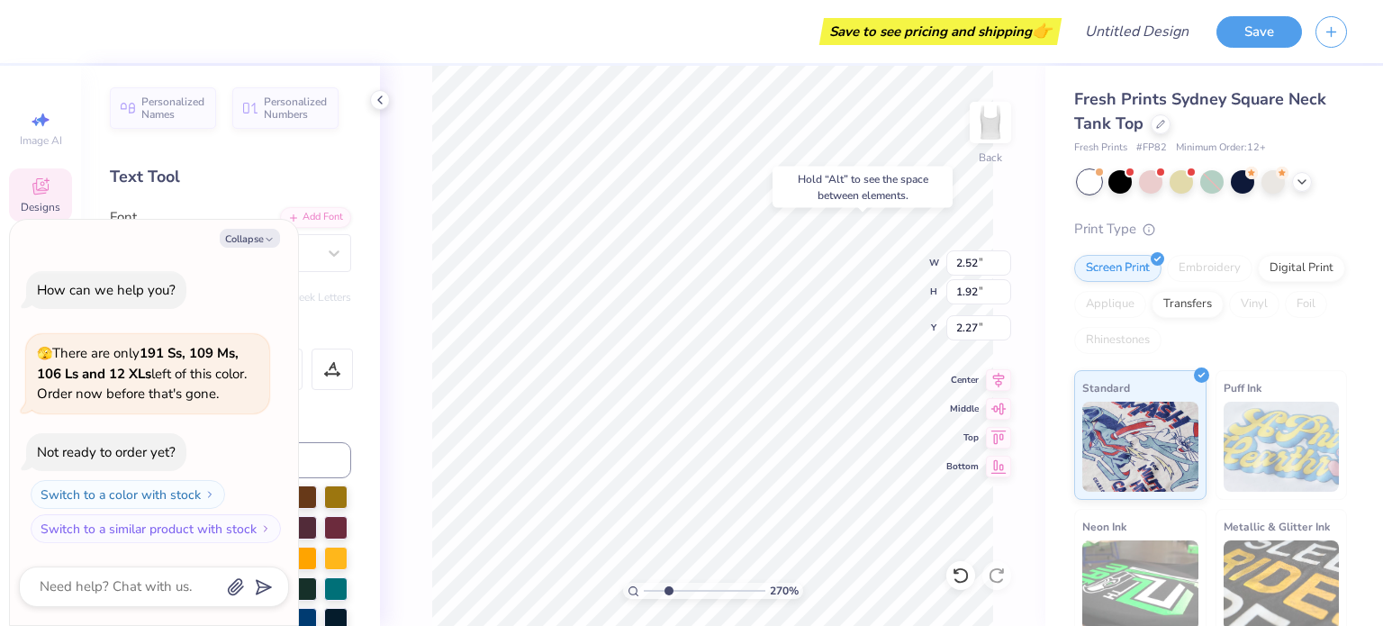
type input "2.69702968111008"
type textarea "x"
type input "2.69702968111008"
type textarea "x"
type input "2.69702968111008"
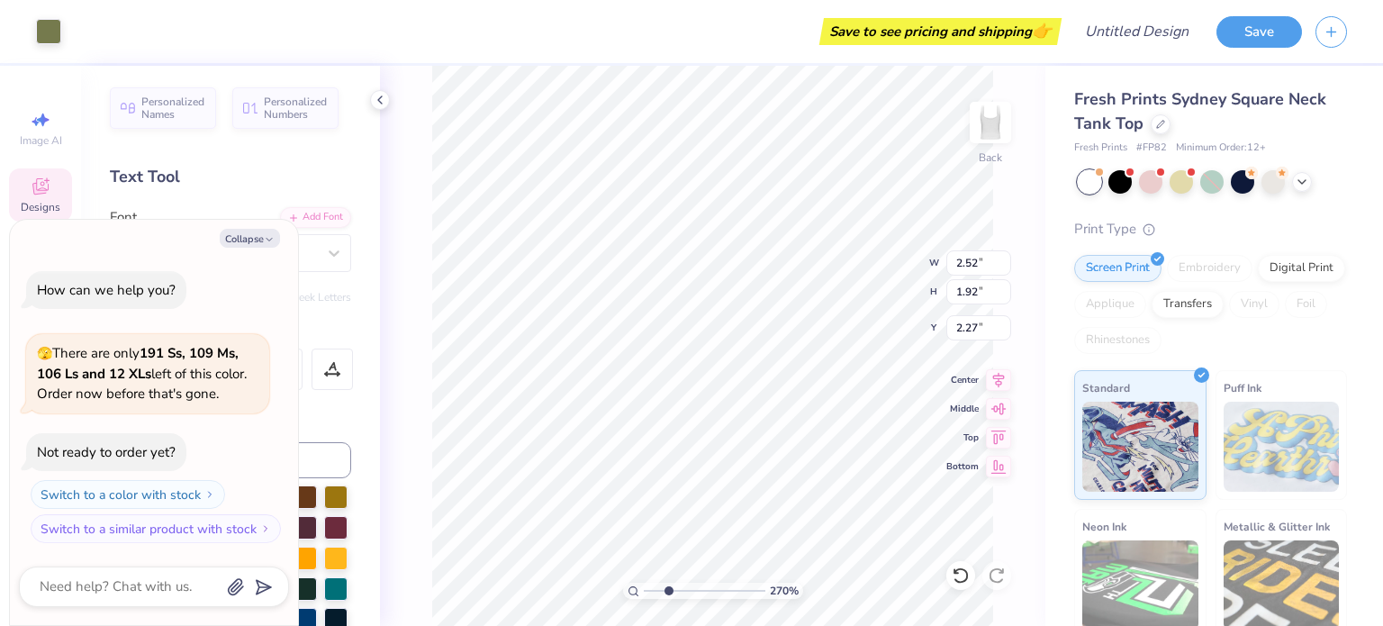
type textarea "x"
type input "2.69702968111008"
type textarea "x"
type input "2.69702968111008"
type textarea "x"
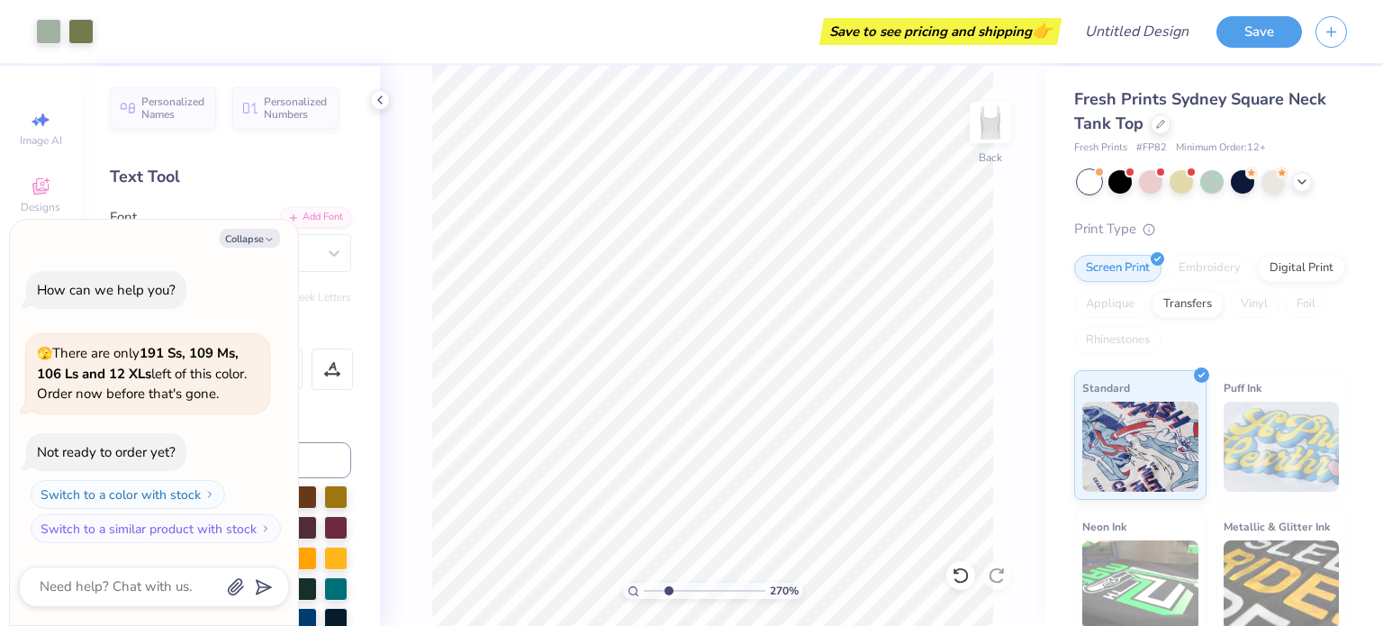
type input "2.69702968111008"
type textarea "x"
type input "2.69702968111008"
type textarea "x"
type input "2.69702968111008"
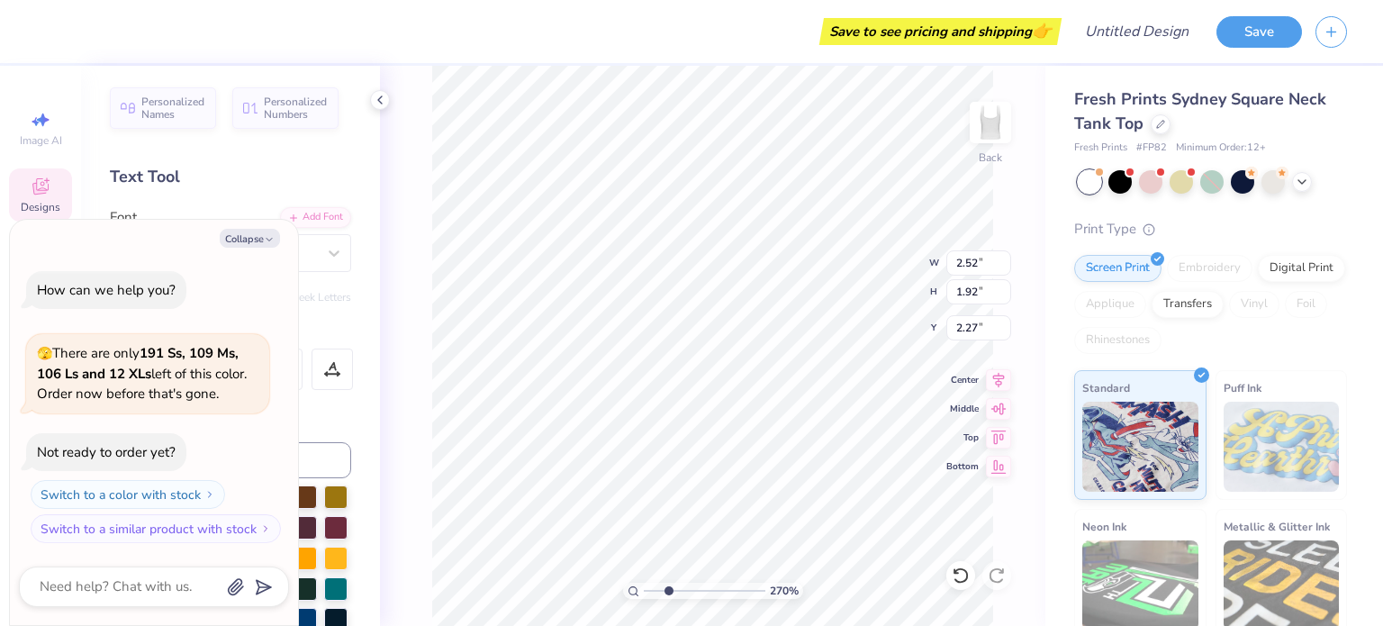
type textarea "x"
type input "2.69702968111008"
type textarea "x"
type input "2.69702968111008"
type textarea "x"
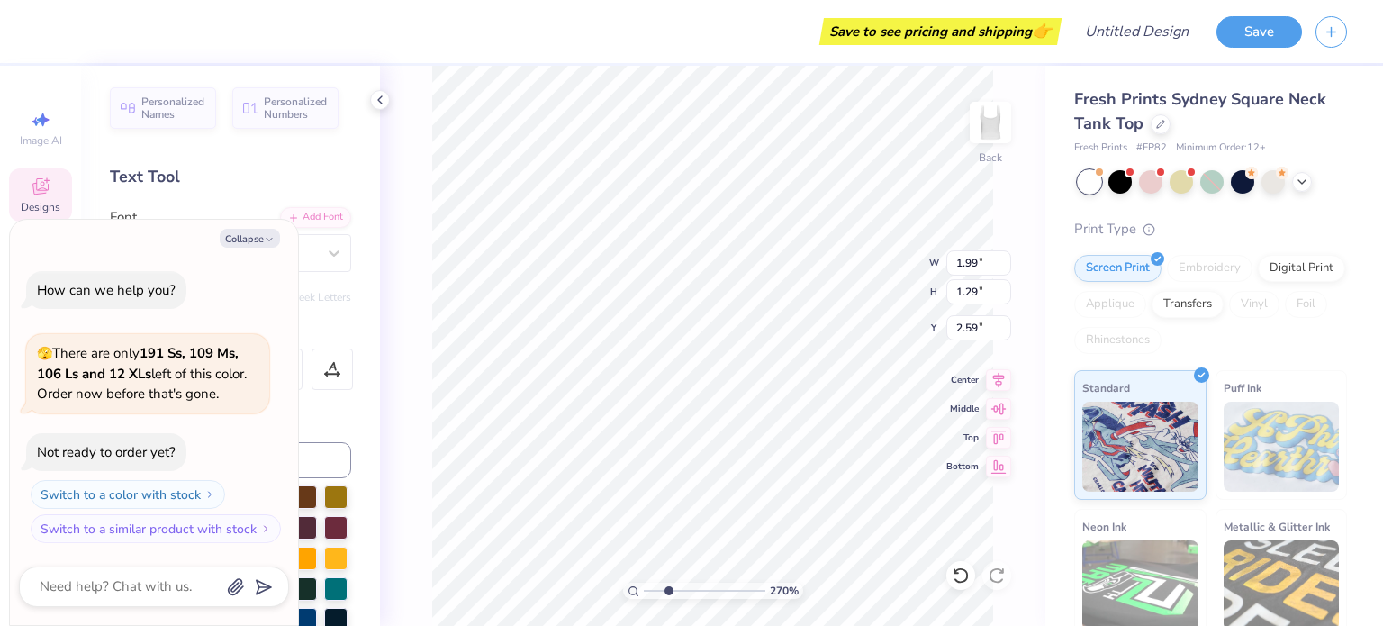
type input "2.69702968111008"
type textarea "x"
type input "2.69702968111008"
type textarea "x"
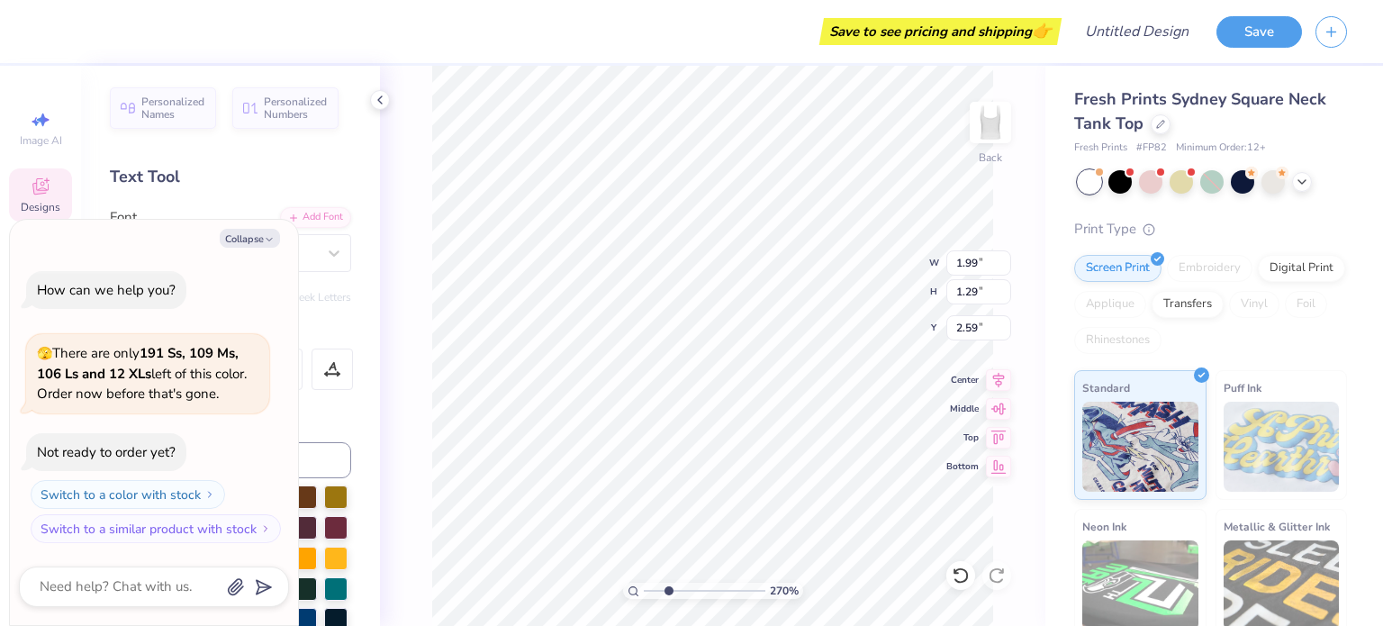
type input "2.69702968111008"
type textarea "x"
type input "2.69702968111008"
type textarea "x"
type input "2.69702968111008"
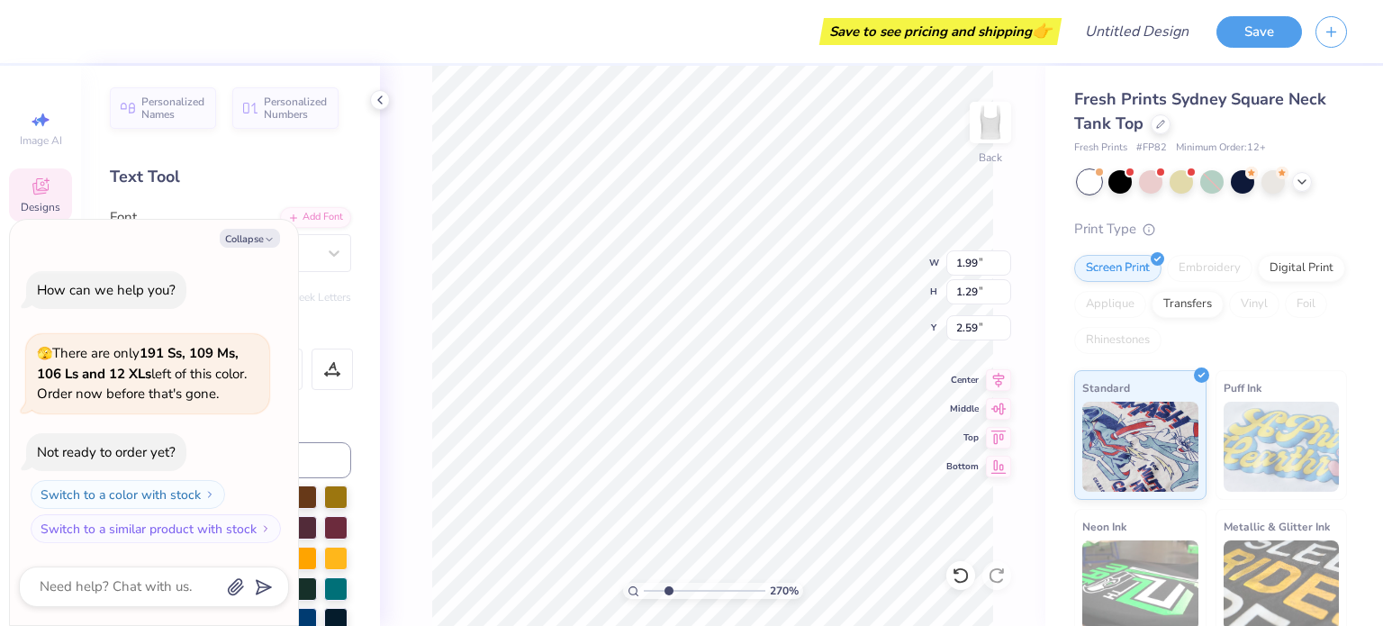
type textarea "x"
type input "2.69702968111008"
type textarea "x"
type textarea "B"
type input "2.69702968111008"
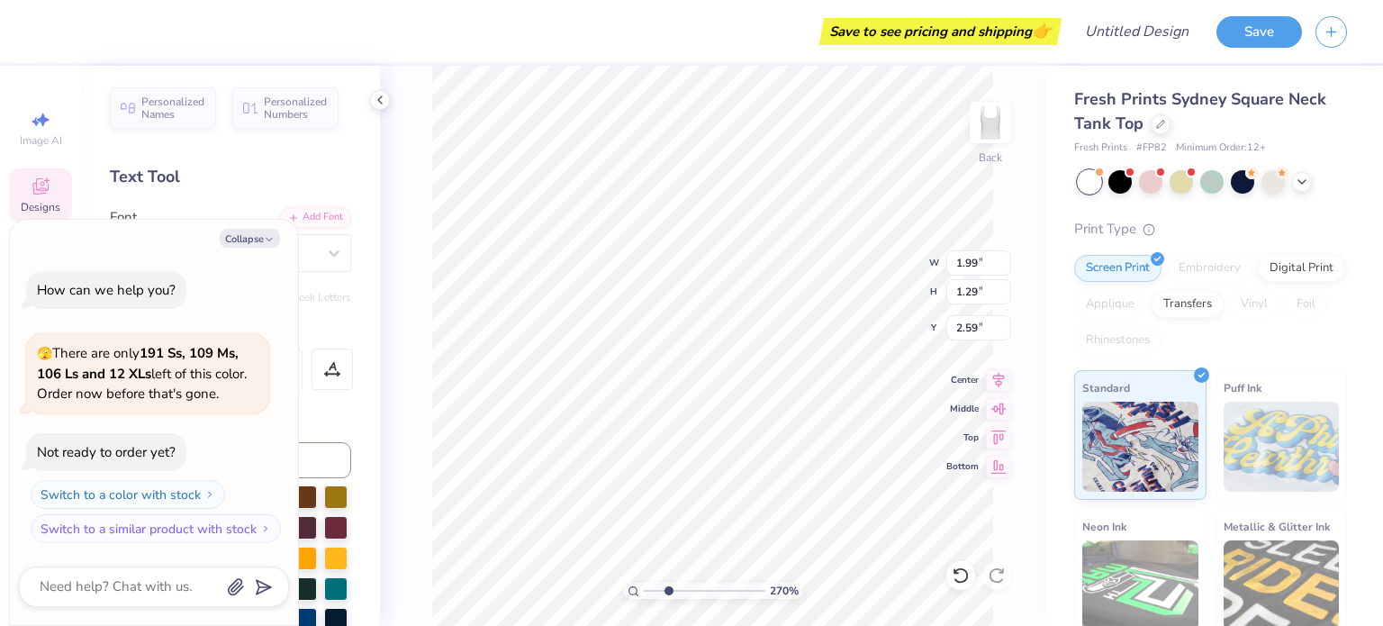
type textarea "x"
type textarea "Be"
type input "2.69702968111008"
type textarea "x"
type textarea "Bet"
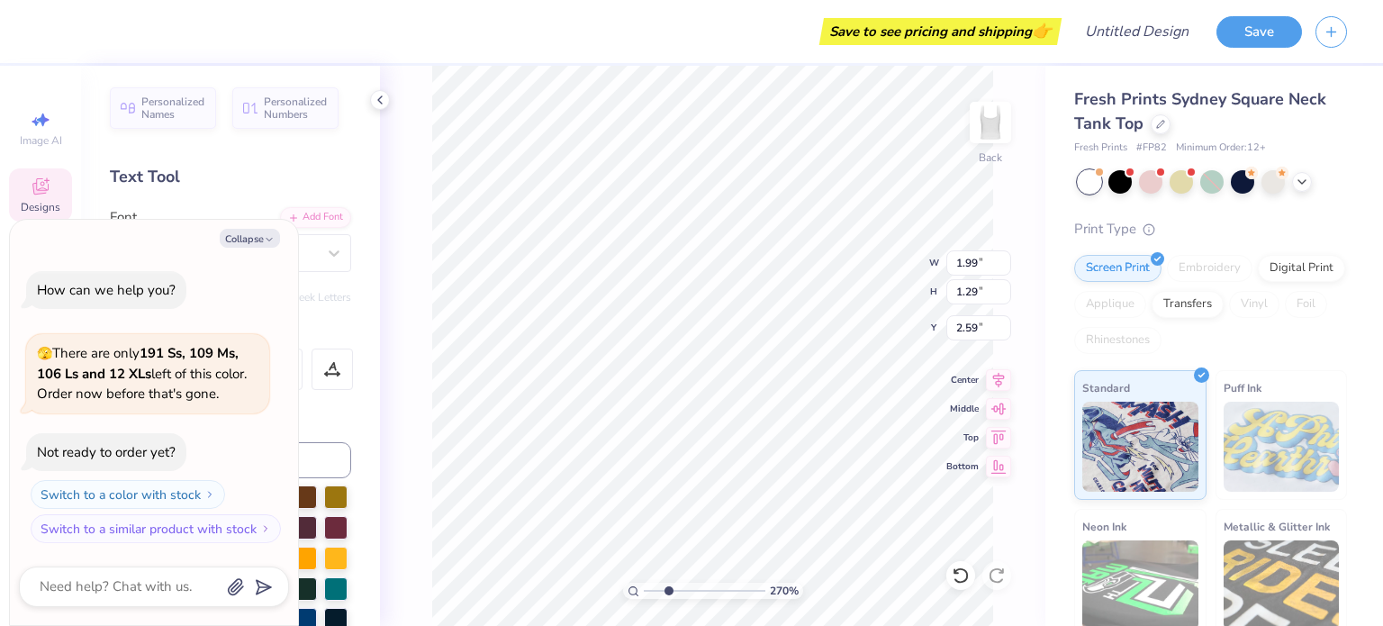
type input "2.69702968111008"
type textarea "x"
type textarea "Beta"
type input "2.69702968111008"
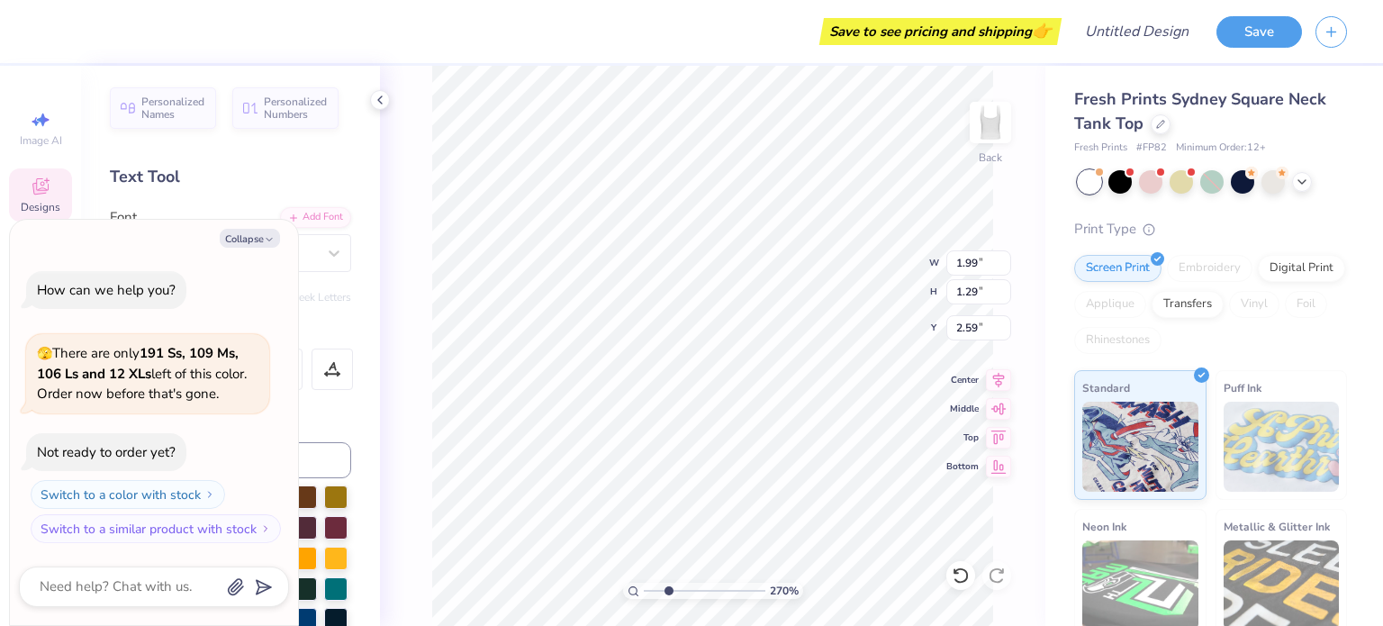
type textarea "x"
type input "2.69702968111008"
type textarea "x"
type textarea "Bet"
type input "2.69702968111008"
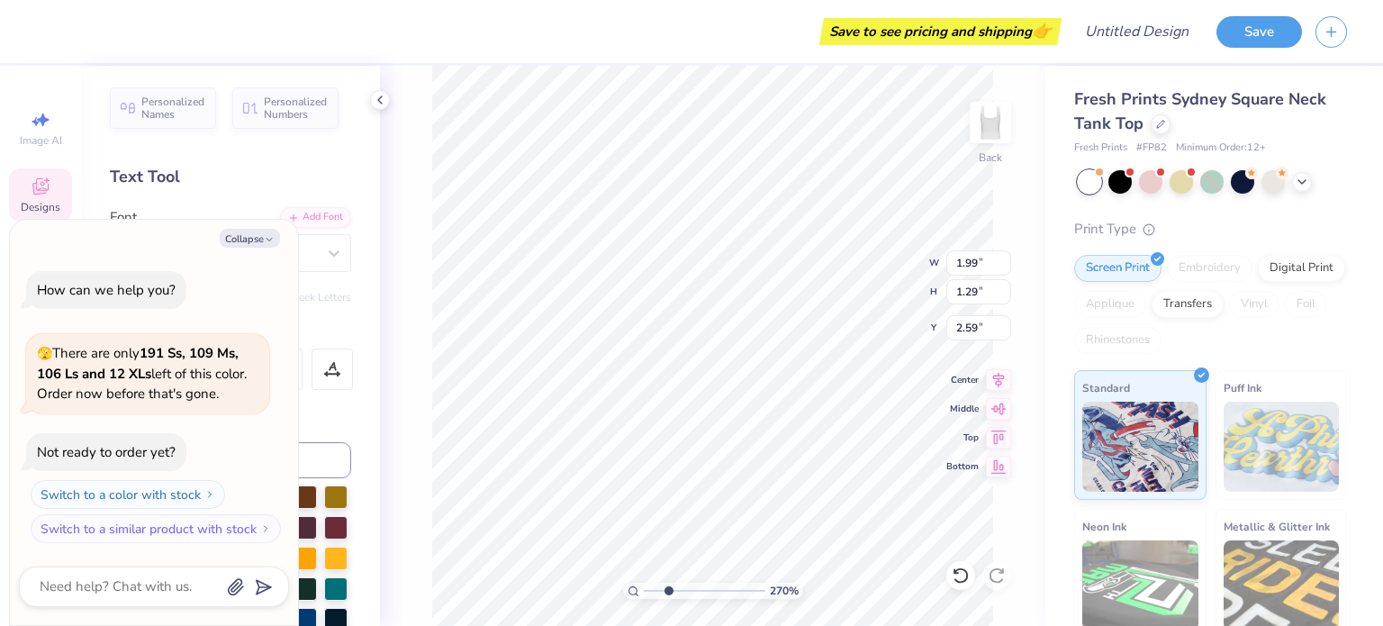
type textarea "x"
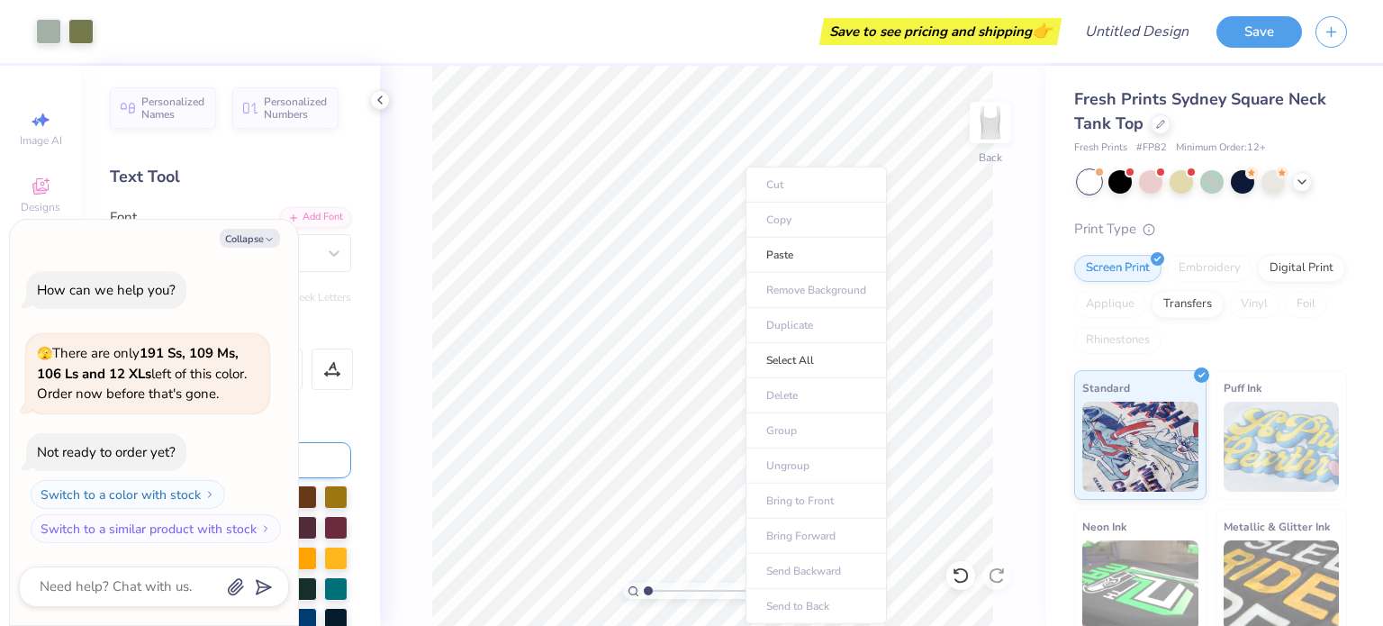
click at [309, 463] on input at bounding box center [255, 460] width 191 height 36
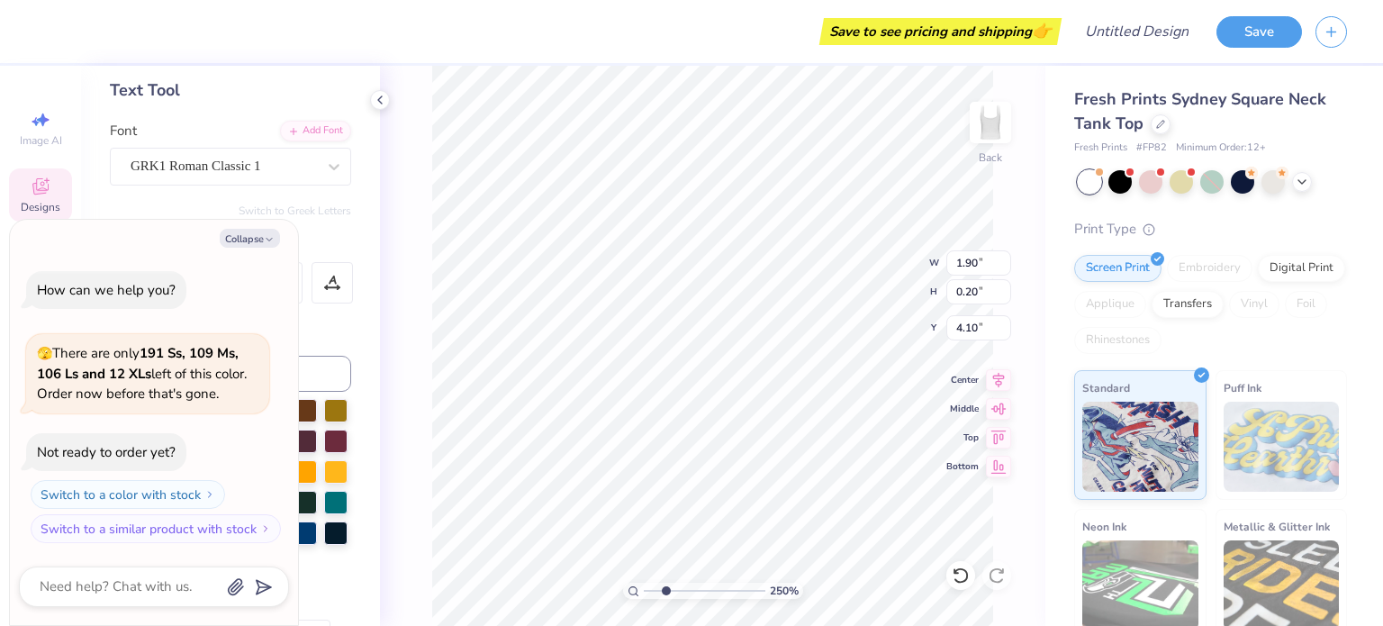
scroll to position [14, 2]
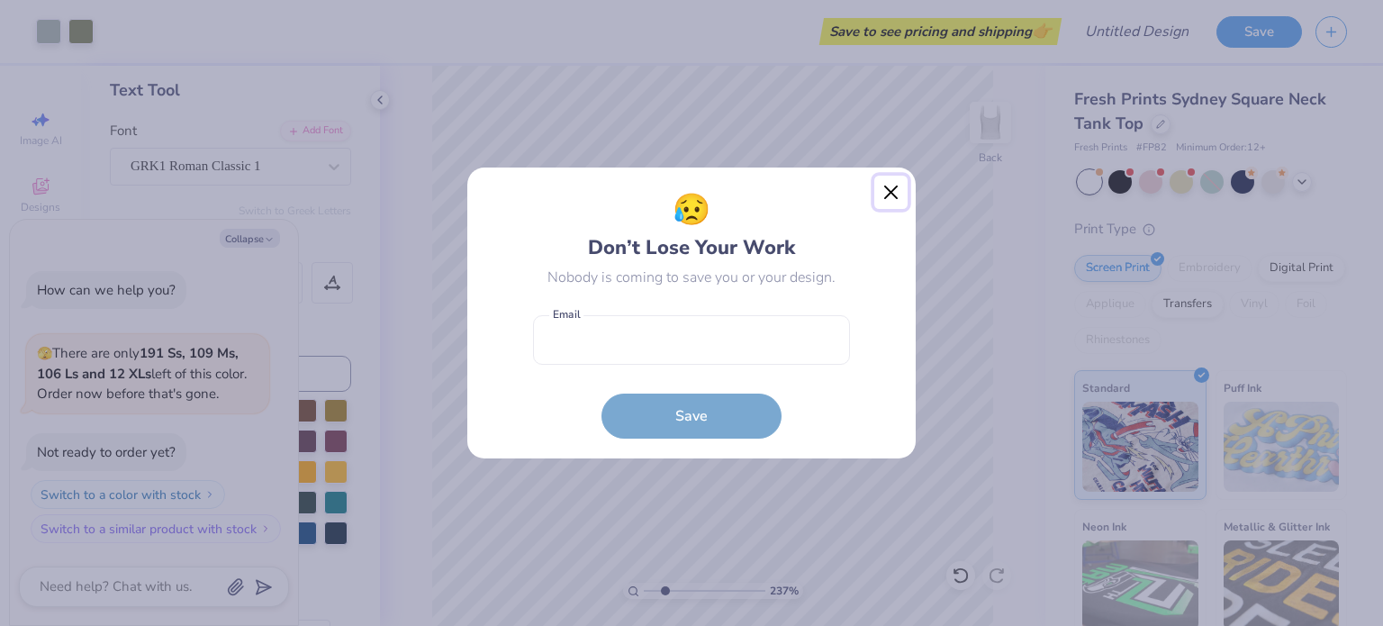
click at [893, 188] on button "Close" at bounding box center [891, 193] width 34 height 34
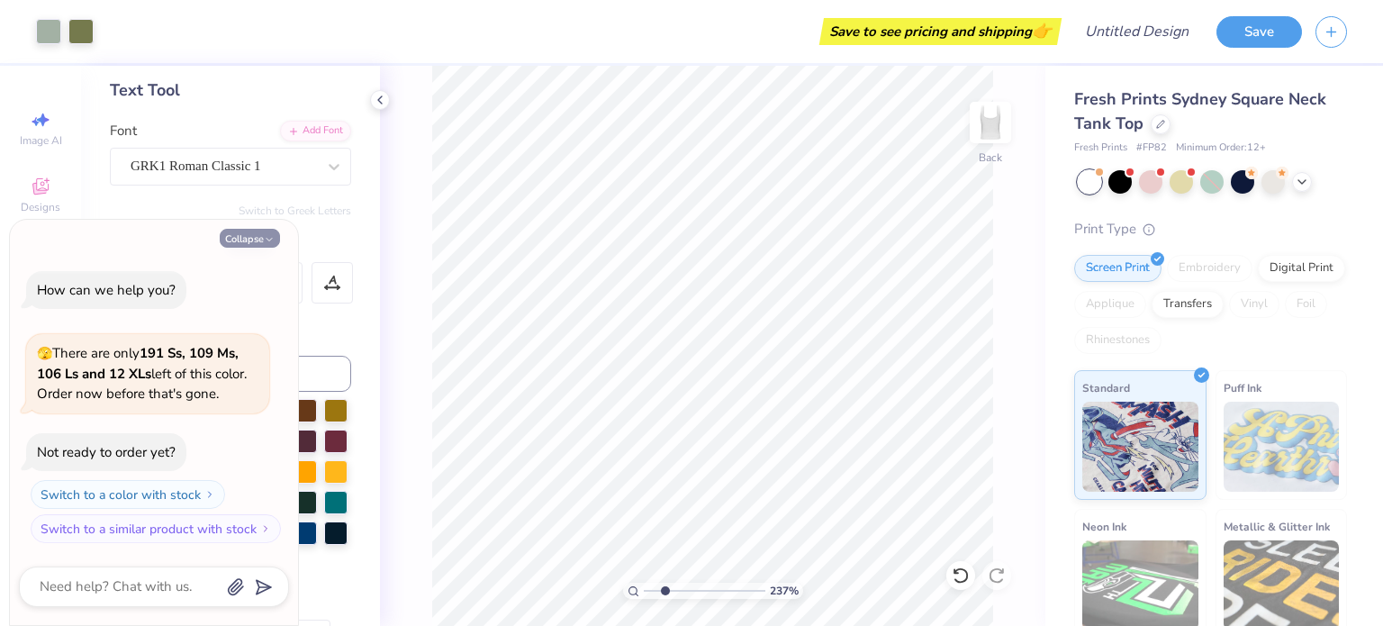
click at [245, 233] on button "Collapse" at bounding box center [250, 238] width 60 height 19
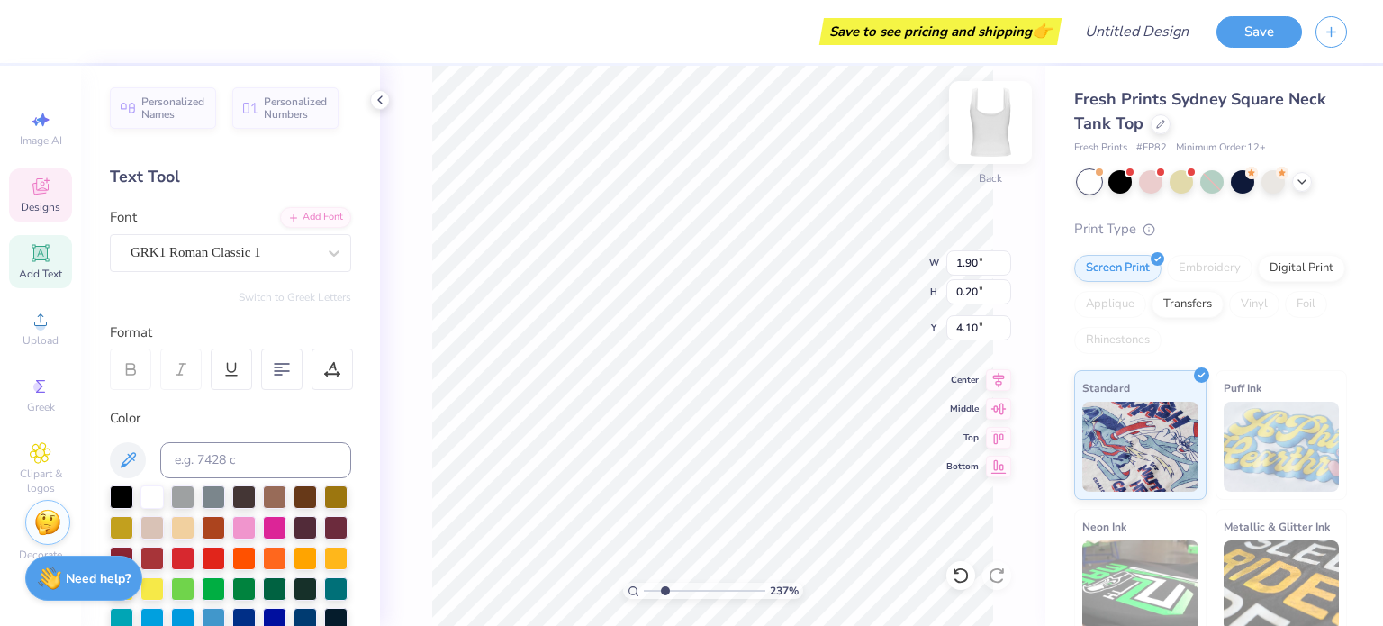
scroll to position [14, 4]
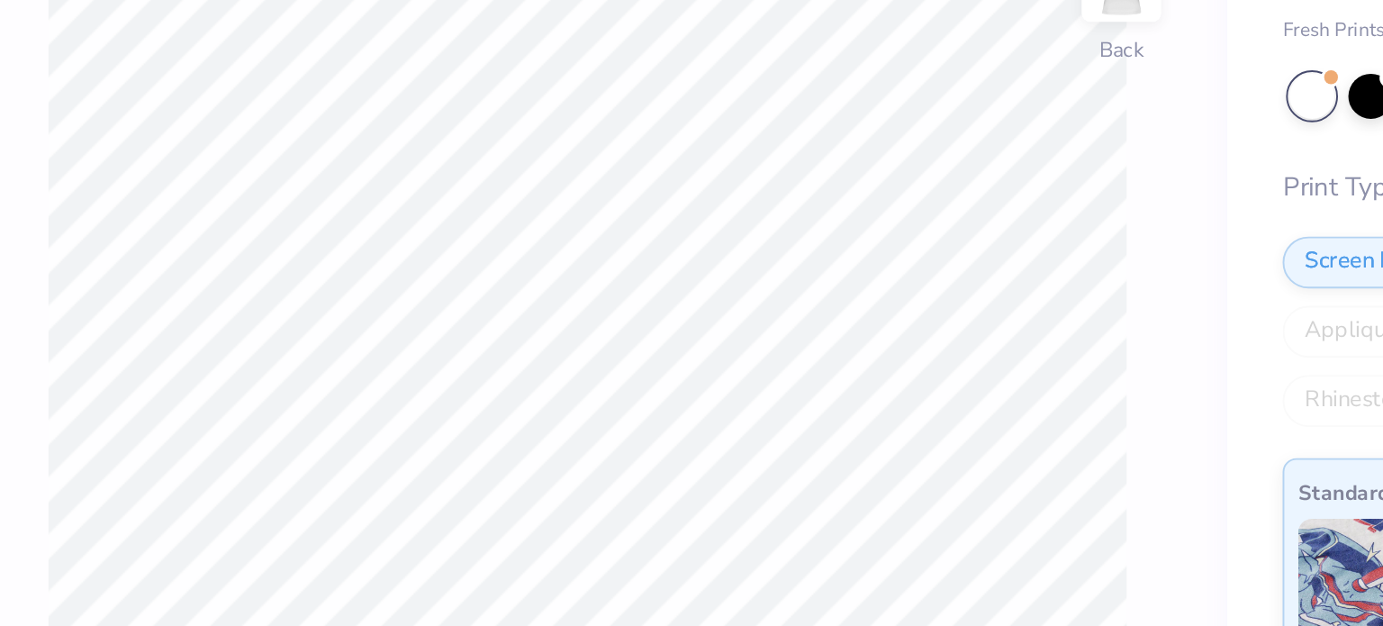
click at [414, 177] on div "243 % Back" at bounding box center [712, 346] width 665 height 560
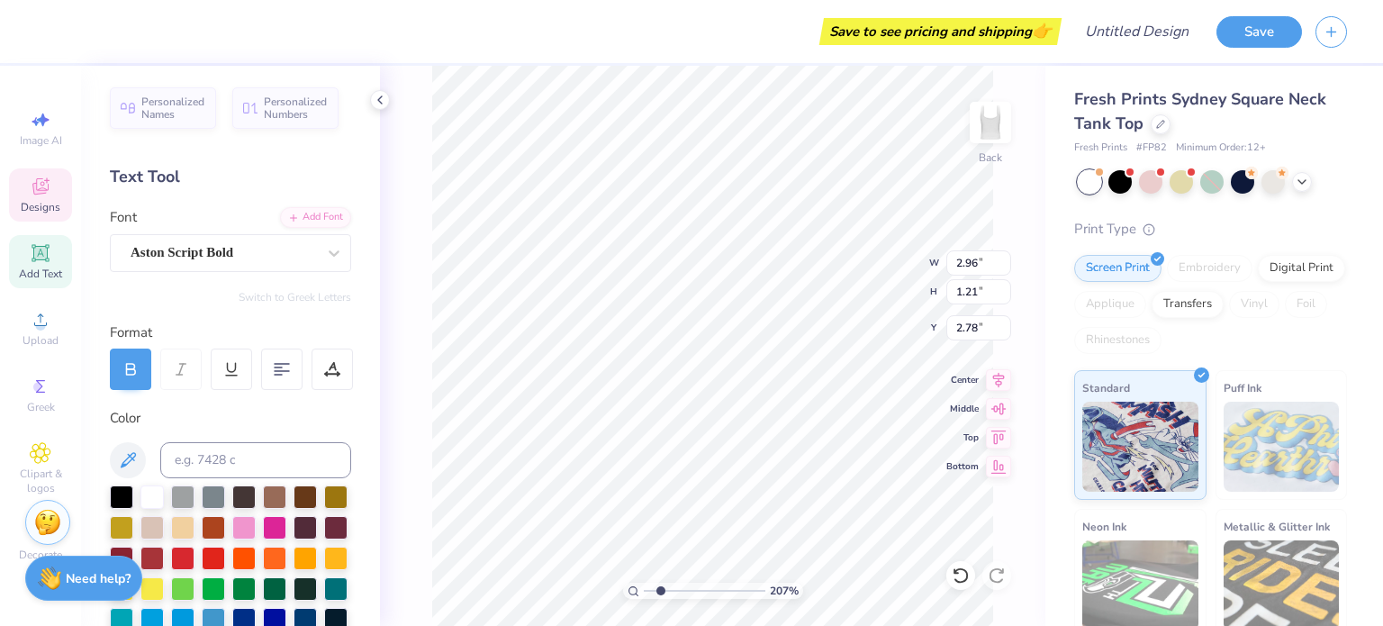
scroll to position [14, 2]
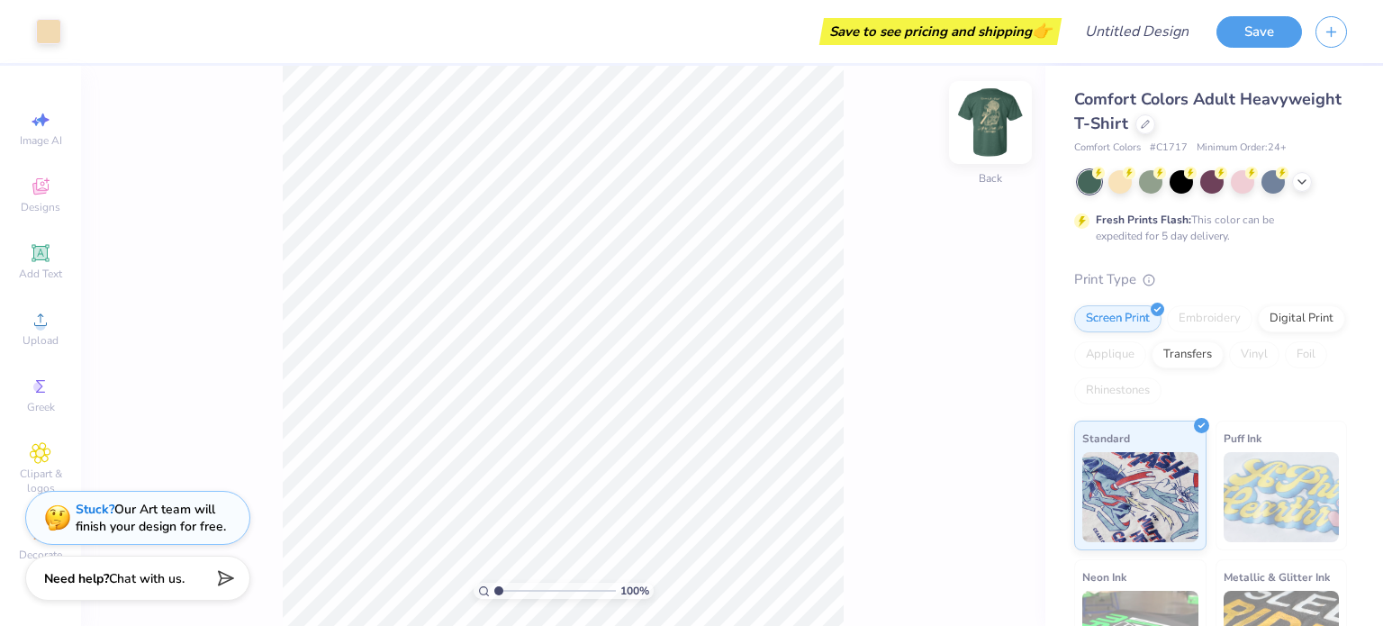
click at [994, 111] on img at bounding box center [990, 122] width 72 height 72
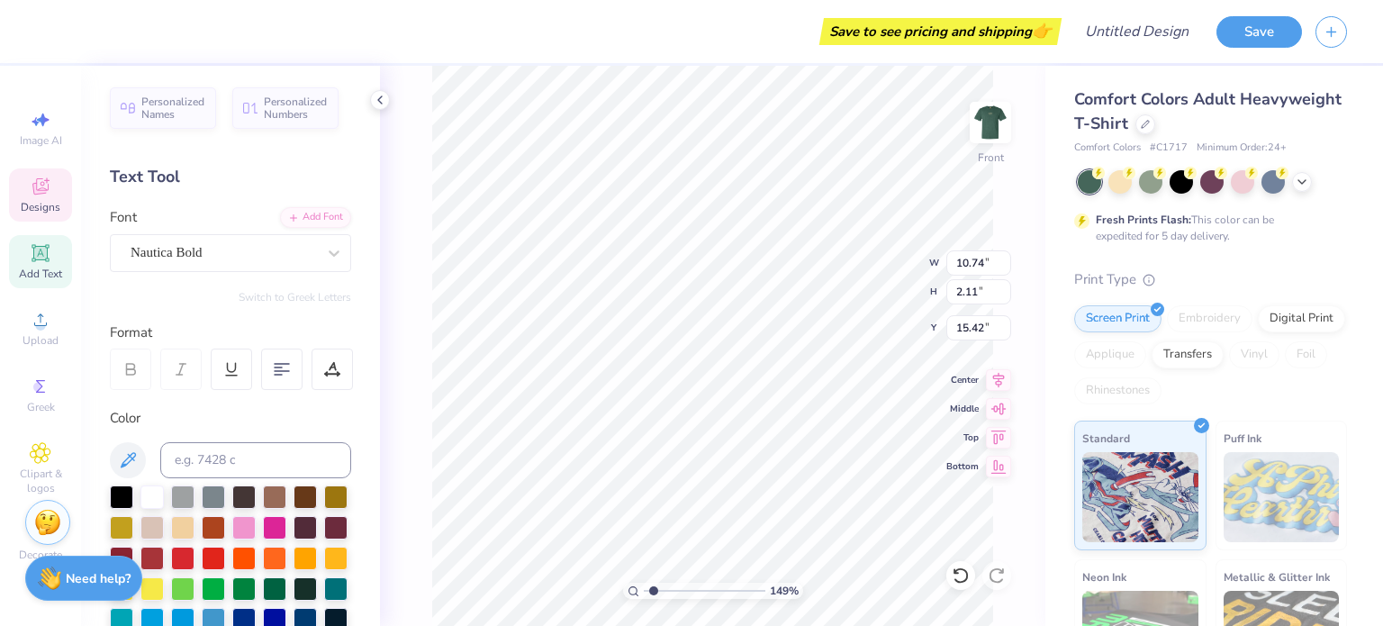
scroll to position [14, 5]
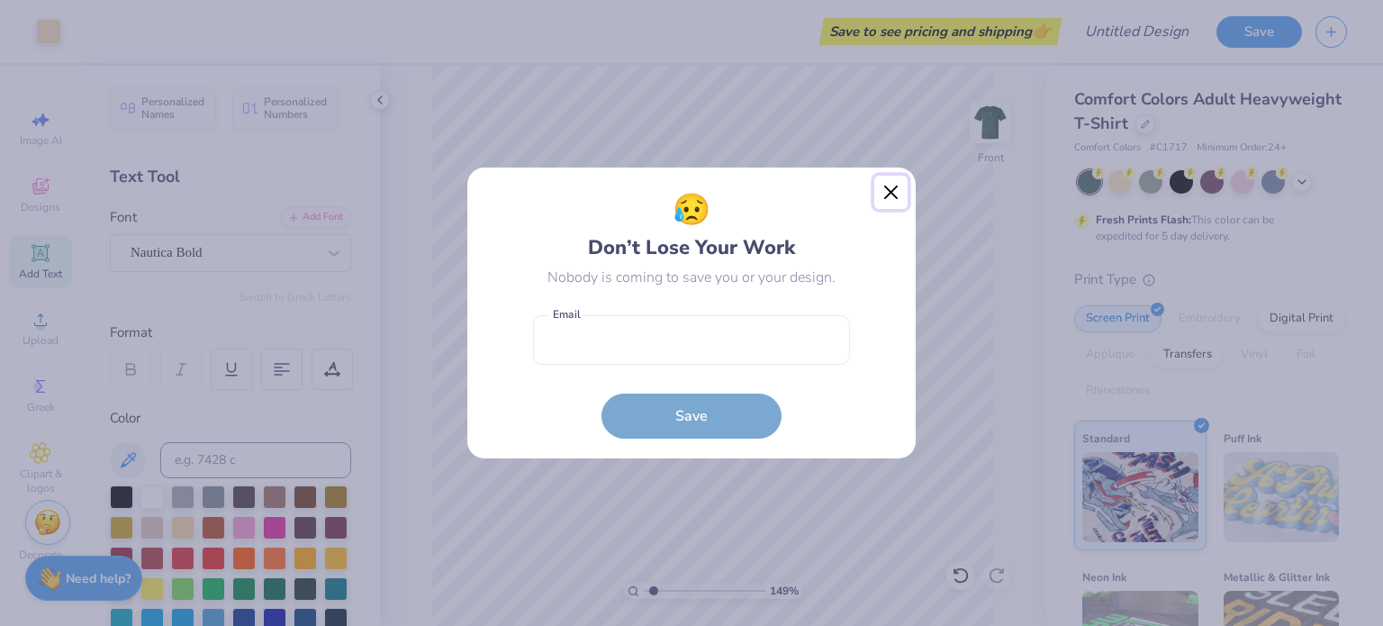
click at [893, 186] on button "Close" at bounding box center [891, 193] width 34 height 34
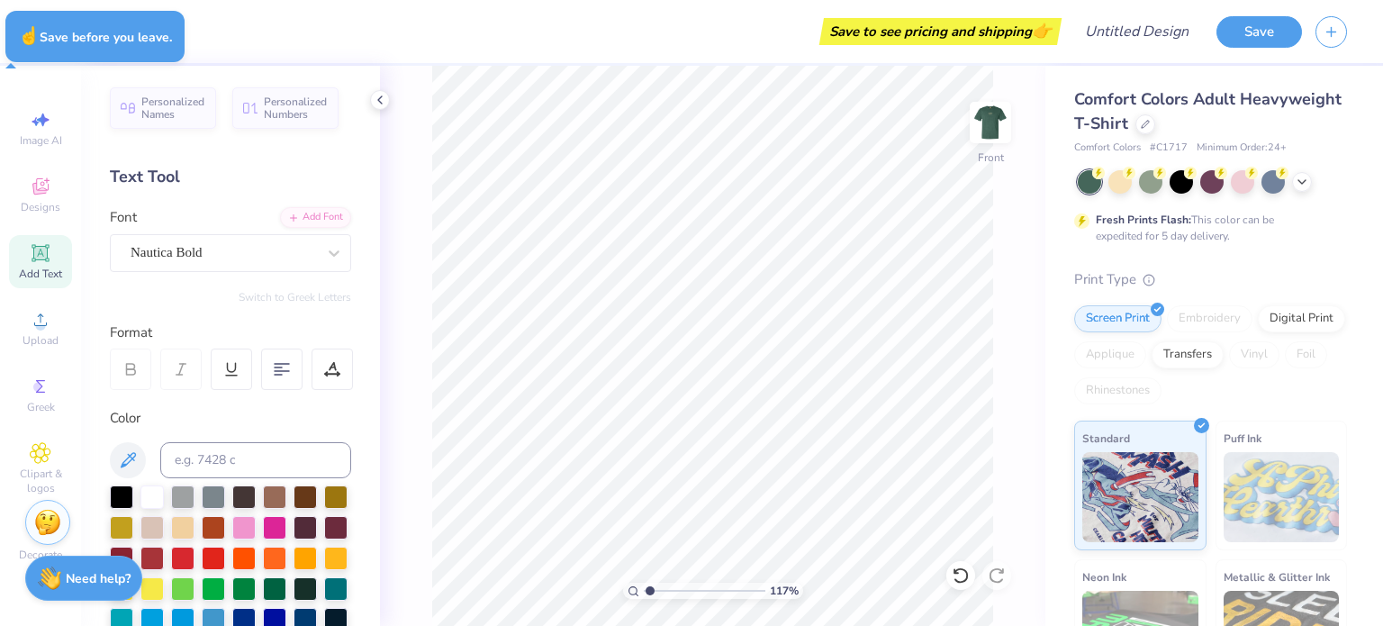
type input "1.17333640510861"
